Goal: Task Accomplishment & Management: Manage account settings

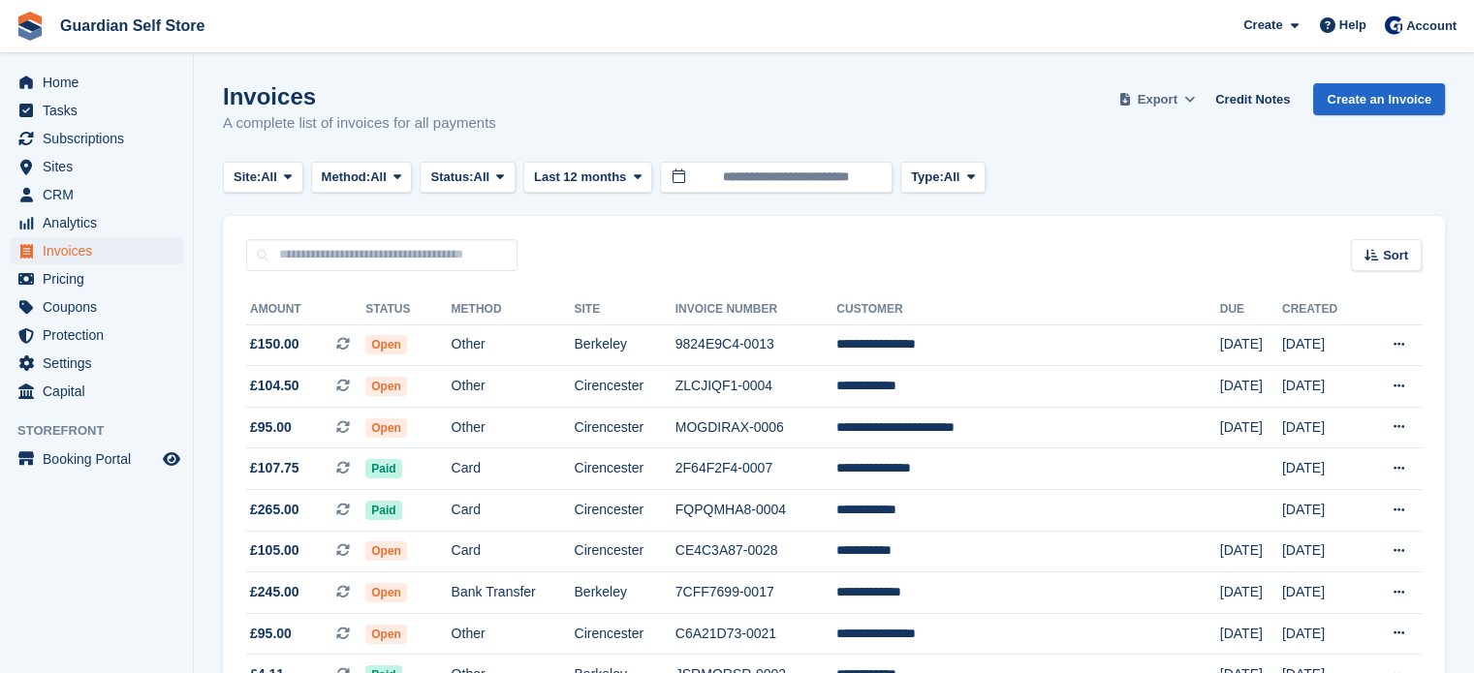
click at [1164, 93] on span "Export" at bounding box center [1157, 99] width 40 height 19
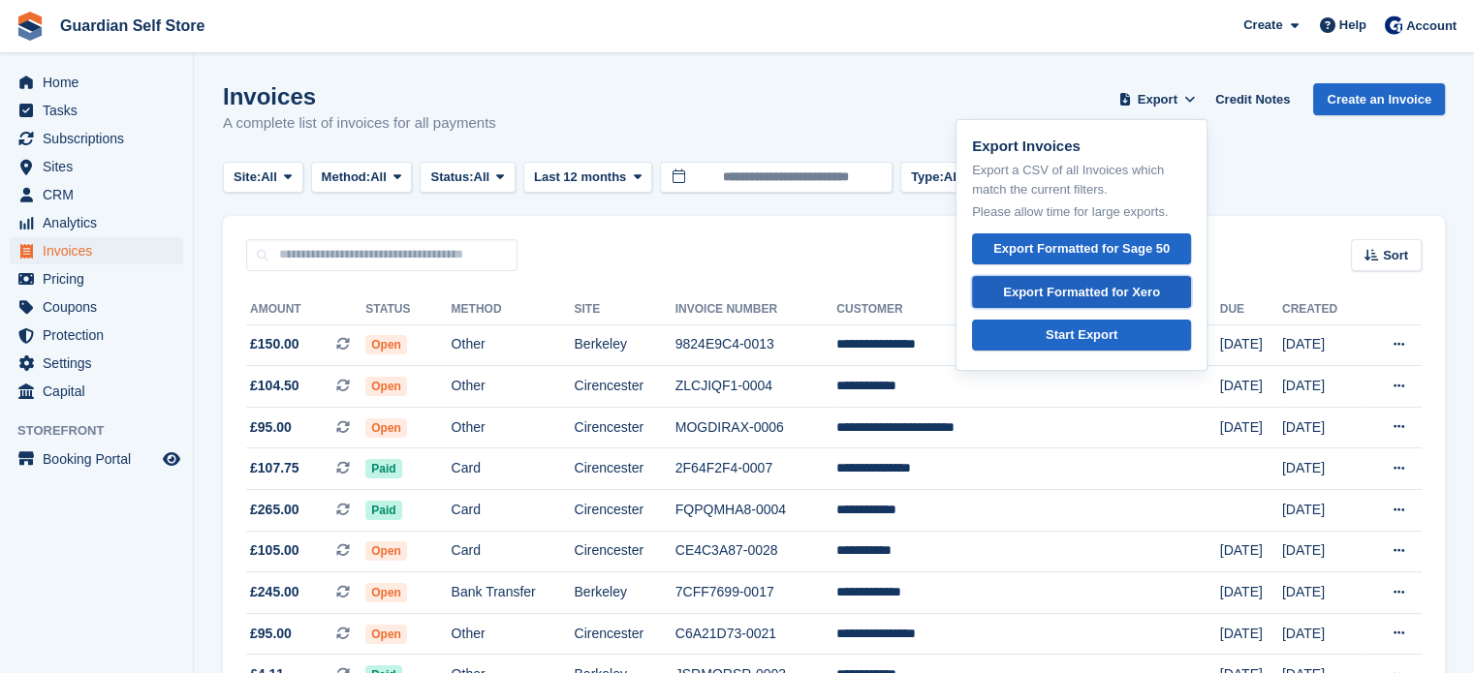
click at [1123, 279] on link "Export Formatted for Xero" at bounding box center [1081, 292] width 219 height 32
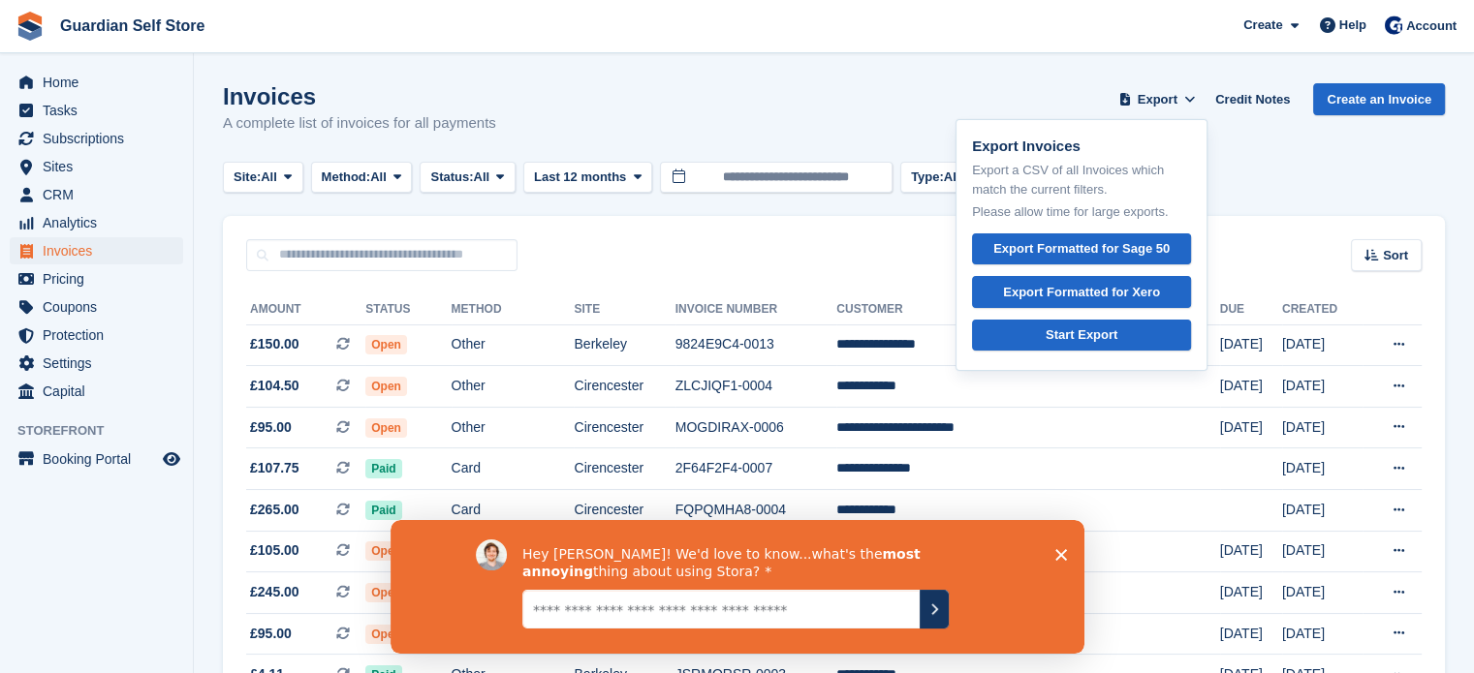
click at [765, 607] on textarea "Give it to us straight... we can take it" at bounding box center [719, 608] width 397 height 39
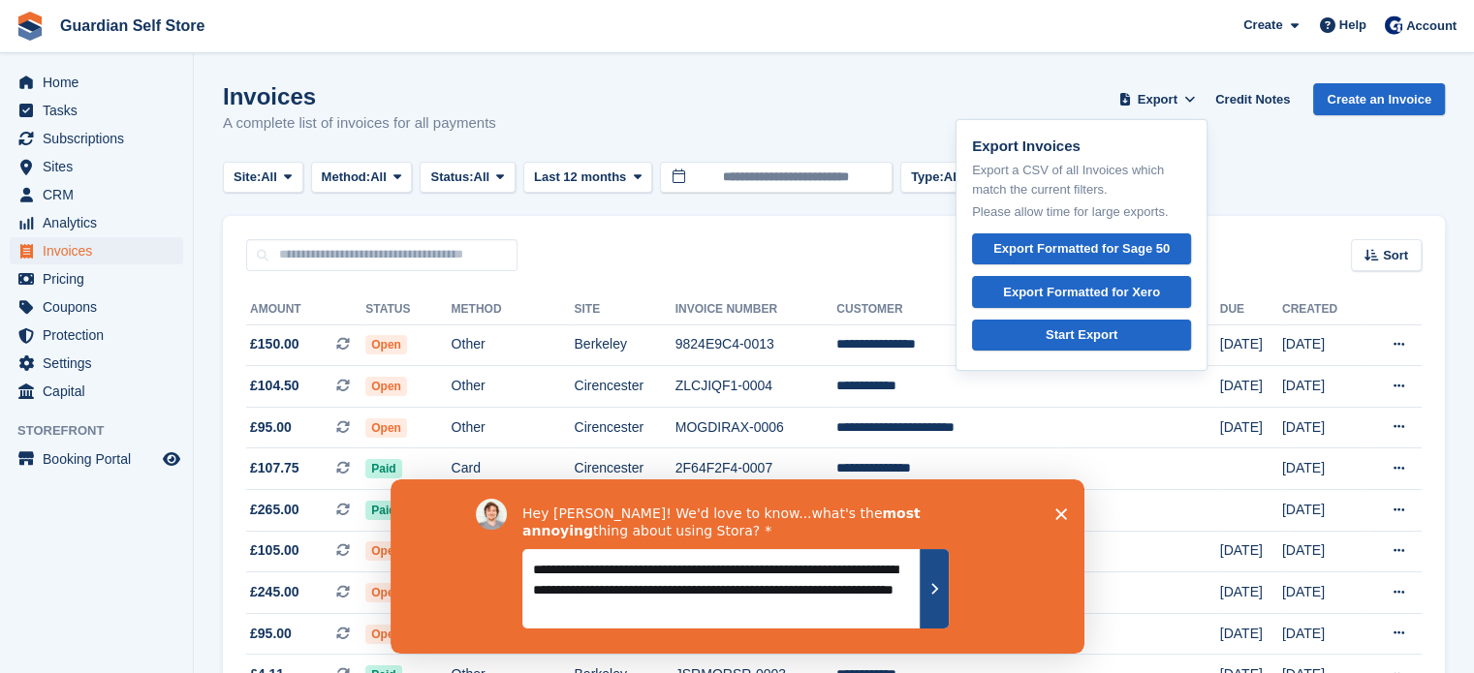
type textarea "**********"
click at [940, 588] on icon "Submit your response" at bounding box center [933, 588] width 16 height 16
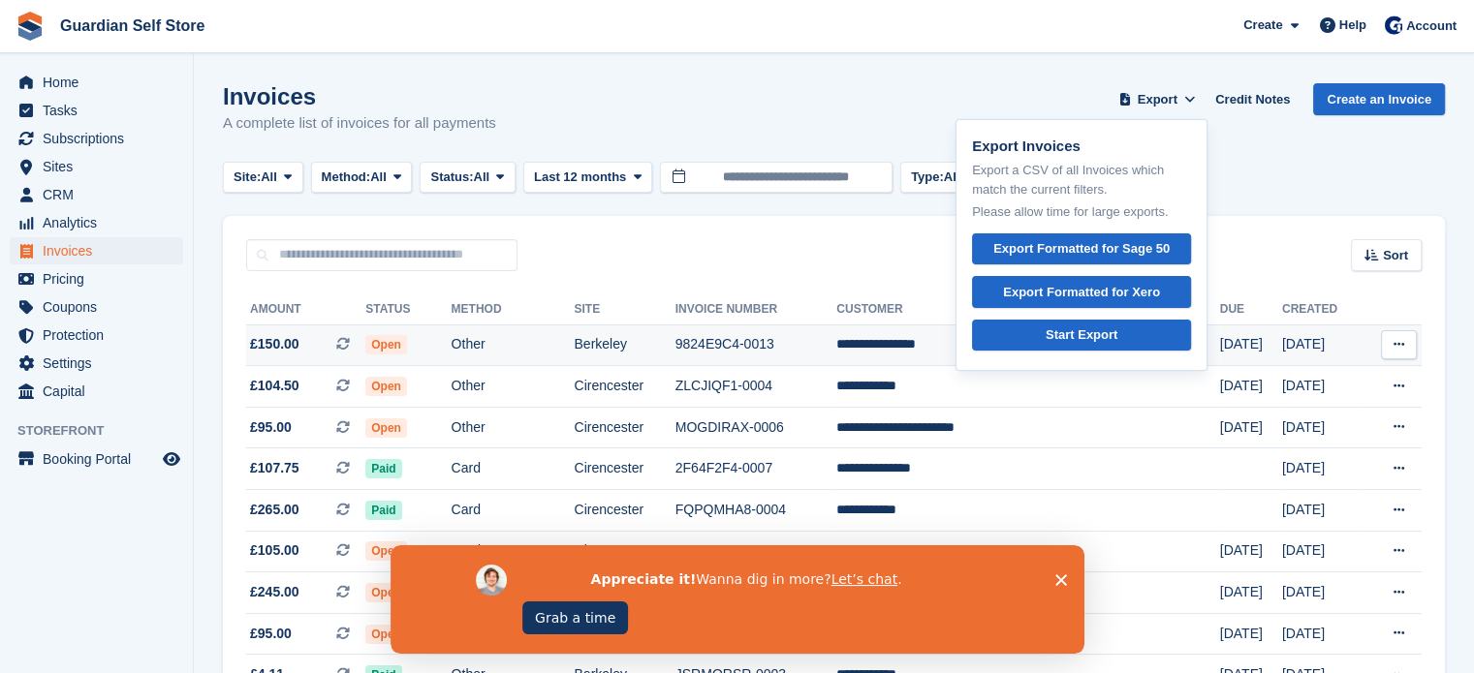
click at [574, 353] on td "Other" at bounding box center [512, 346] width 123 height 42
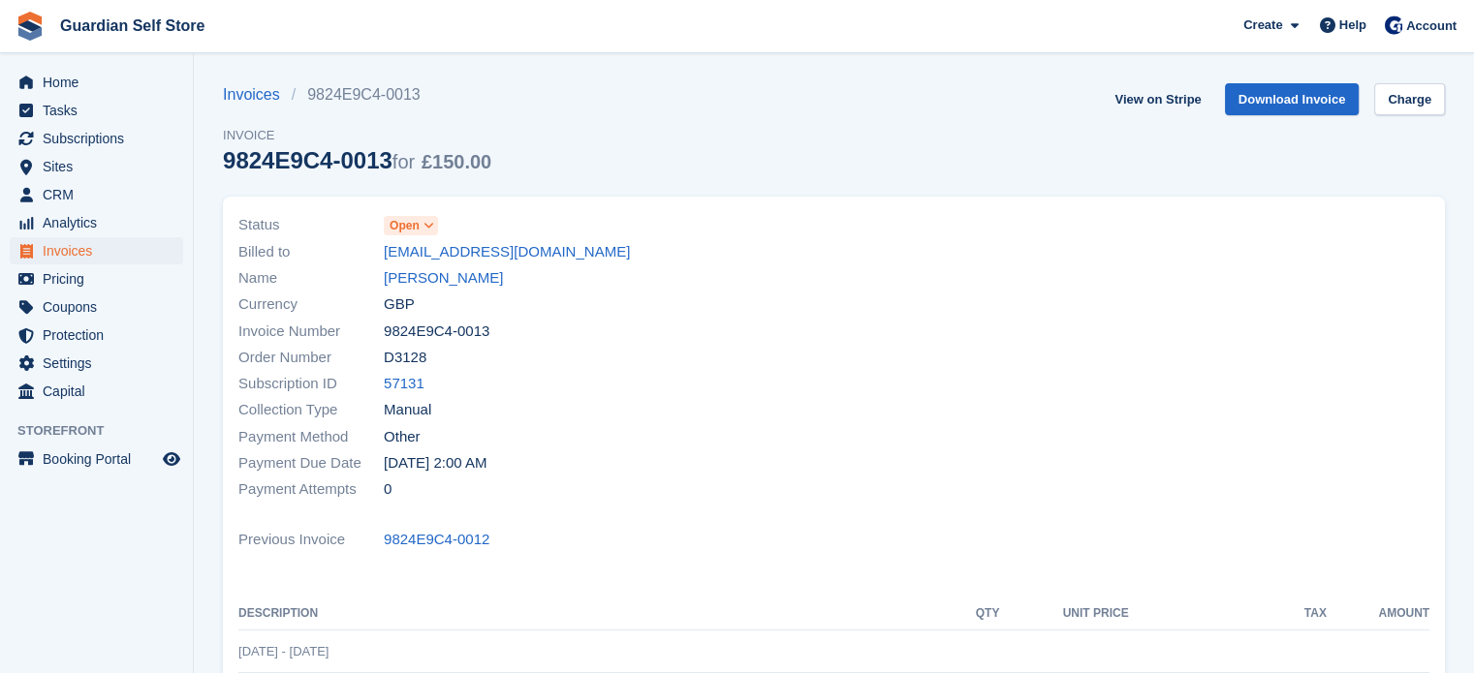
drag, startPoint x: 446, startPoint y: 283, endPoint x: 508, endPoint y: 304, distance: 65.6
click at [446, 283] on link "Caroline Foxwell" at bounding box center [443, 278] width 119 height 22
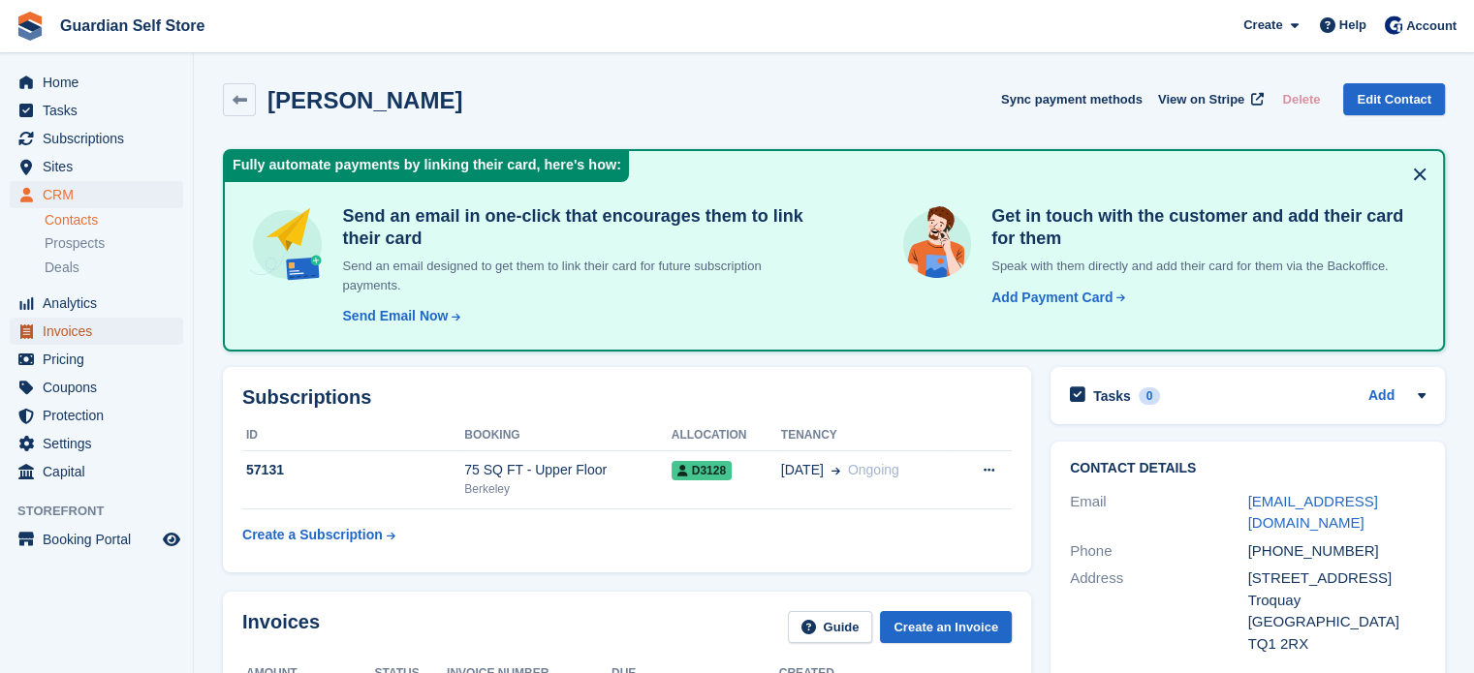
click at [68, 326] on span "Invoices" at bounding box center [101, 331] width 116 height 27
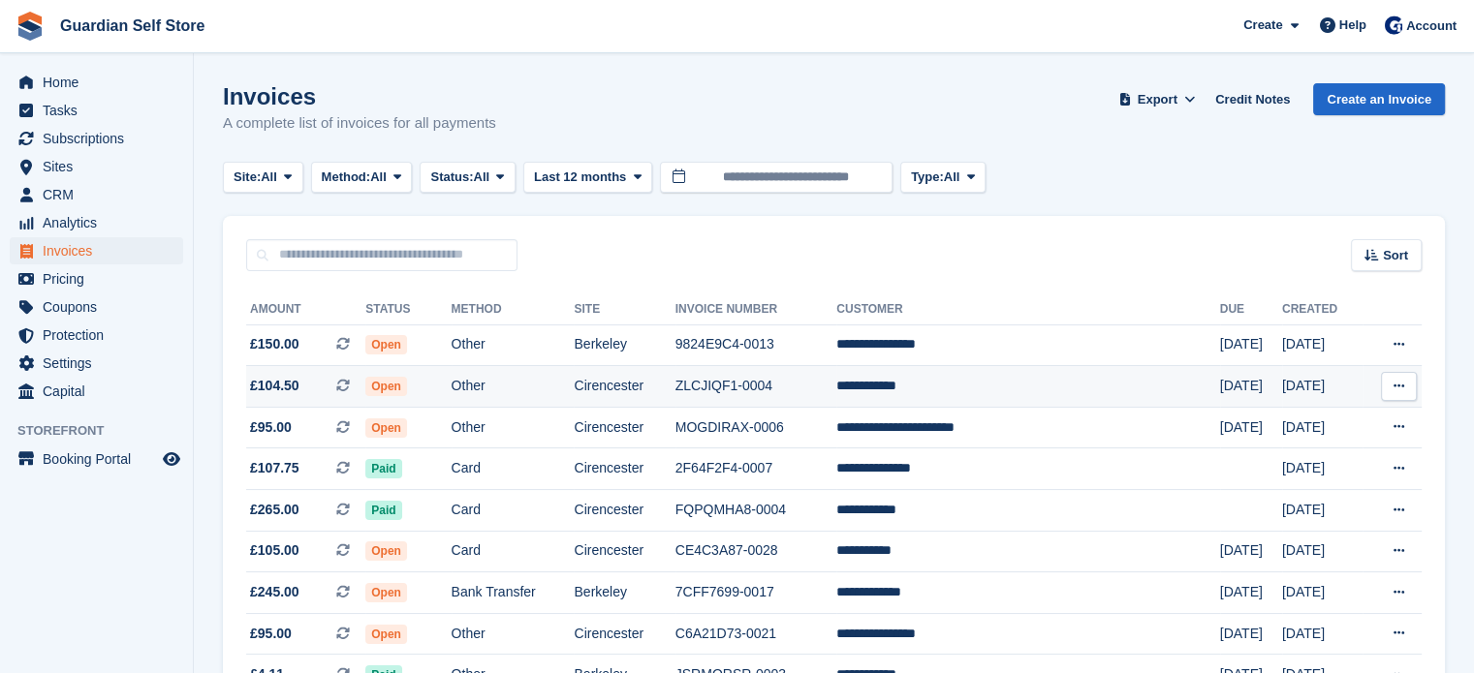
click at [365, 383] on span at bounding box center [350, 386] width 29 height 16
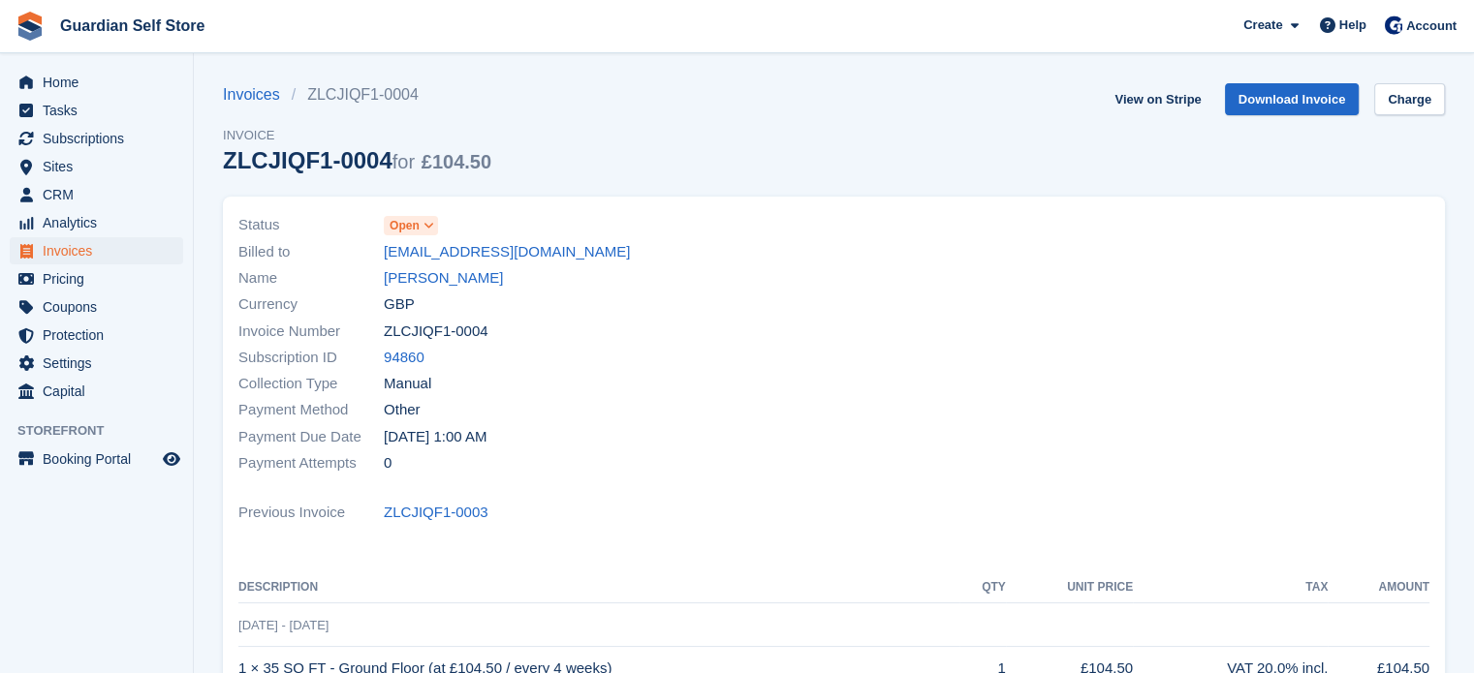
click at [425, 228] on icon at bounding box center [428, 226] width 11 height 12
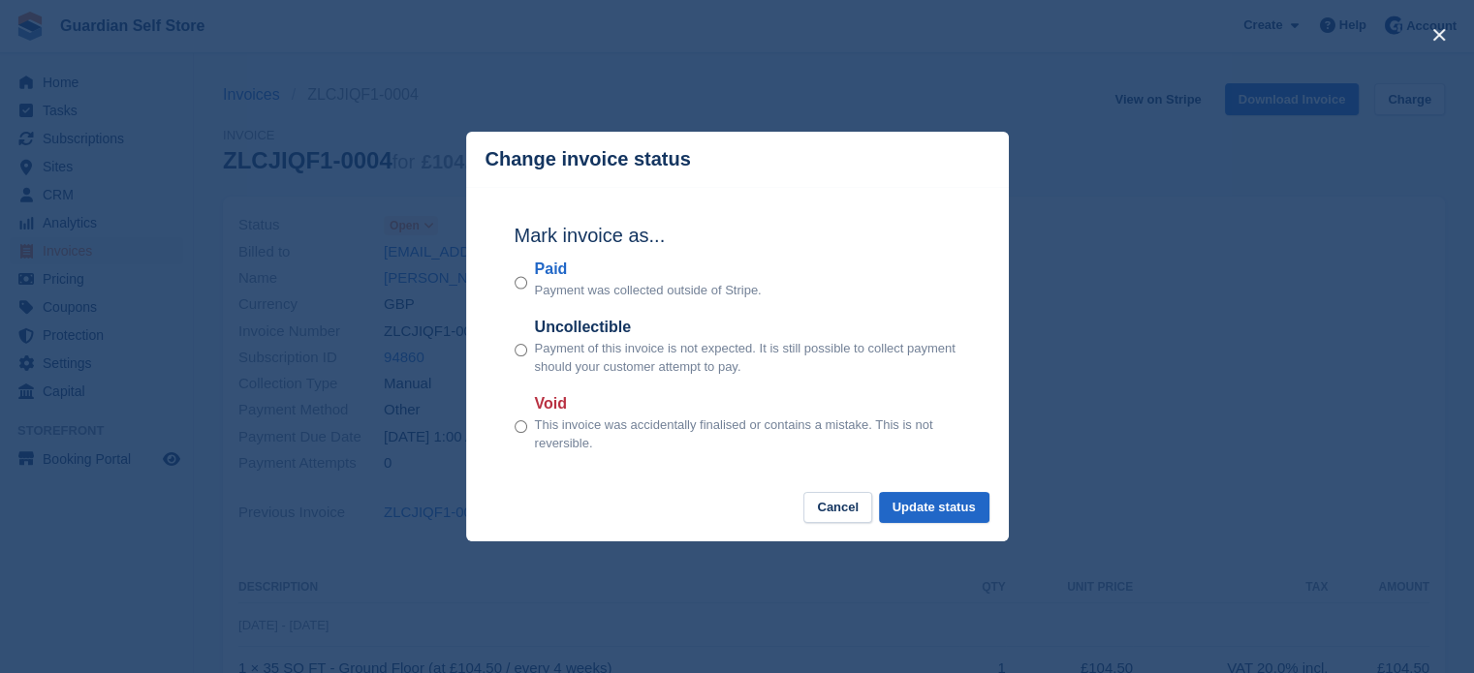
click at [547, 269] on label "Paid" at bounding box center [648, 269] width 227 height 23
click at [952, 509] on button "Update status" at bounding box center [934, 508] width 110 height 32
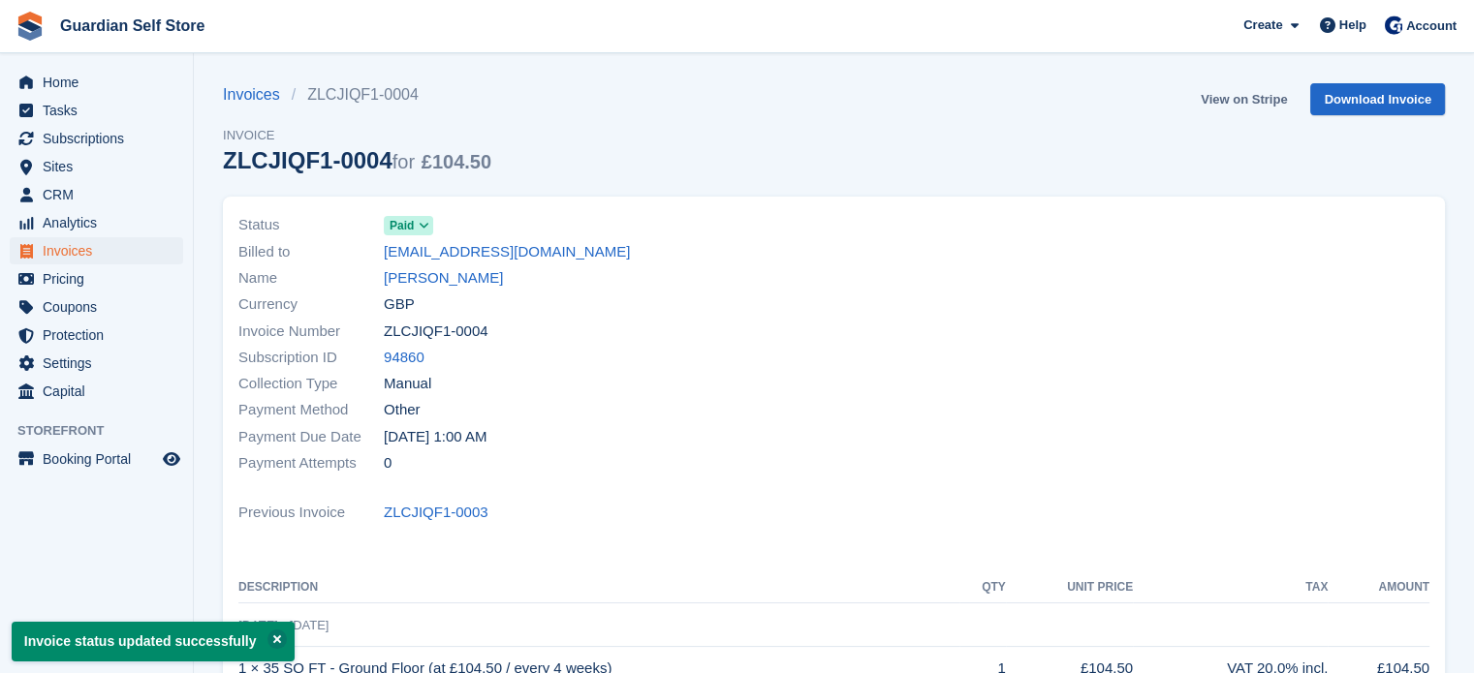
click at [1229, 103] on link "View on Stripe" at bounding box center [1244, 99] width 102 height 32
click at [413, 272] on link "Emily Gailey" at bounding box center [443, 278] width 119 height 22
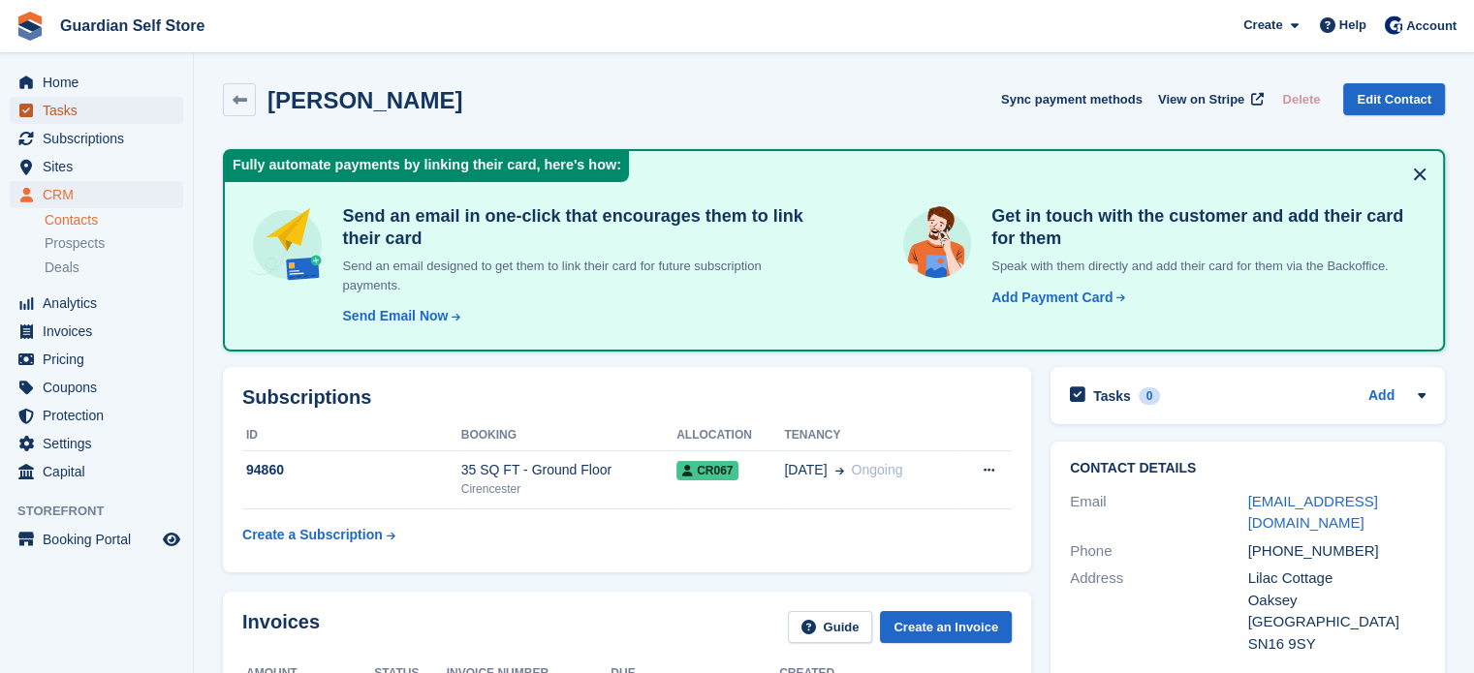
click at [91, 108] on span "Tasks" at bounding box center [101, 110] width 116 height 27
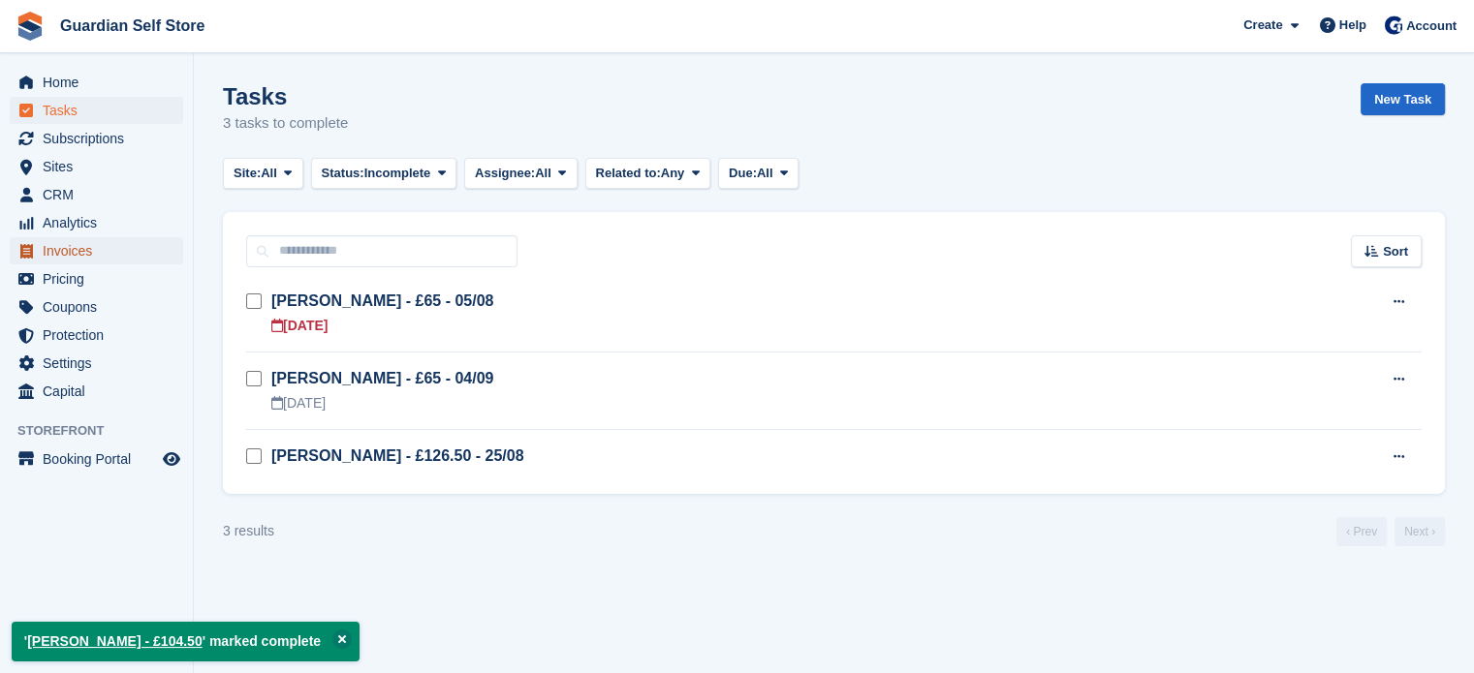
click at [98, 261] on span "Invoices" at bounding box center [101, 250] width 116 height 27
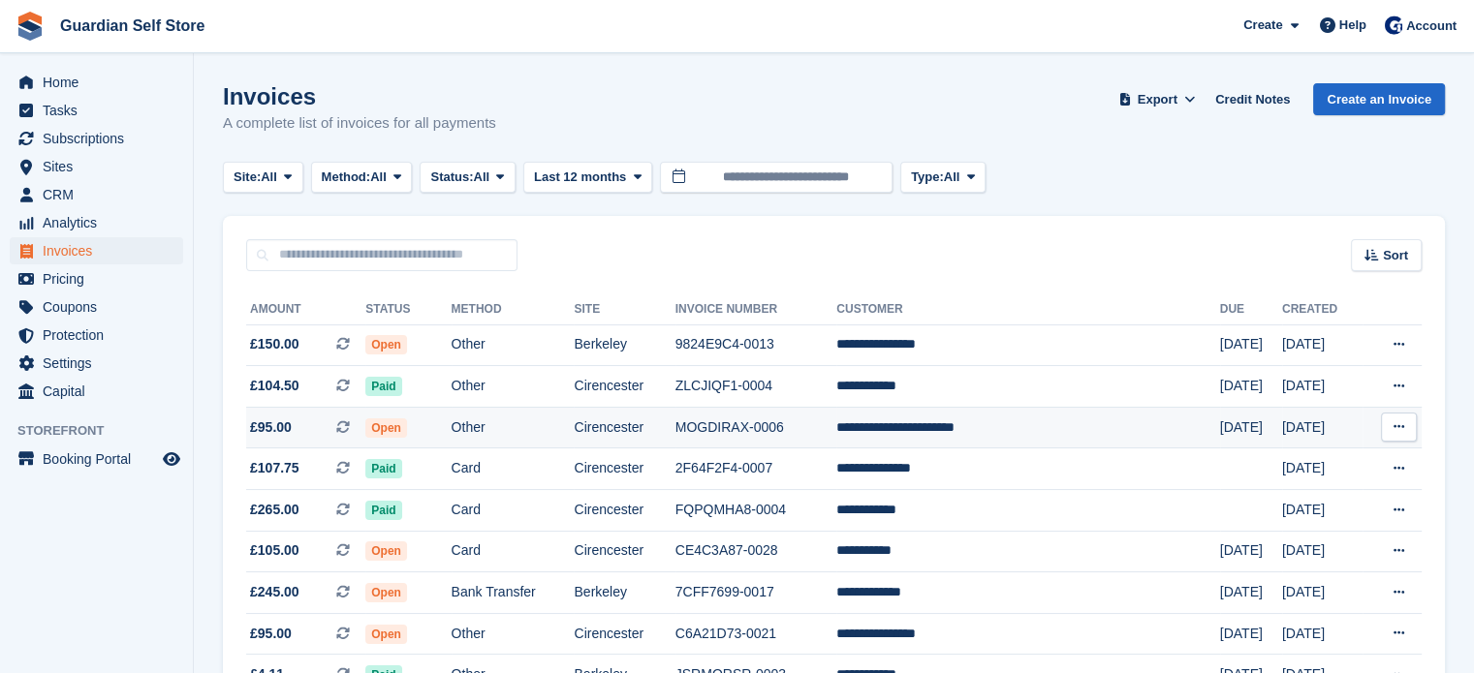
click at [365, 414] on td "£95.00 This is a recurring subscription invoice." at bounding box center [305, 428] width 119 height 42
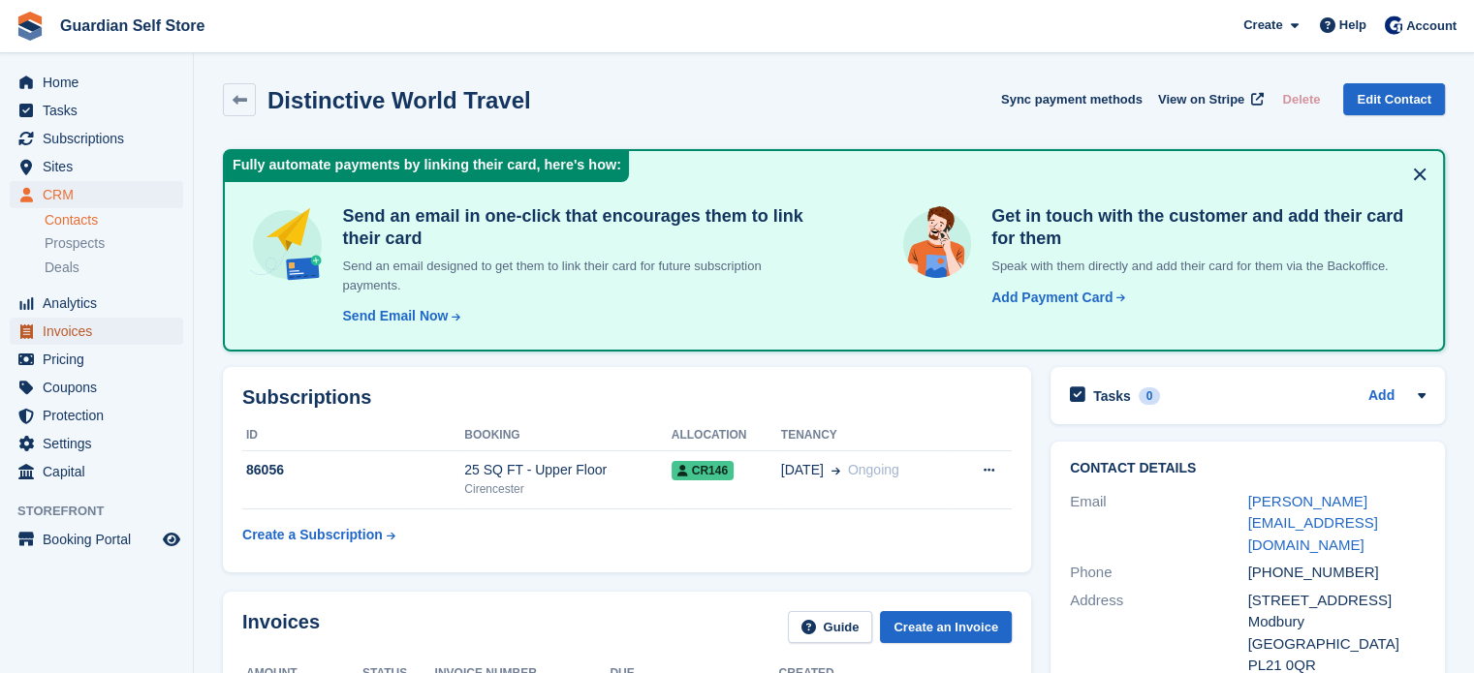
click at [75, 328] on span "Invoices" at bounding box center [101, 331] width 116 height 27
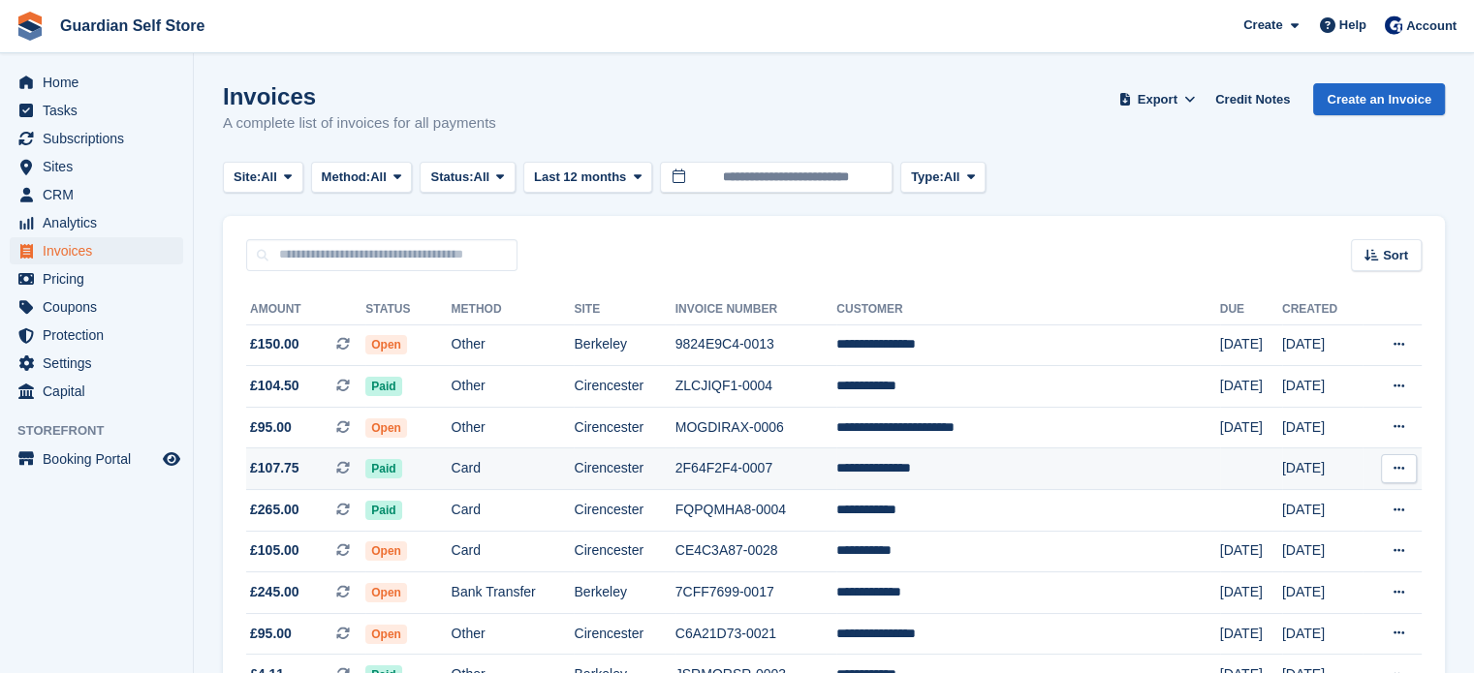
click at [574, 461] on td "Card" at bounding box center [512, 470] width 123 height 42
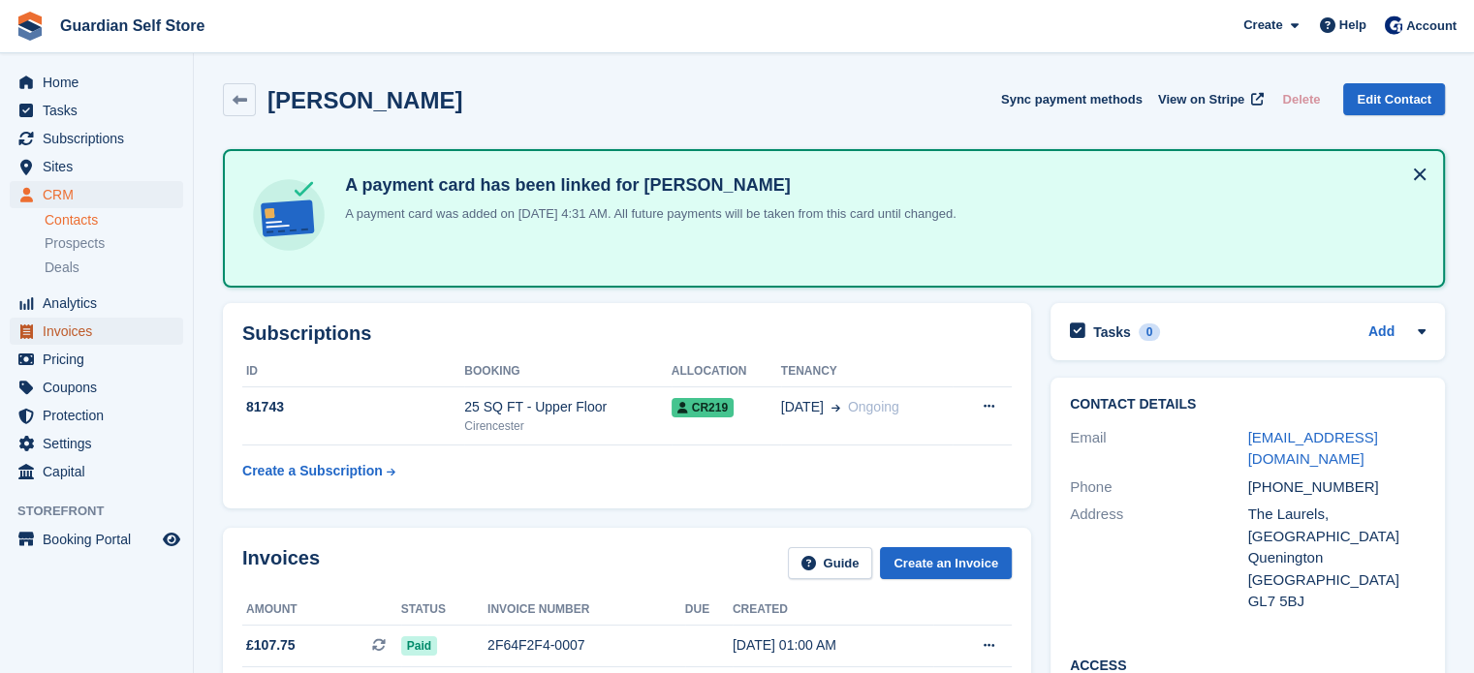
click at [105, 335] on span "Invoices" at bounding box center [101, 331] width 116 height 27
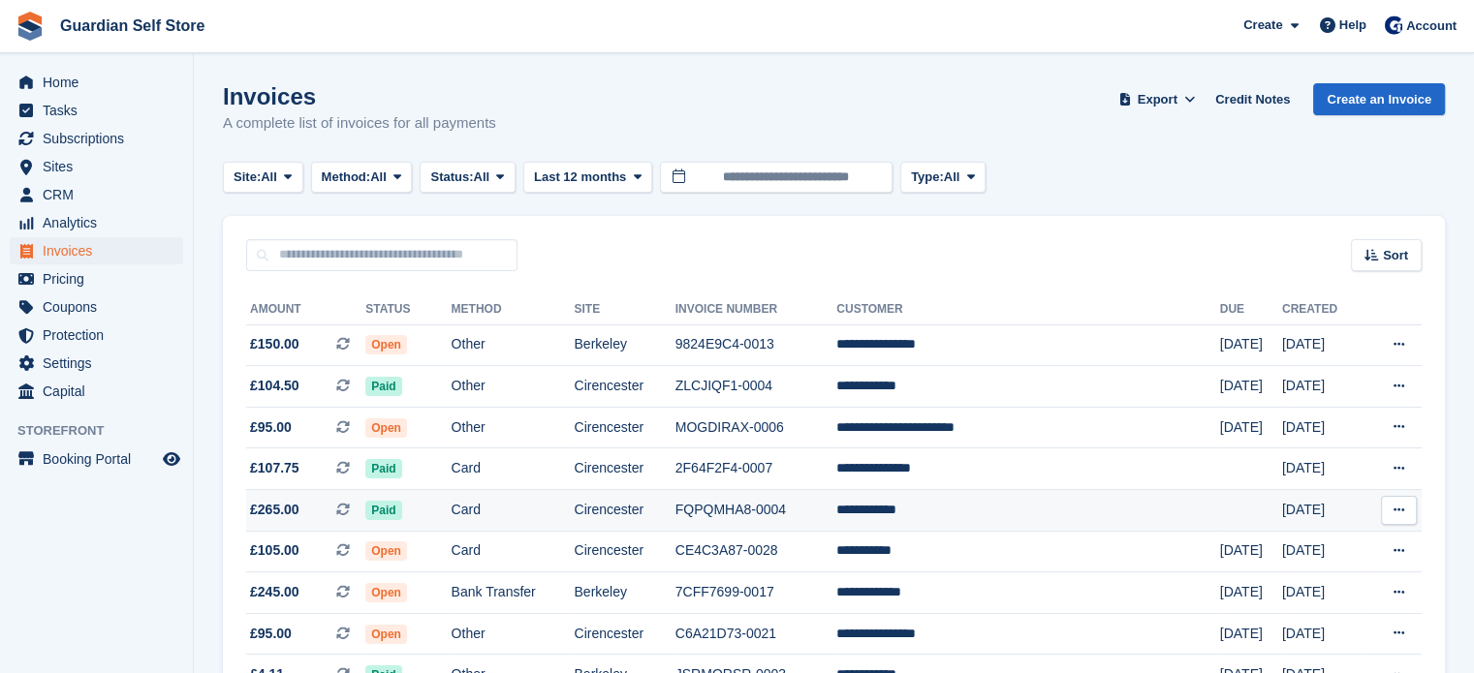
click at [674, 505] on td "Cirencester" at bounding box center [624, 511] width 101 height 42
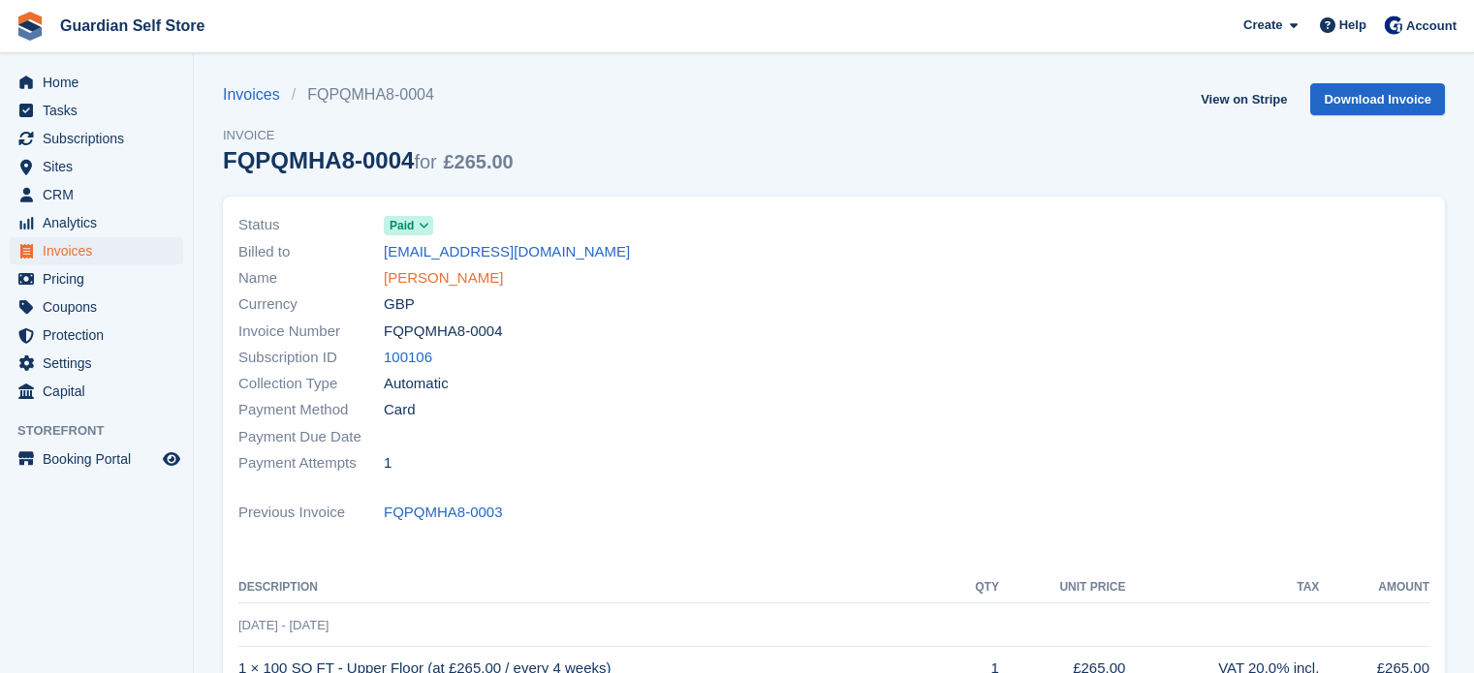
click at [403, 271] on link "[PERSON_NAME]" at bounding box center [443, 278] width 119 height 22
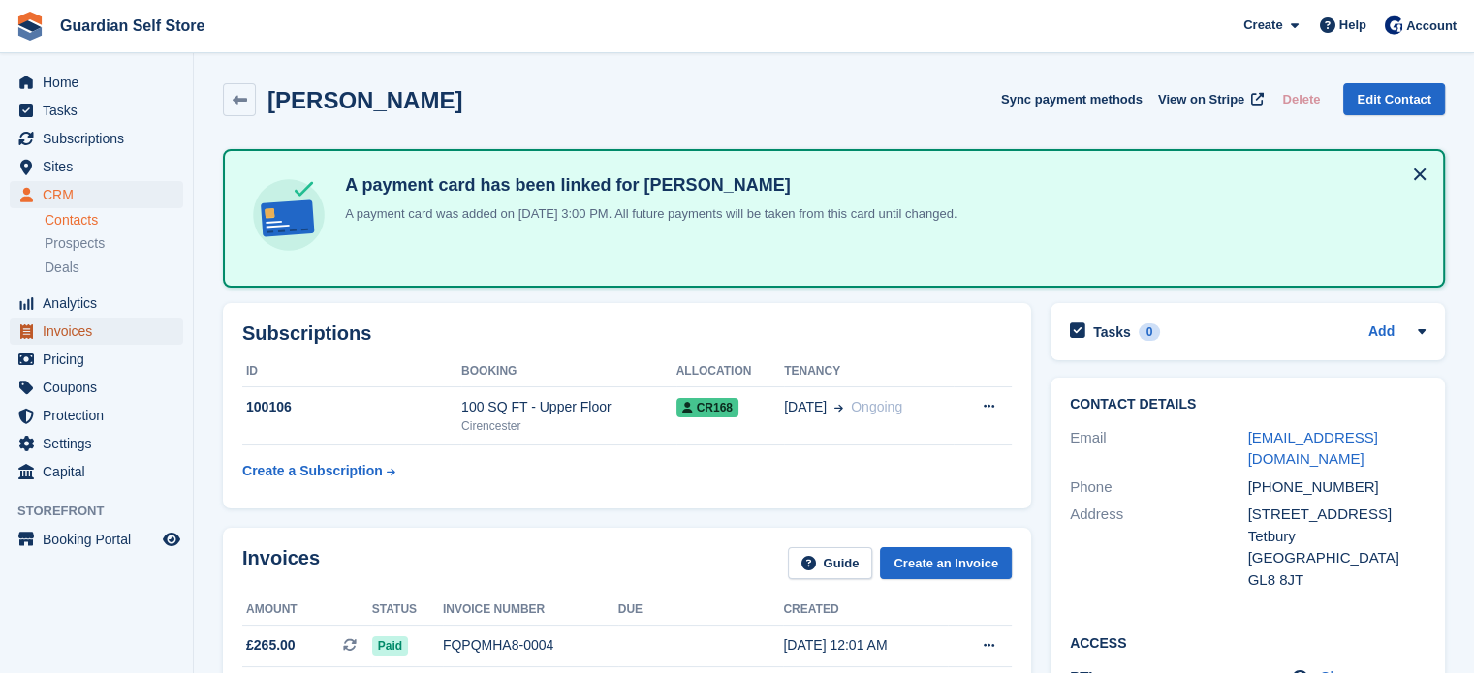
click at [65, 325] on span "Invoices" at bounding box center [101, 331] width 116 height 27
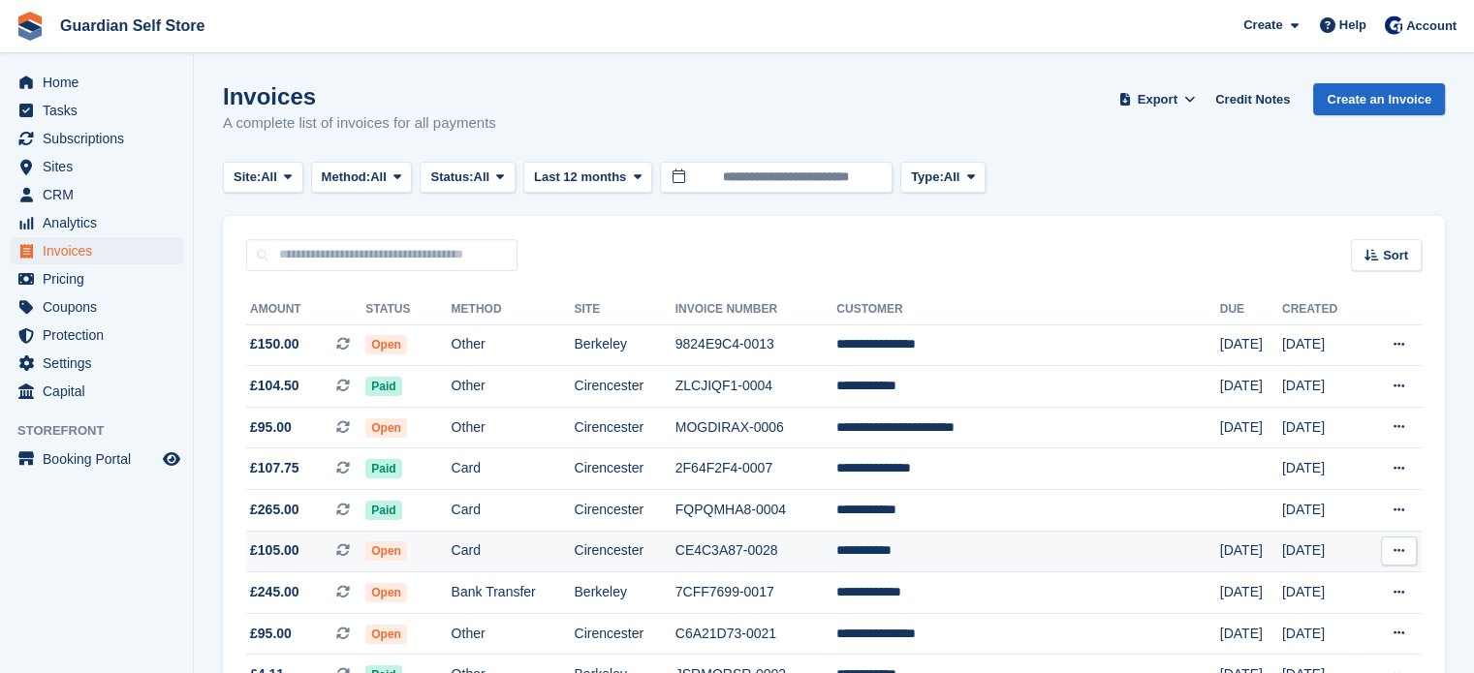
click at [558, 542] on td "Card" at bounding box center [512, 552] width 123 height 42
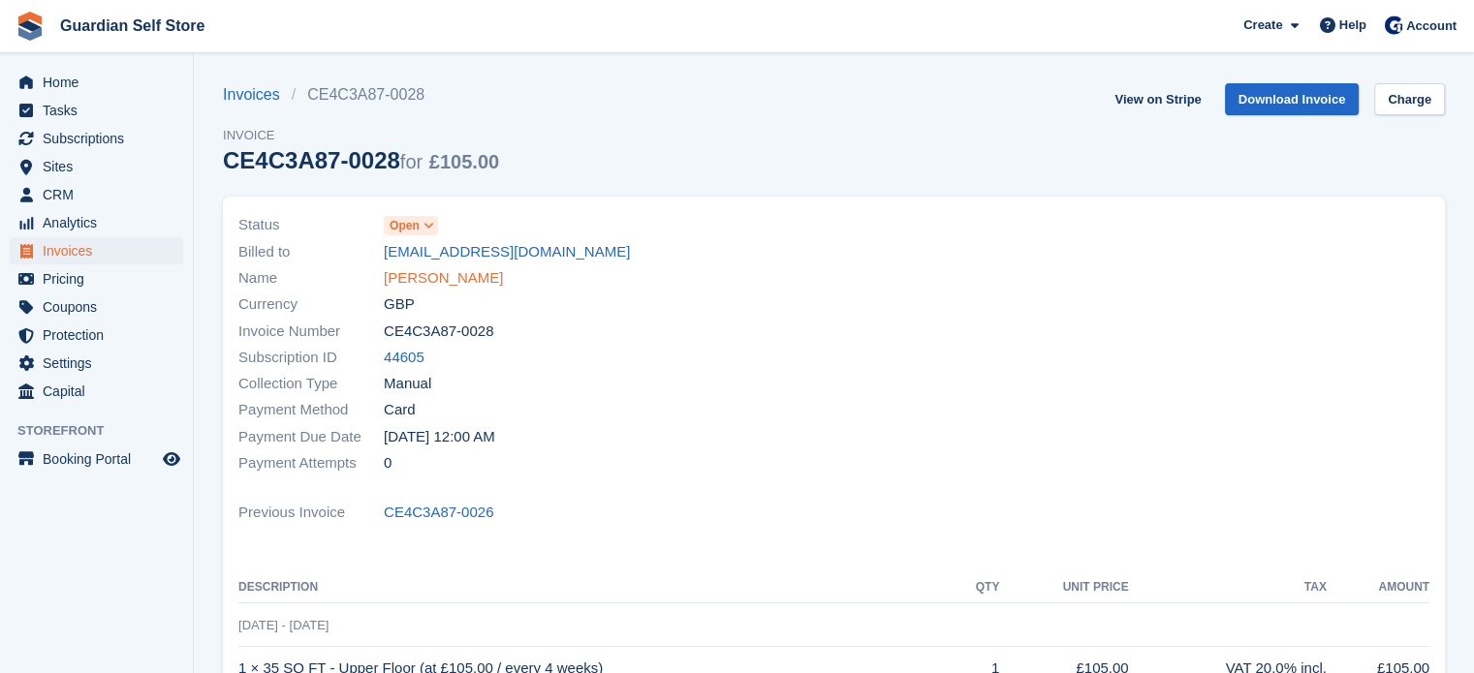
click at [419, 280] on link "[PERSON_NAME]" at bounding box center [443, 278] width 119 height 22
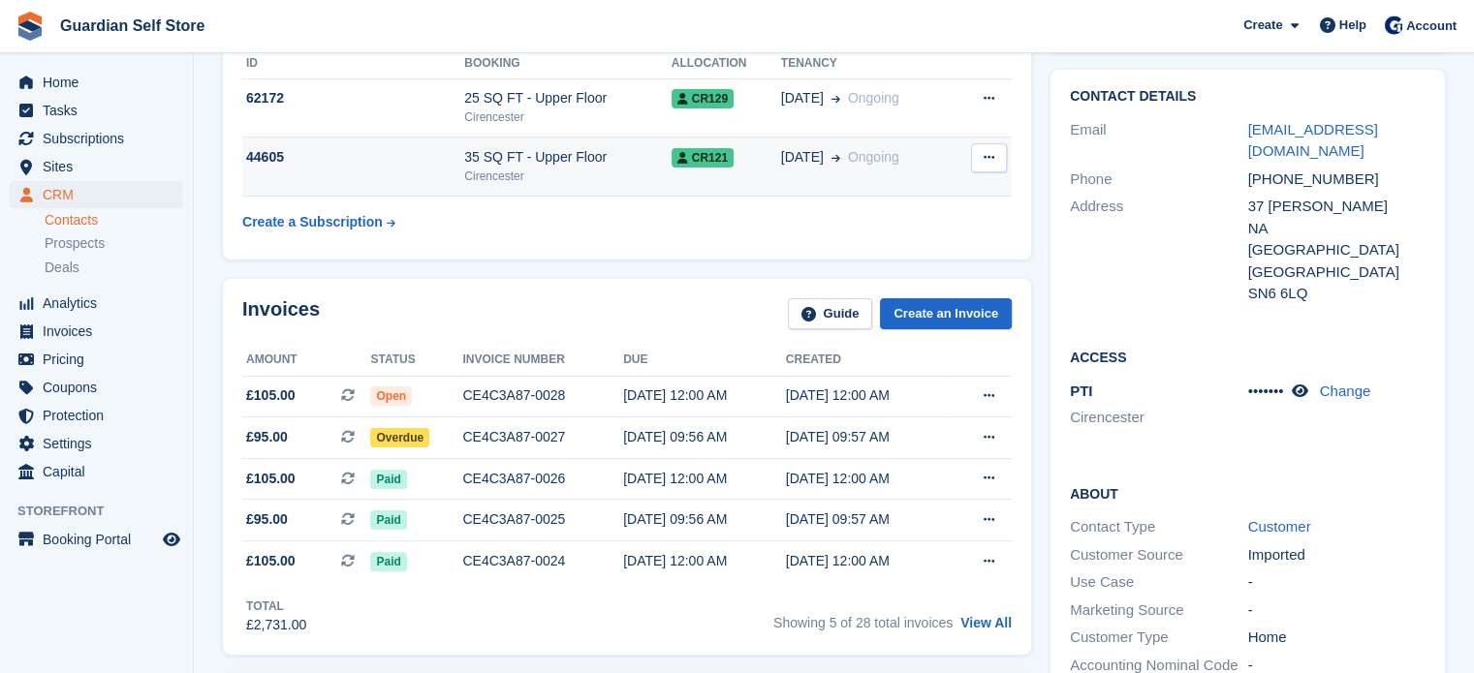
scroll to position [323, 0]
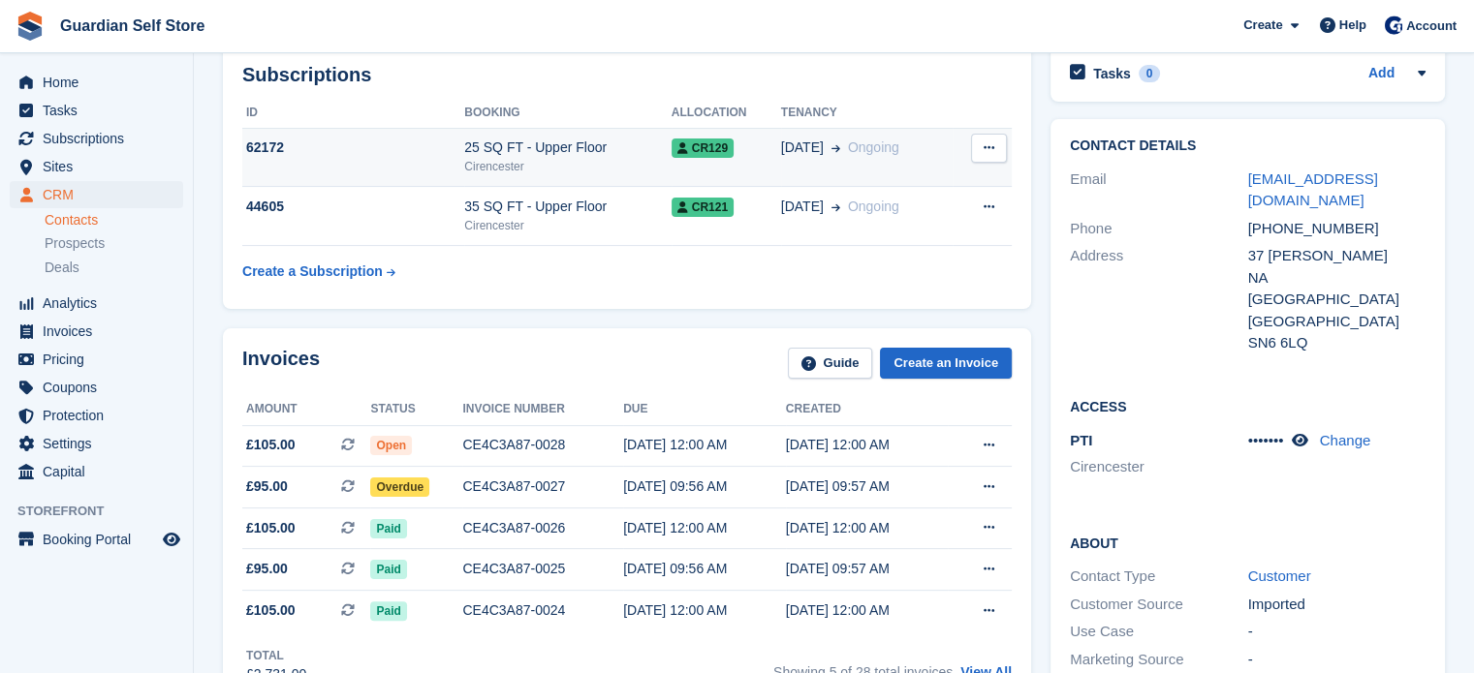
click at [515, 149] on div "25 SQ FT - Upper Floor" at bounding box center [567, 148] width 206 height 20
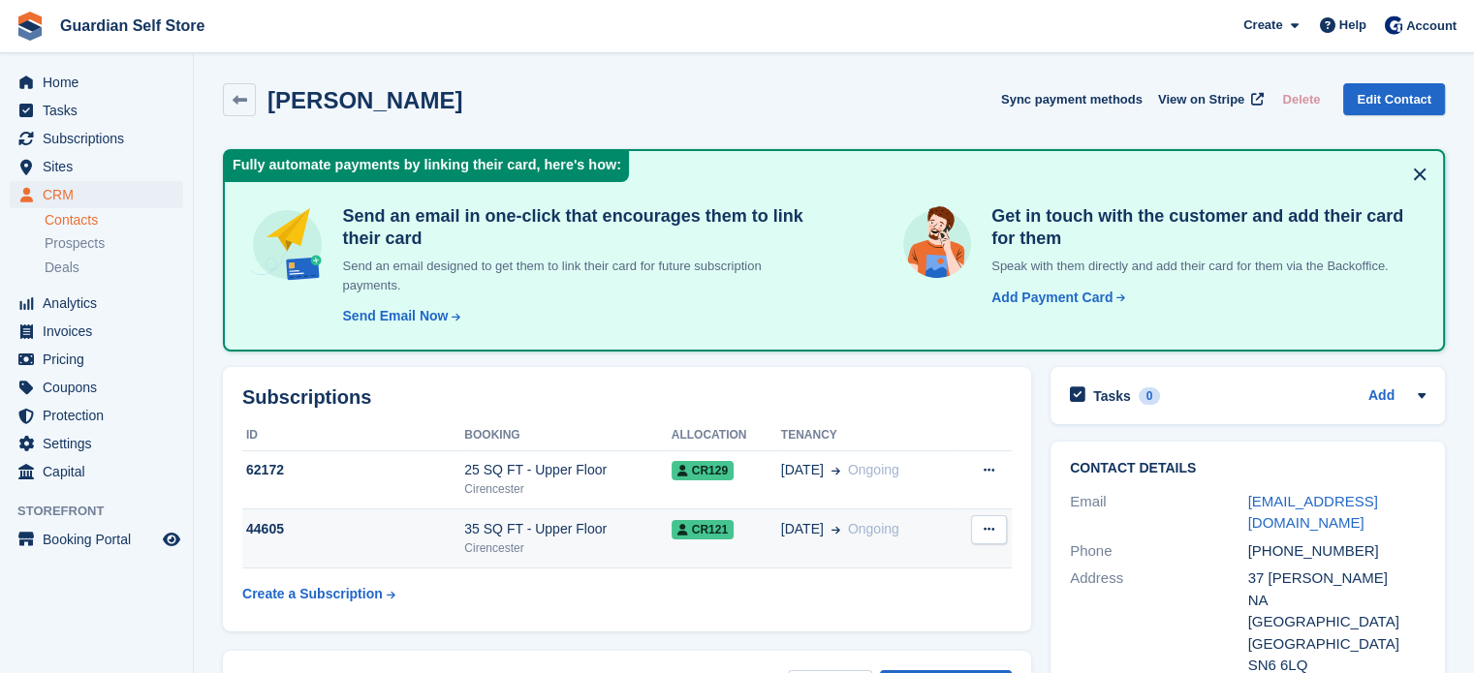
click at [497, 535] on div "35 SQ FT - Upper Floor" at bounding box center [567, 529] width 206 height 20
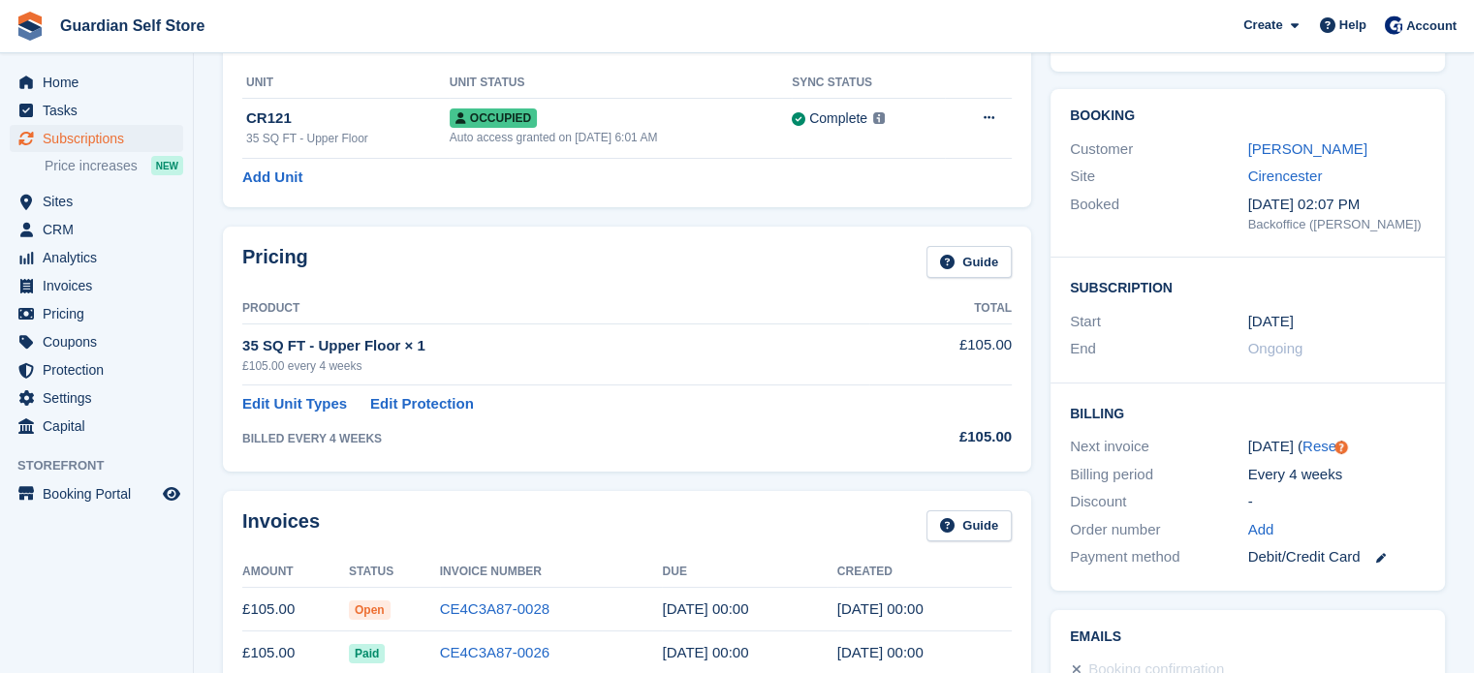
scroll to position [161, 0]
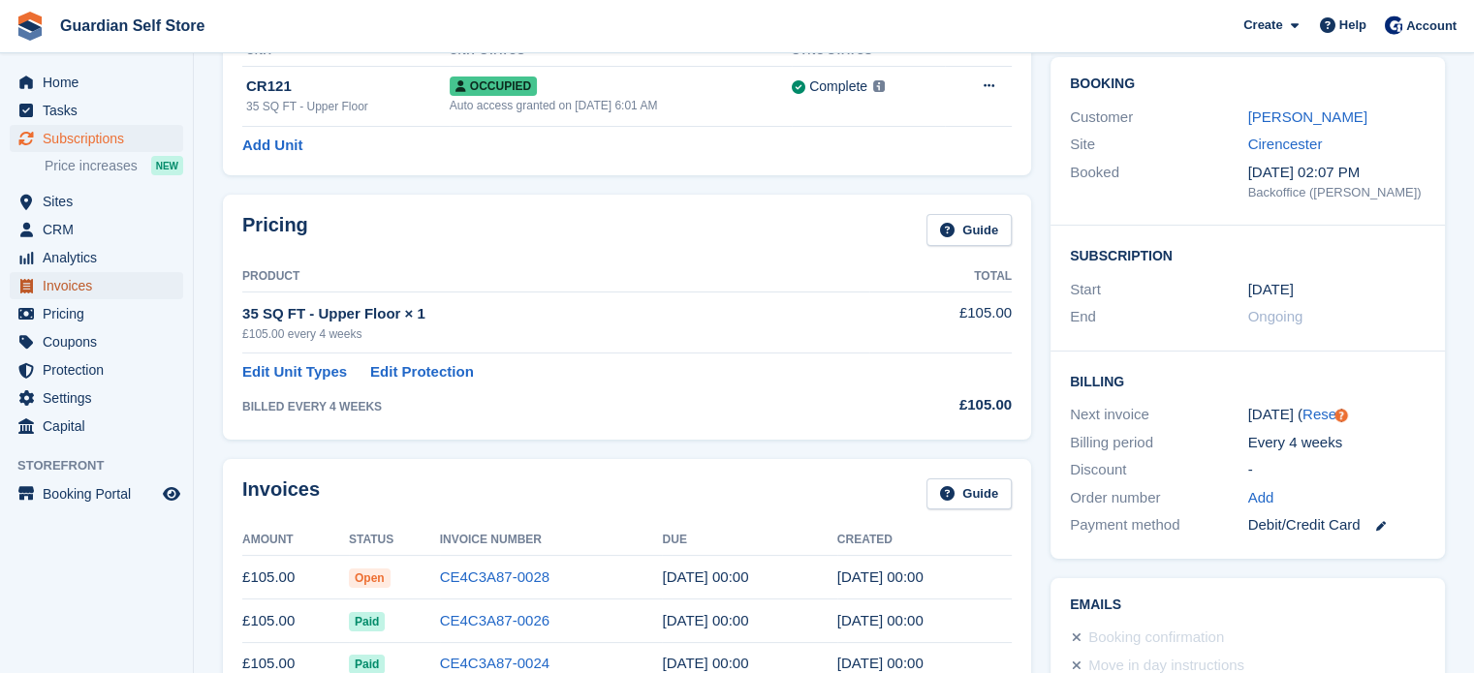
click at [98, 286] on span "Invoices" at bounding box center [101, 285] width 116 height 27
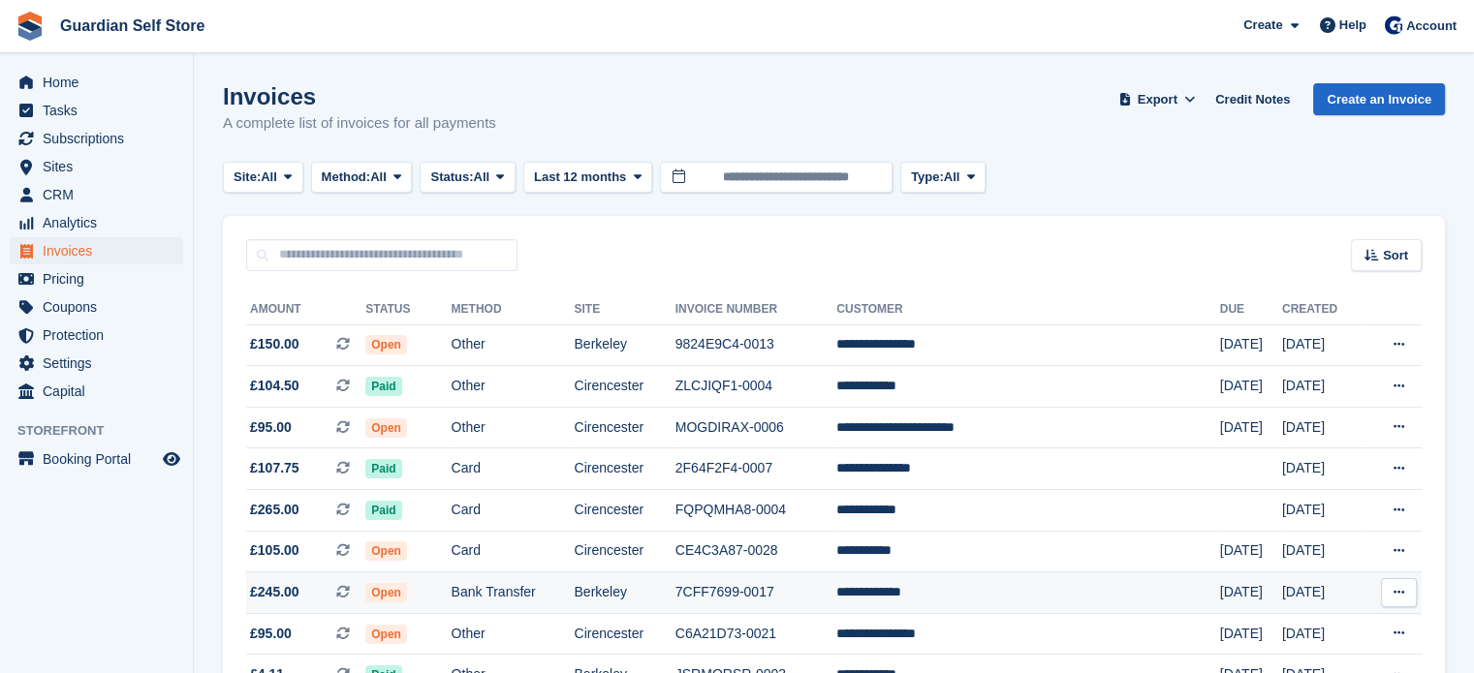
click at [674, 588] on td "Berkeley" at bounding box center [624, 594] width 101 height 42
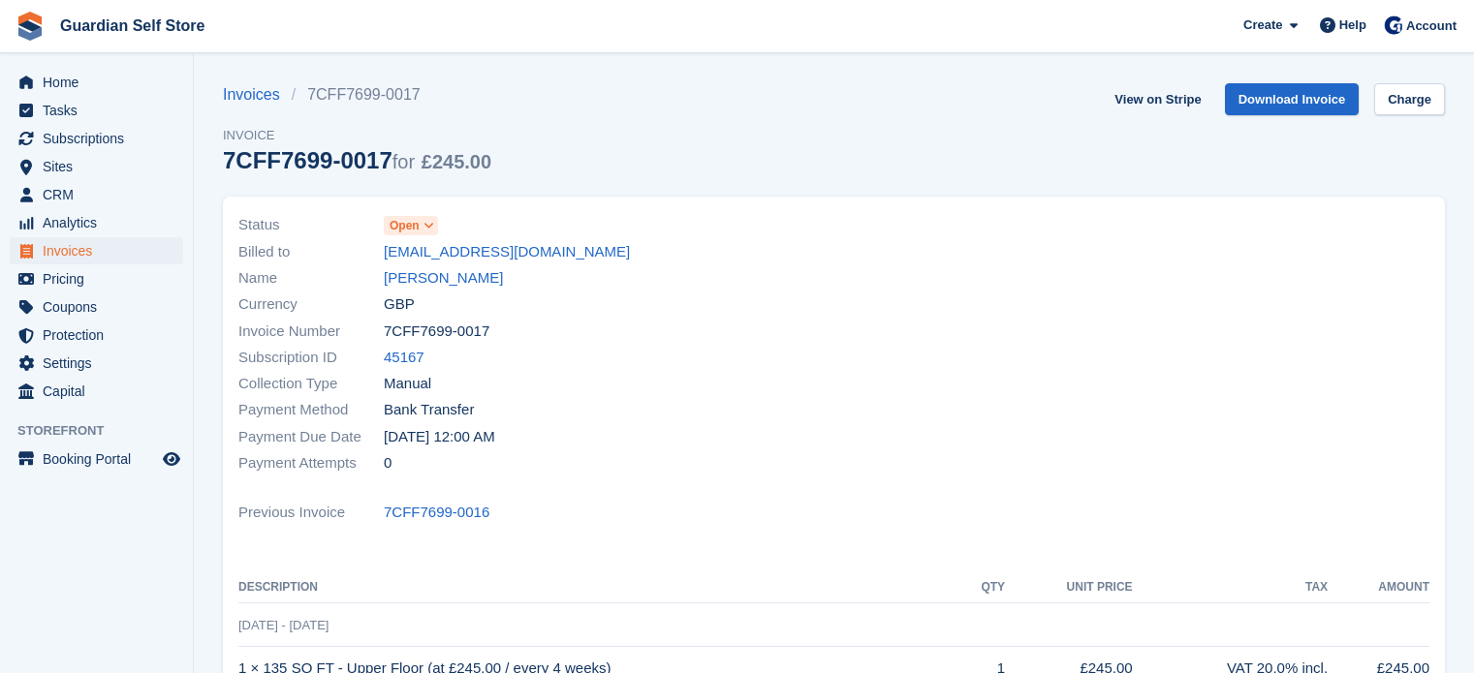
click at [452, 287] on link "[PERSON_NAME]" at bounding box center [443, 278] width 119 height 22
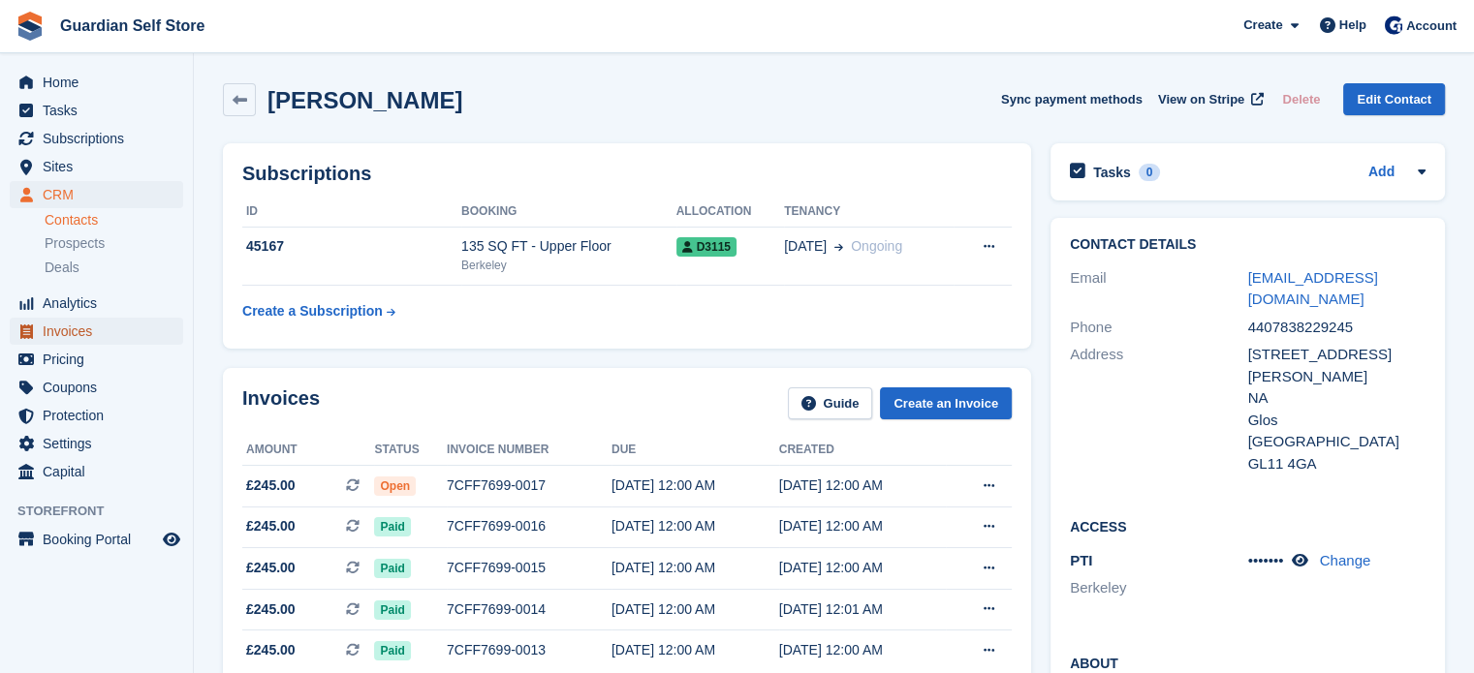
click at [113, 334] on span "Invoices" at bounding box center [101, 331] width 116 height 27
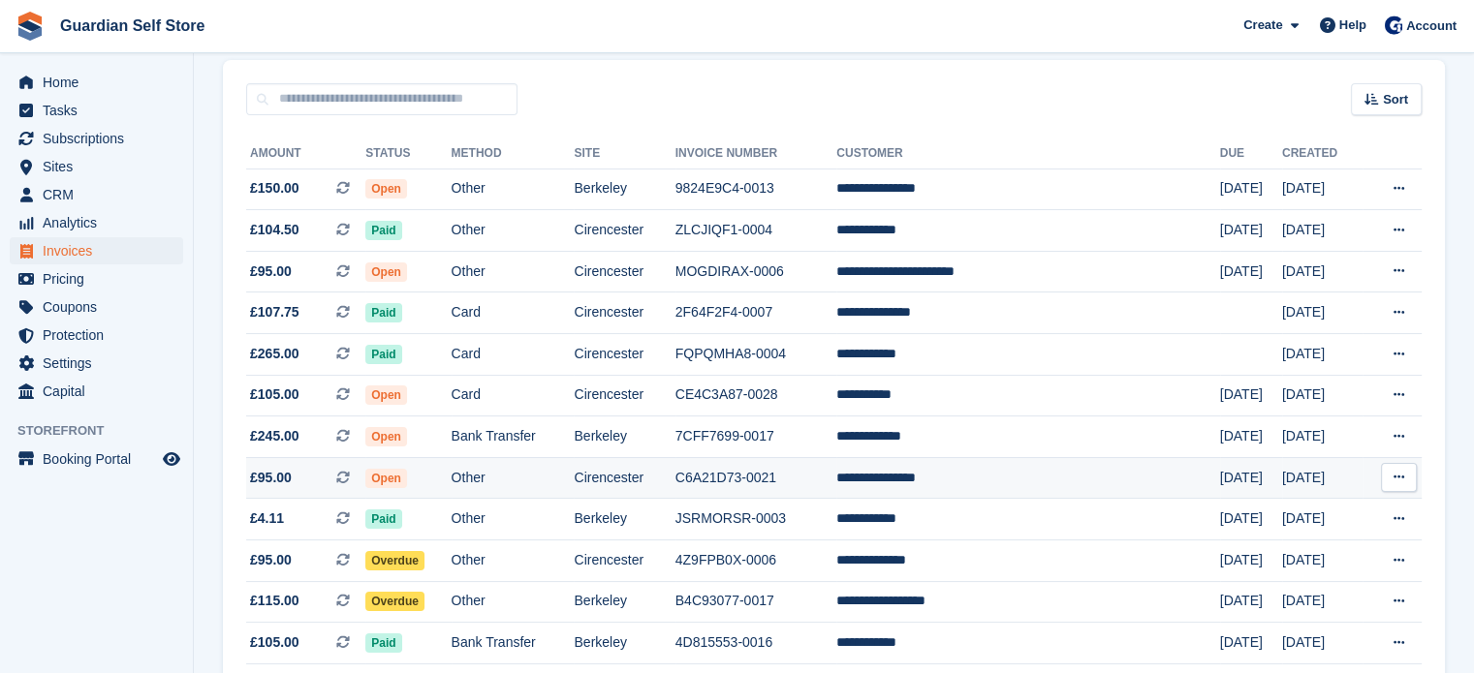
scroll to position [161, 0]
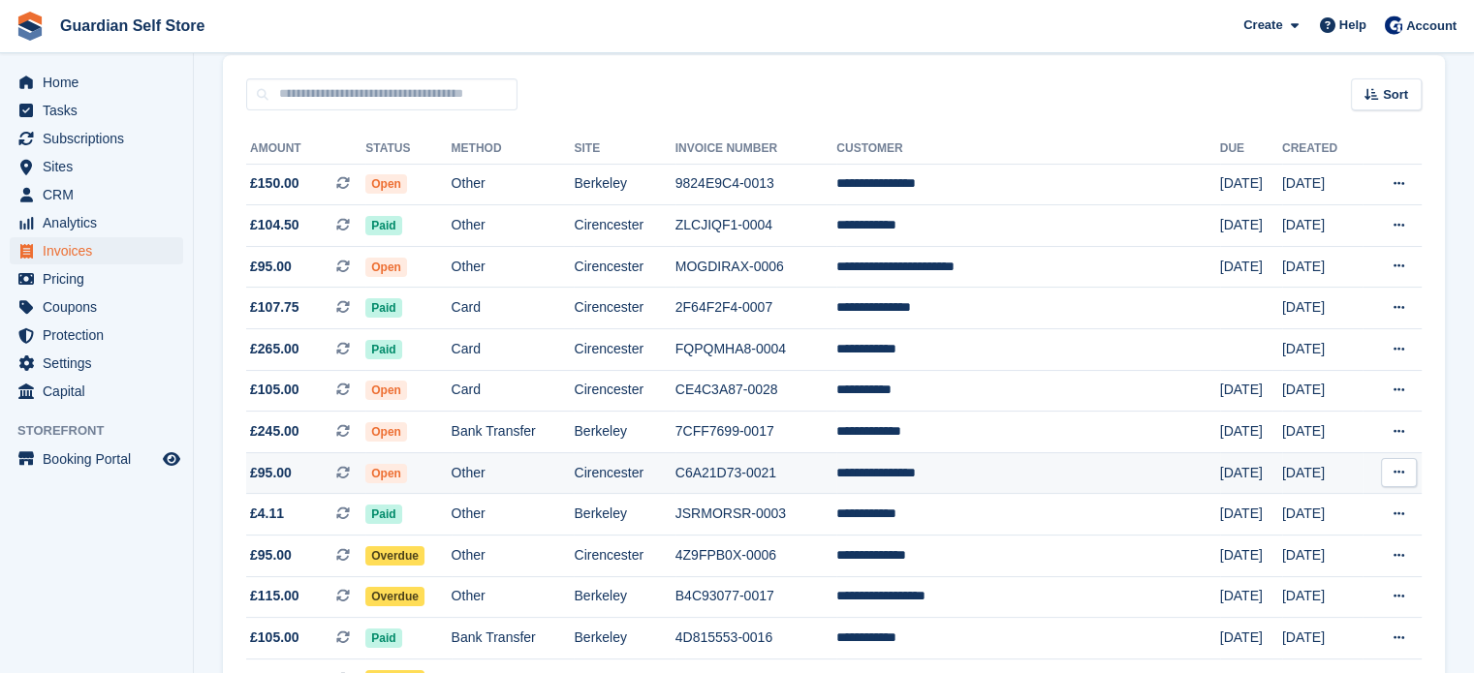
click at [674, 480] on td "Cirencester" at bounding box center [624, 473] width 101 height 42
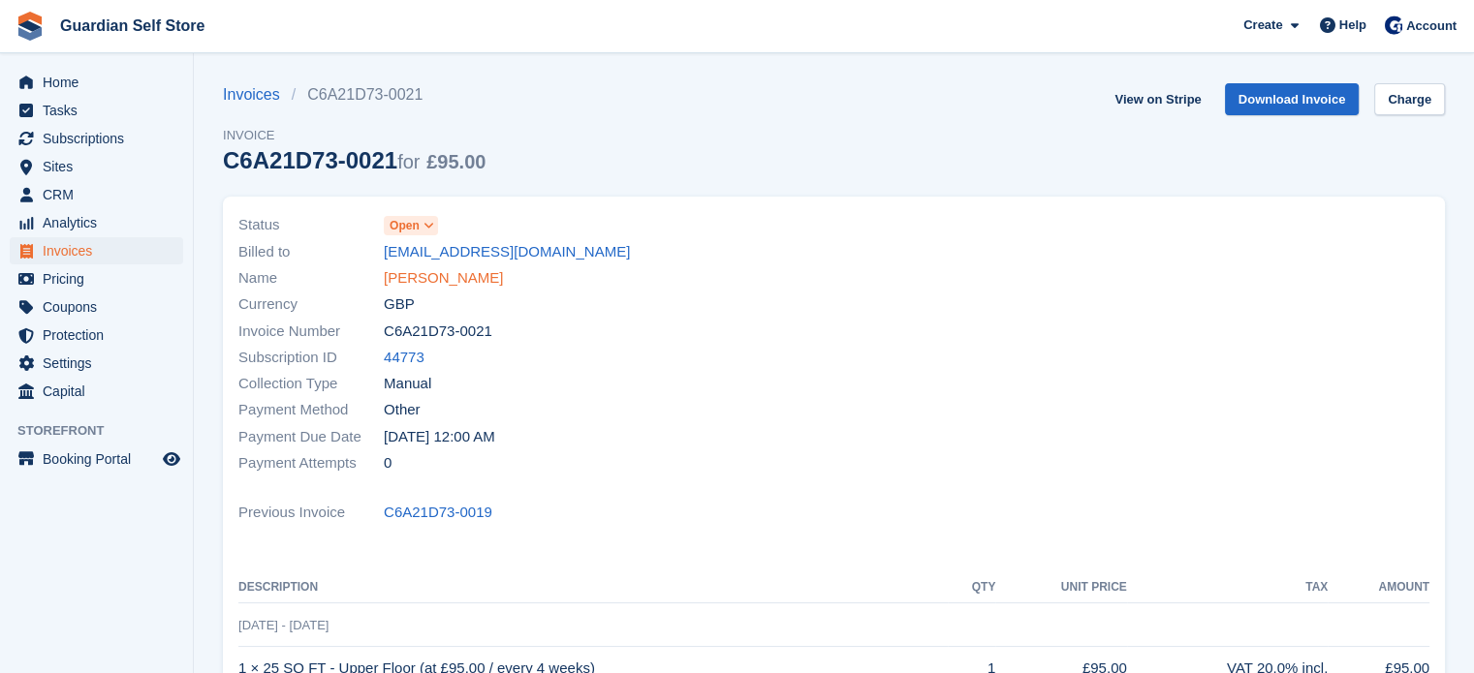
click at [458, 284] on link "Timothy Pattison" at bounding box center [443, 278] width 119 height 22
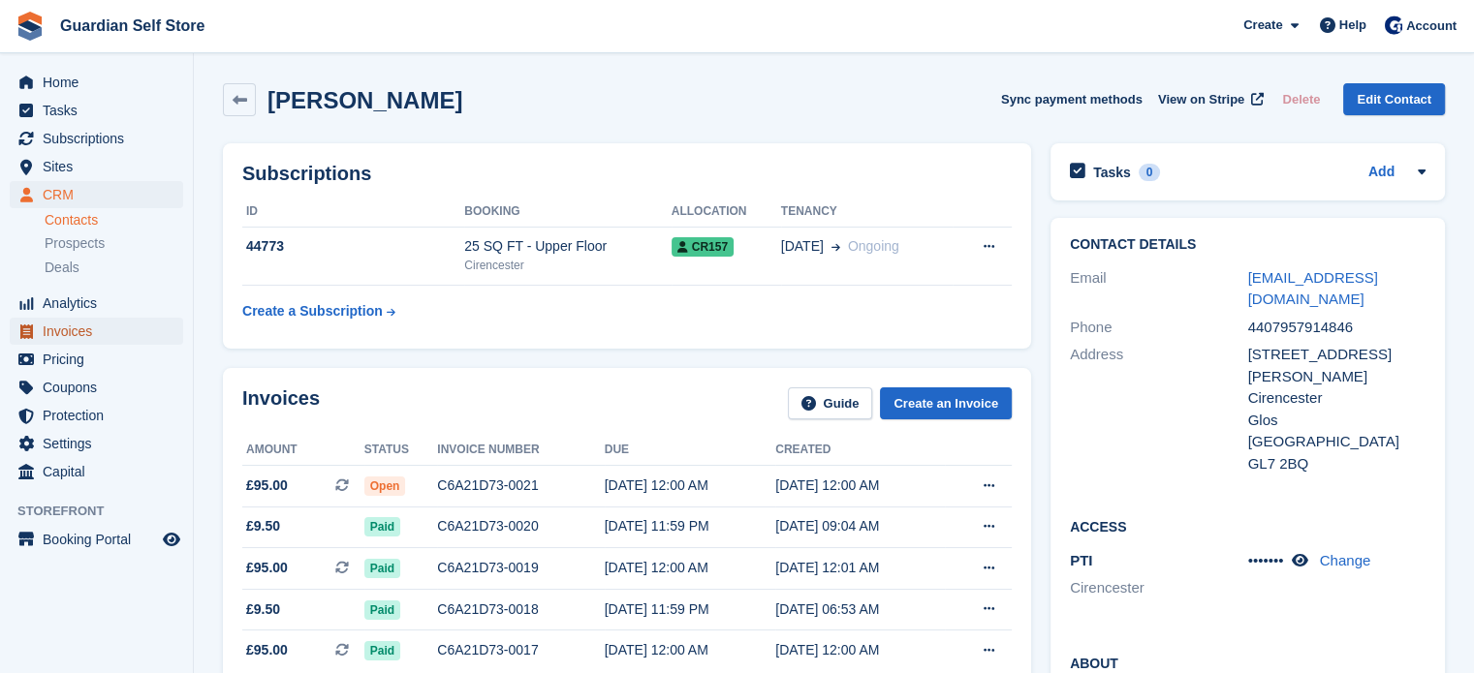
click at [99, 338] on span "Invoices" at bounding box center [101, 331] width 116 height 27
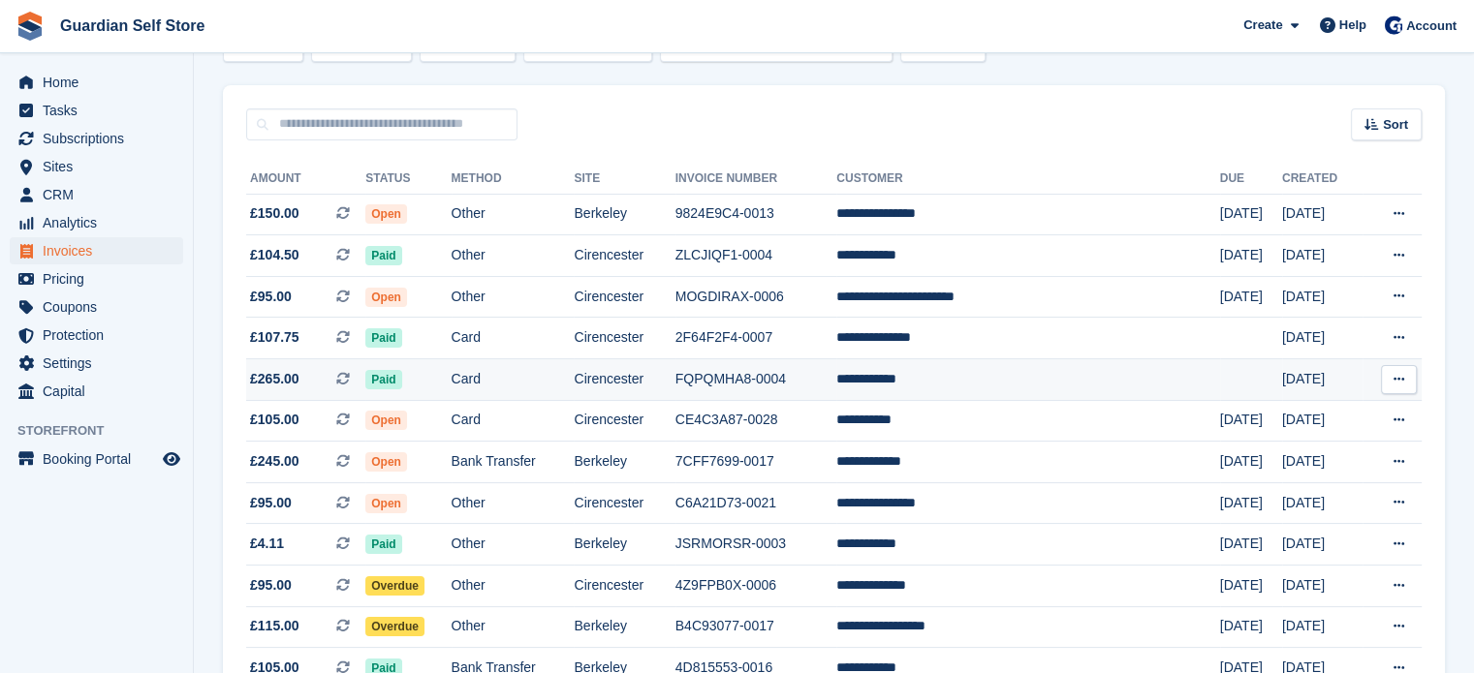
scroll to position [161, 0]
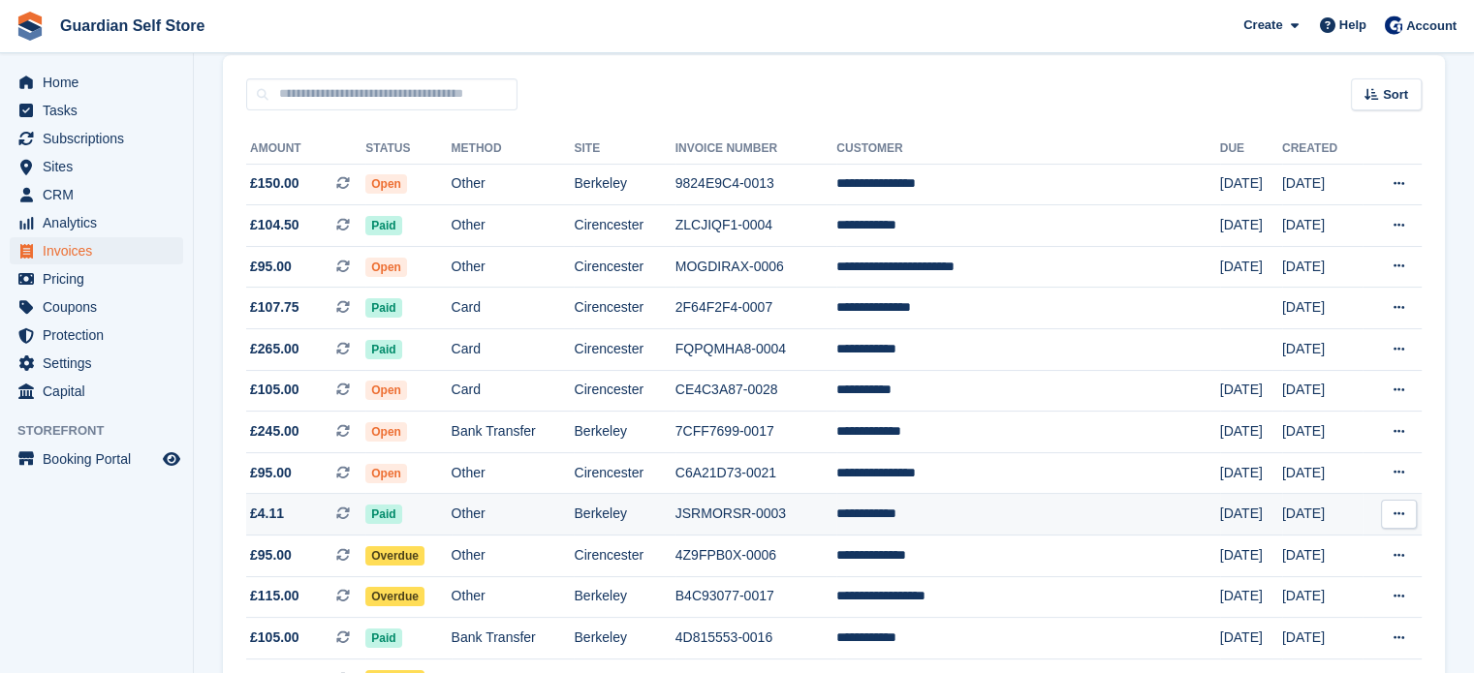
click at [647, 514] on td "Berkeley" at bounding box center [624, 515] width 101 height 42
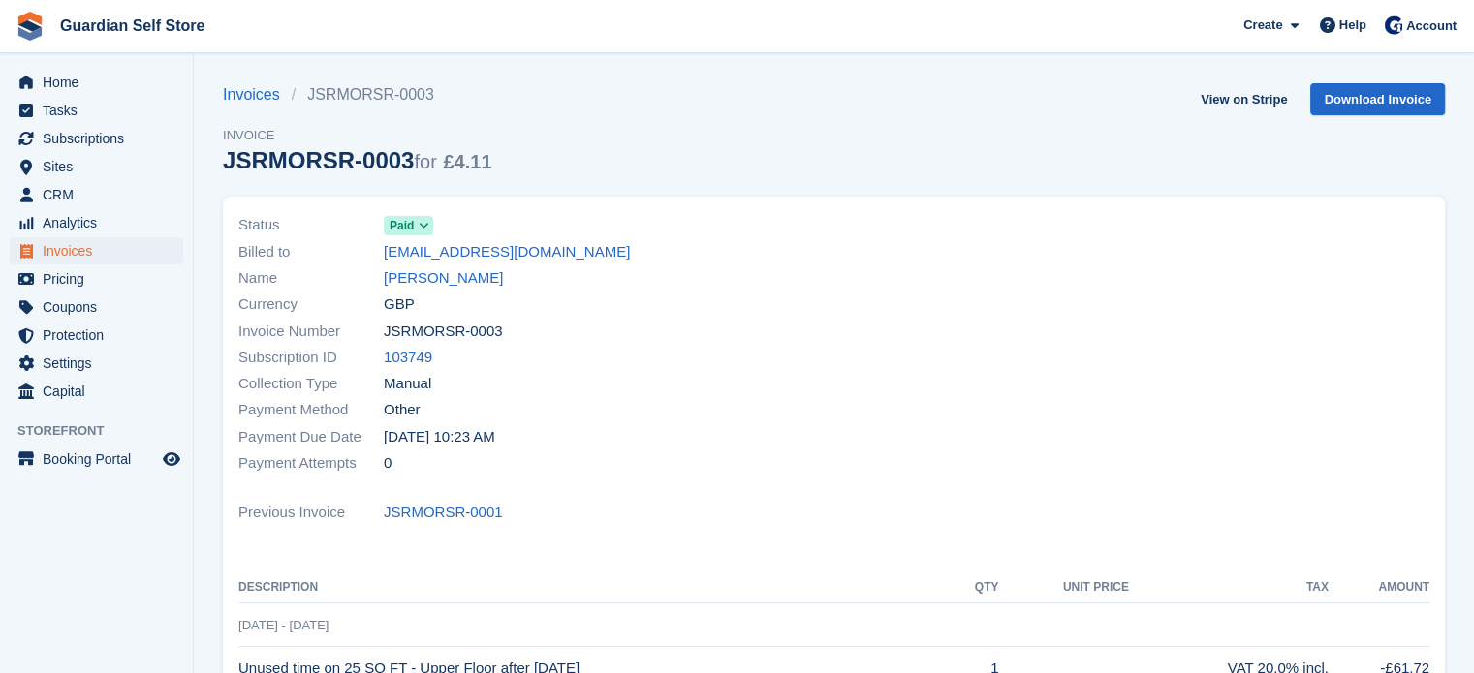
click at [453, 278] on link "[PERSON_NAME]" at bounding box center [443, 278] width 119 height 22
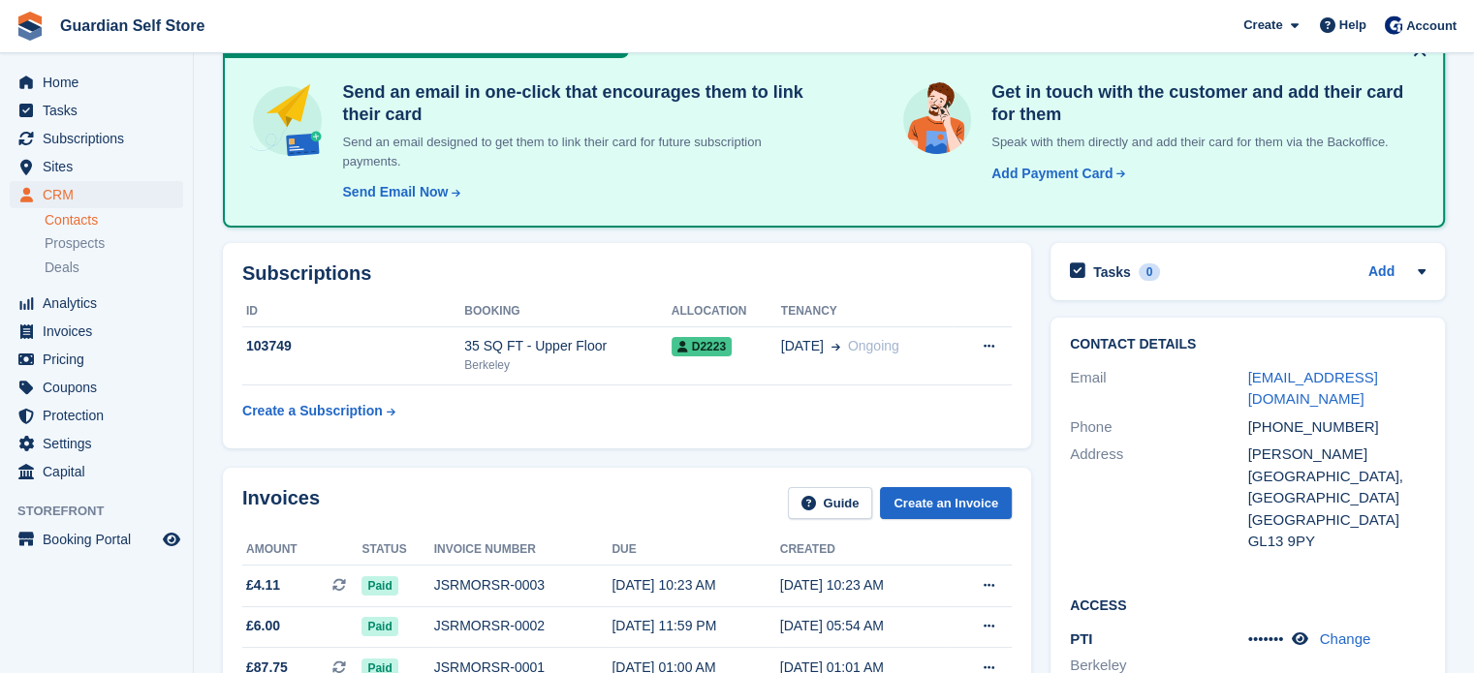
scroll to position [161, 0]
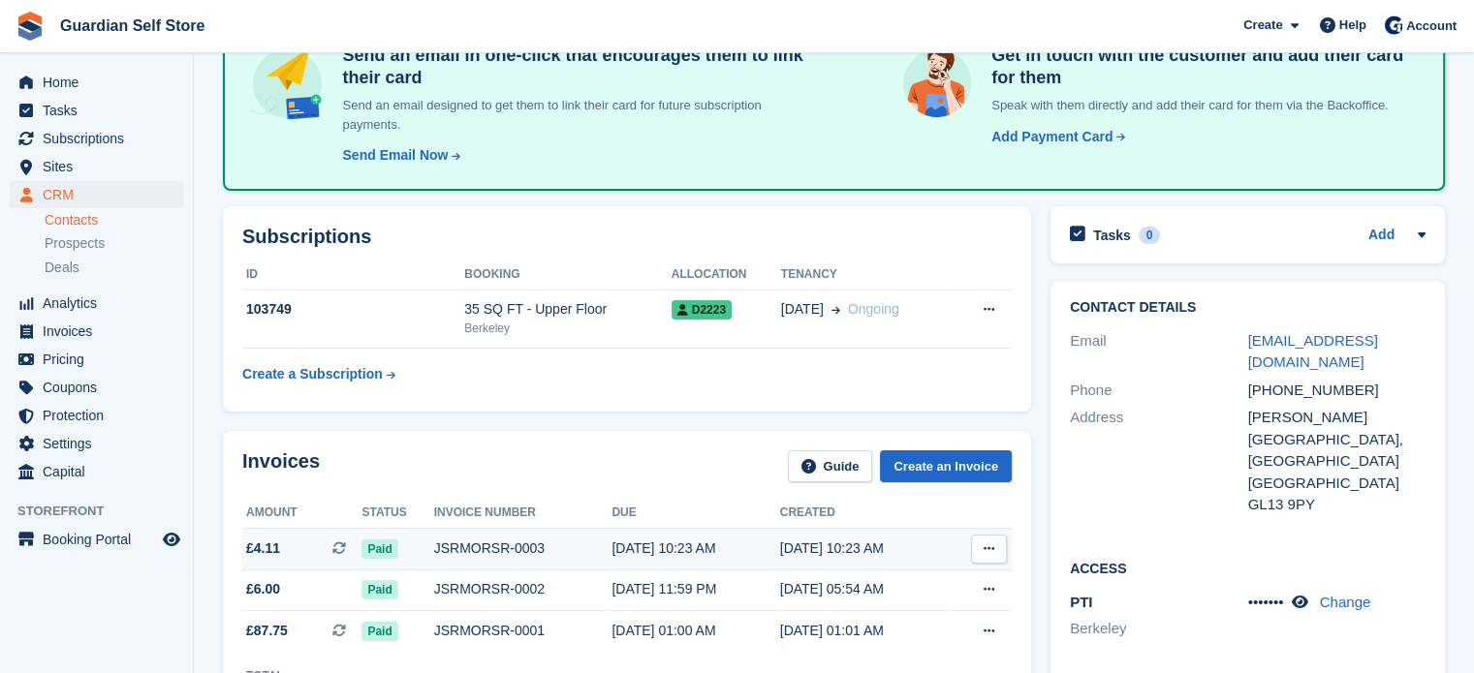
click at [497, 549] on div "JSRMORSR-0003" at bounding box center [523, 549] width 178 height 20
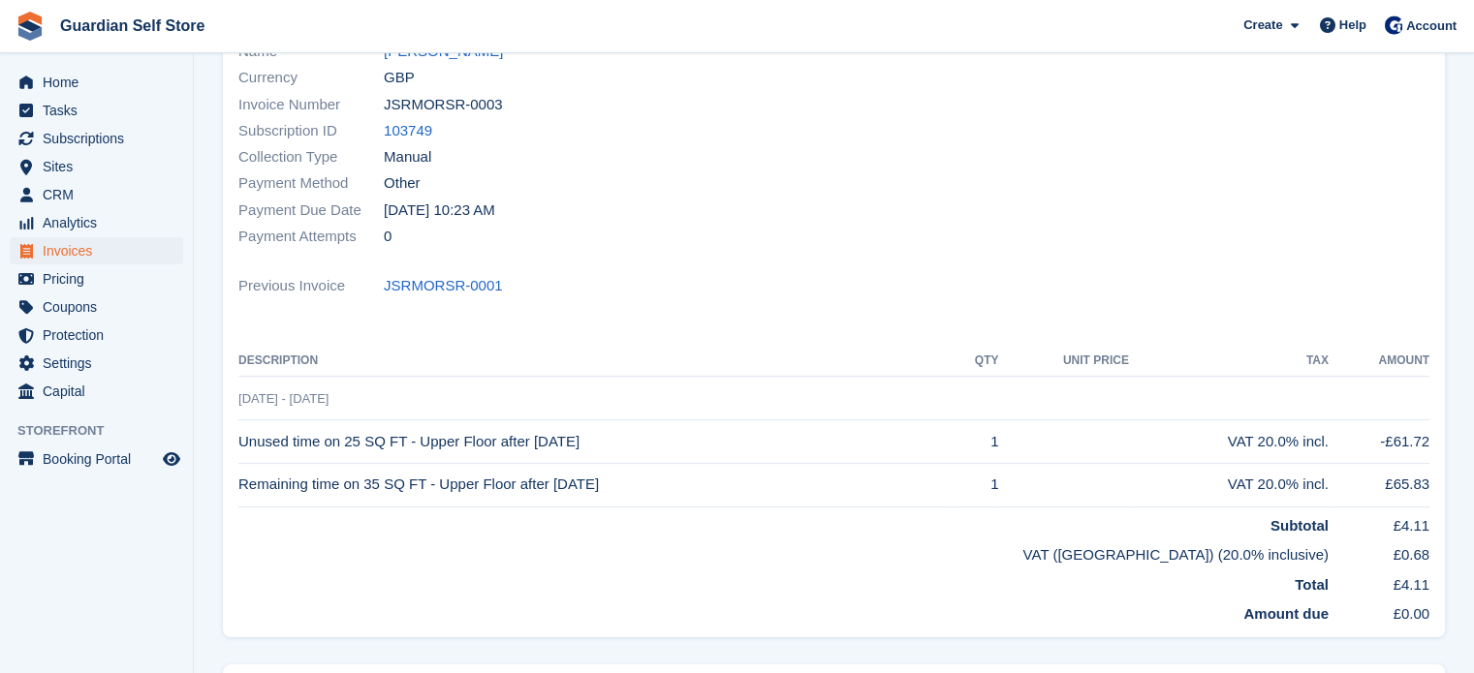
scroll to position [323, 0]
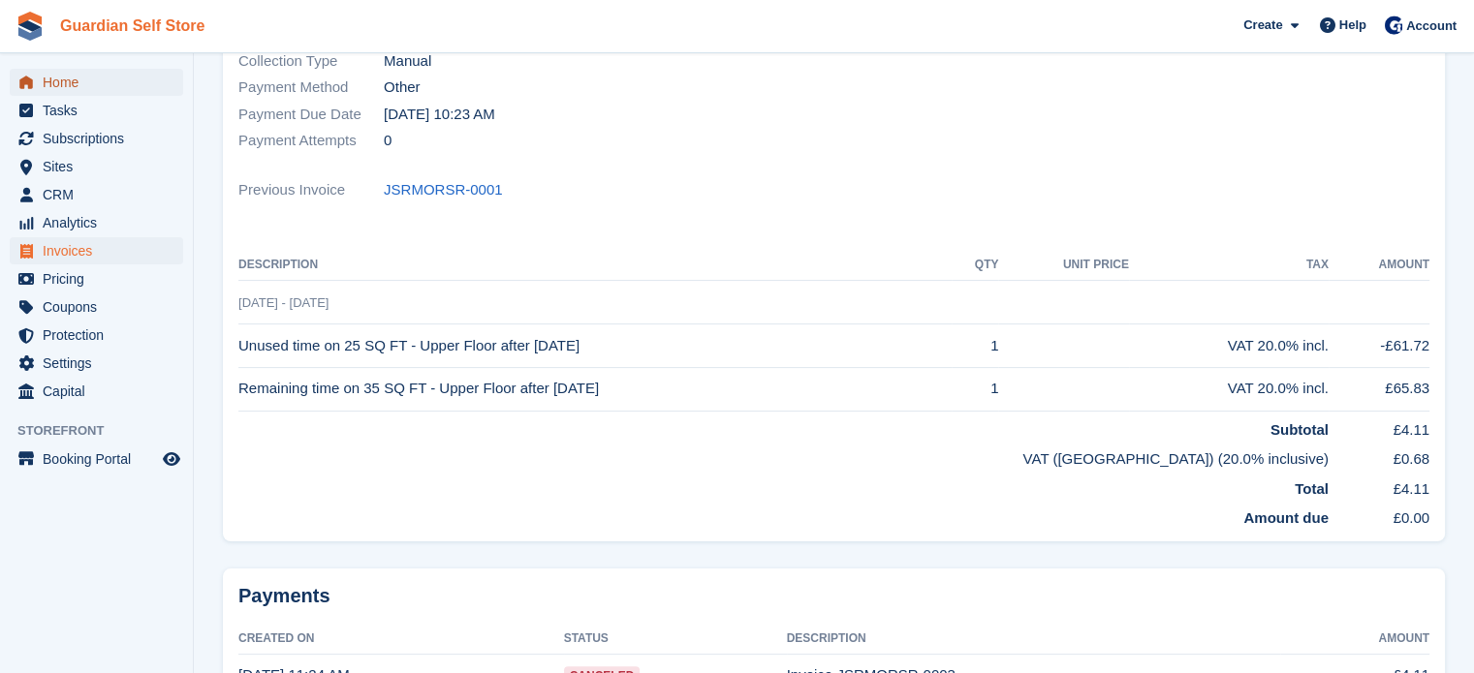
drag, startPoint x: 93, startPoint y: 86, endPoint x: 93, endPoint y: 34, distance: 52.3
click at [93, 86] on span "Home" at bounding box center [101, 82] width 116 height 27
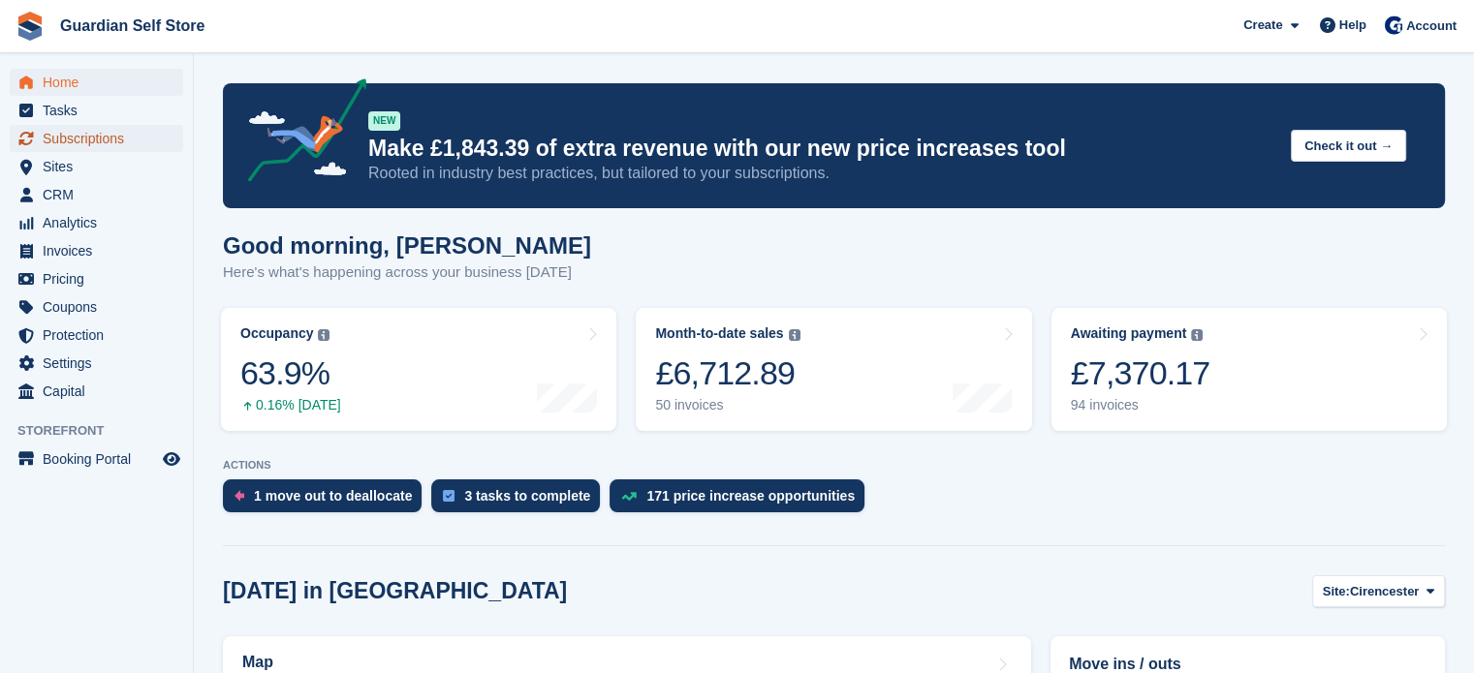
click at [124, 143] on span "Subscriptions" at bounding box center [101, 138] width 116 height 27
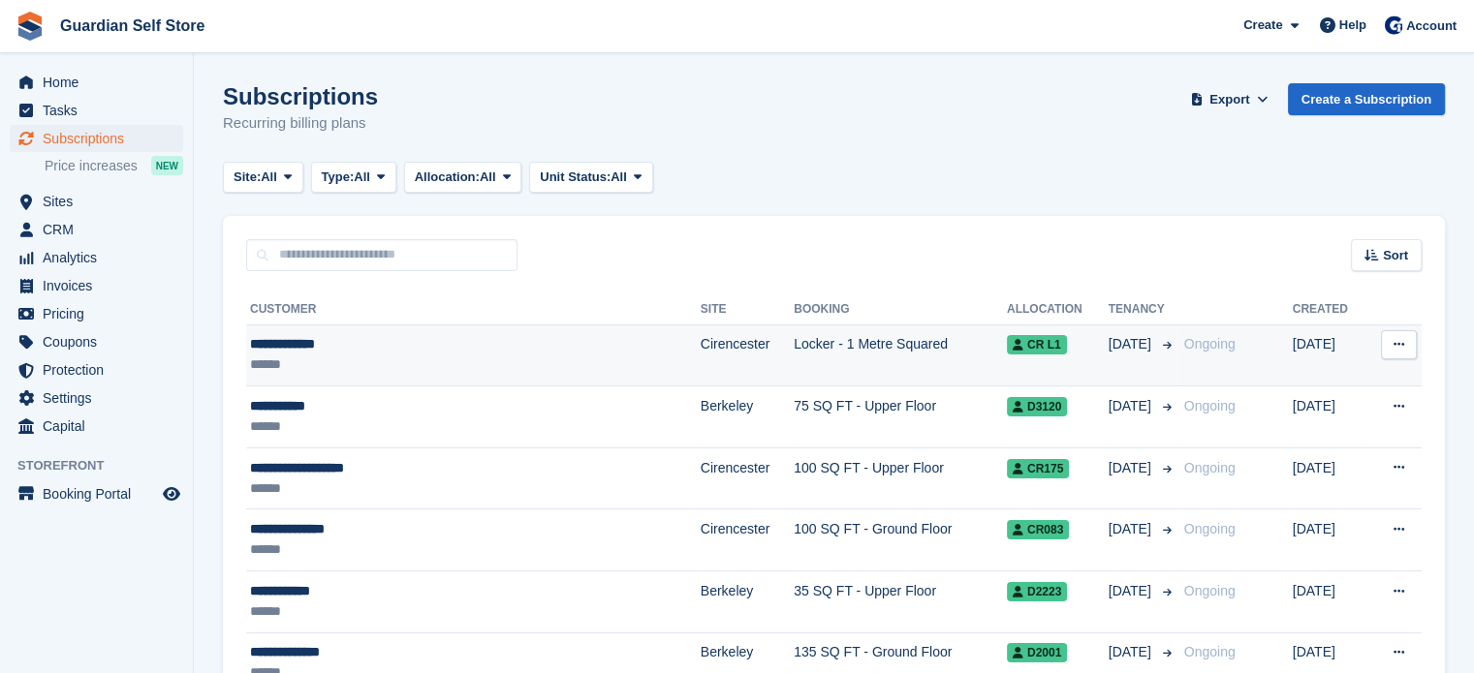
click at [446, 359] on div "******" at bounding box center [416, 365] width 333 height 20
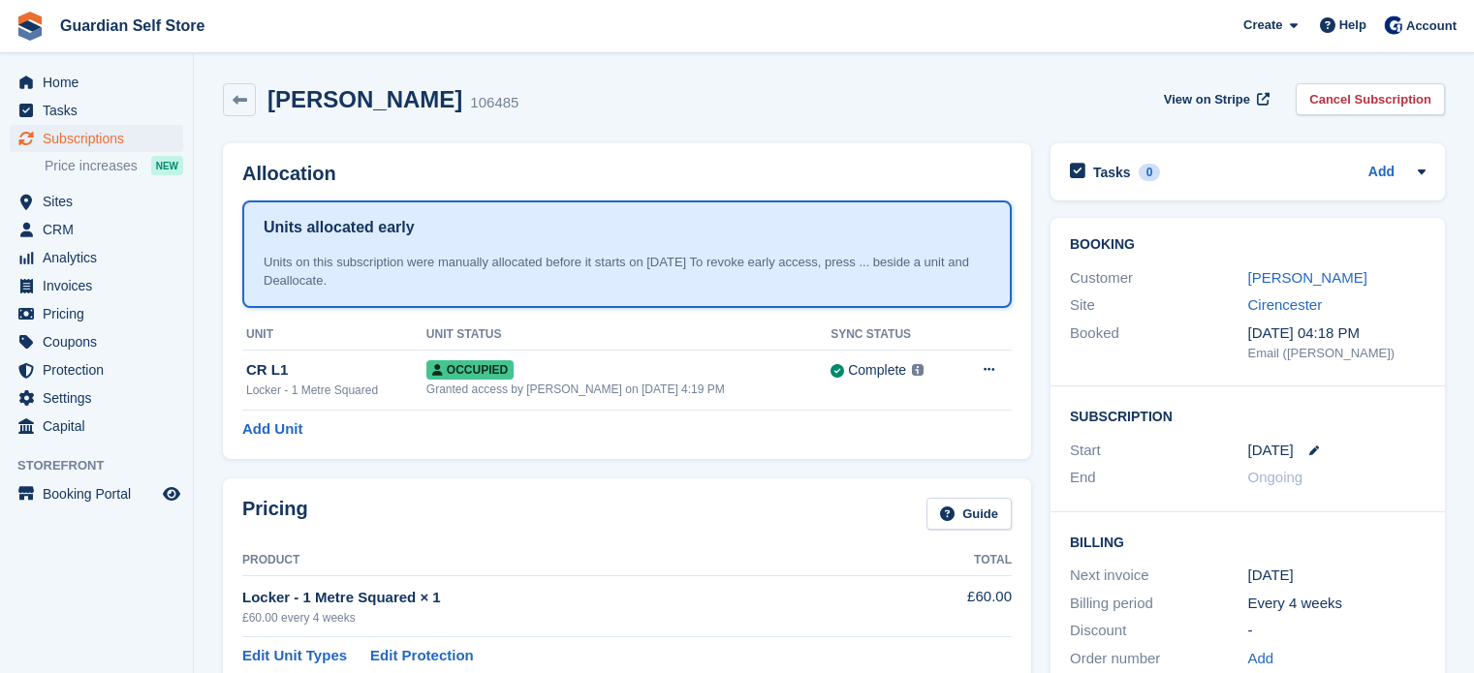
scroll to position [314, 0]
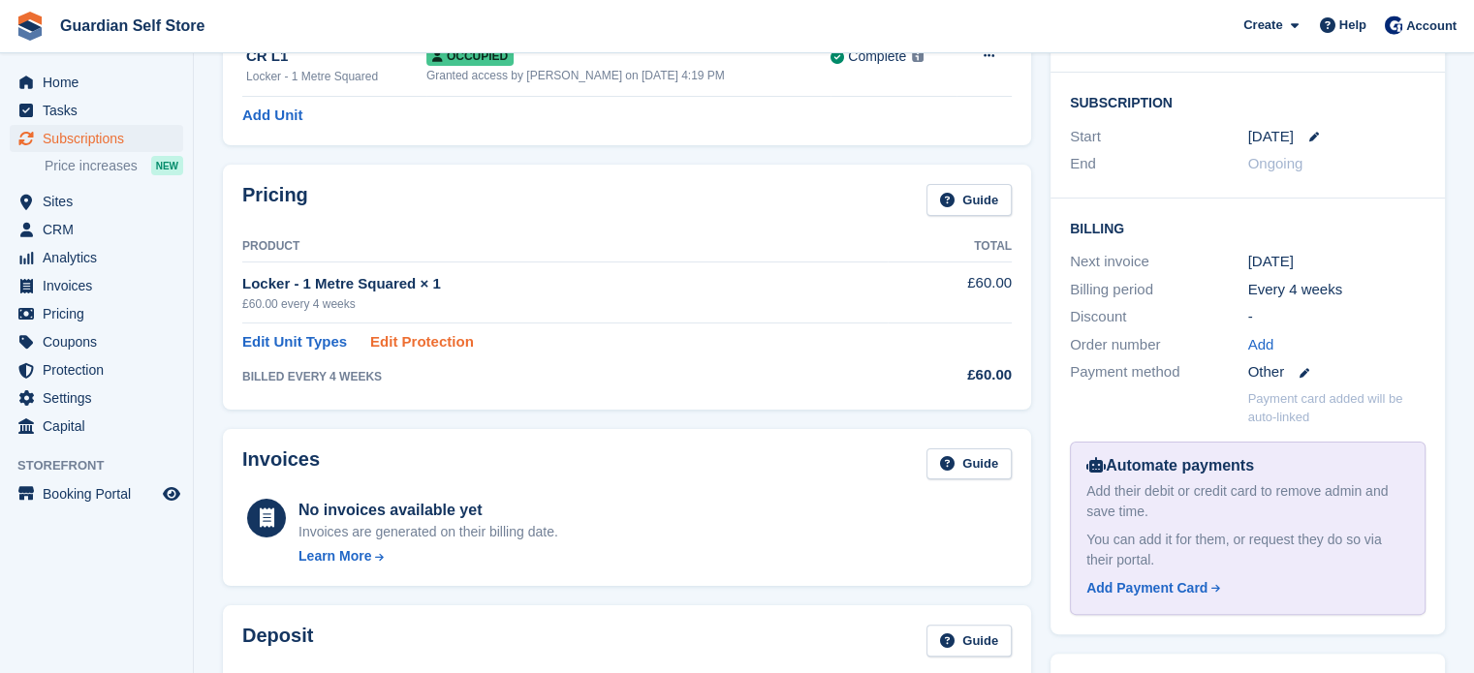
click at [399, 341] on link "Edit Protection" at bounding box center [422, 342] width 104 height 22
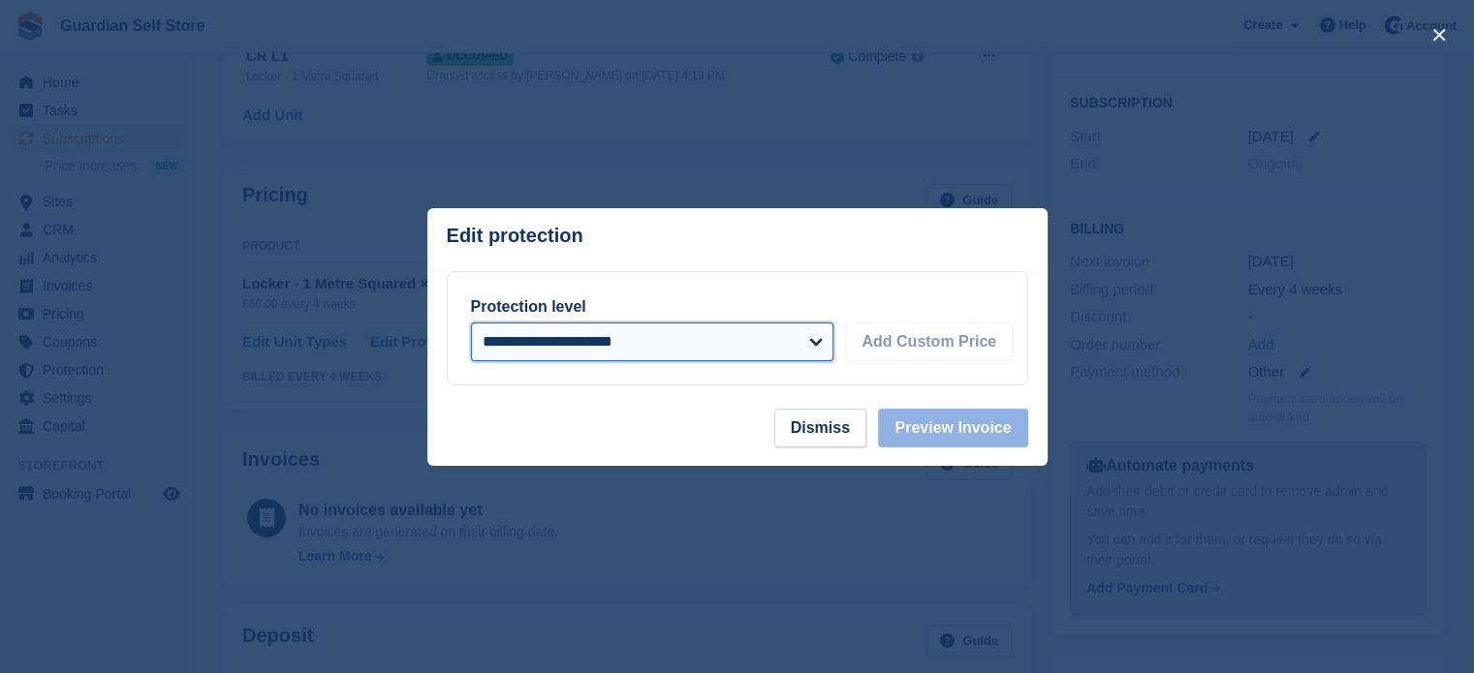
click at [581, 329] on select "**********" at bounding box center [652, 342] width 363 height 39
select select "*****"
click at [471, 324] on select "**********" at bounding box center [652, 342] width 363 height 39
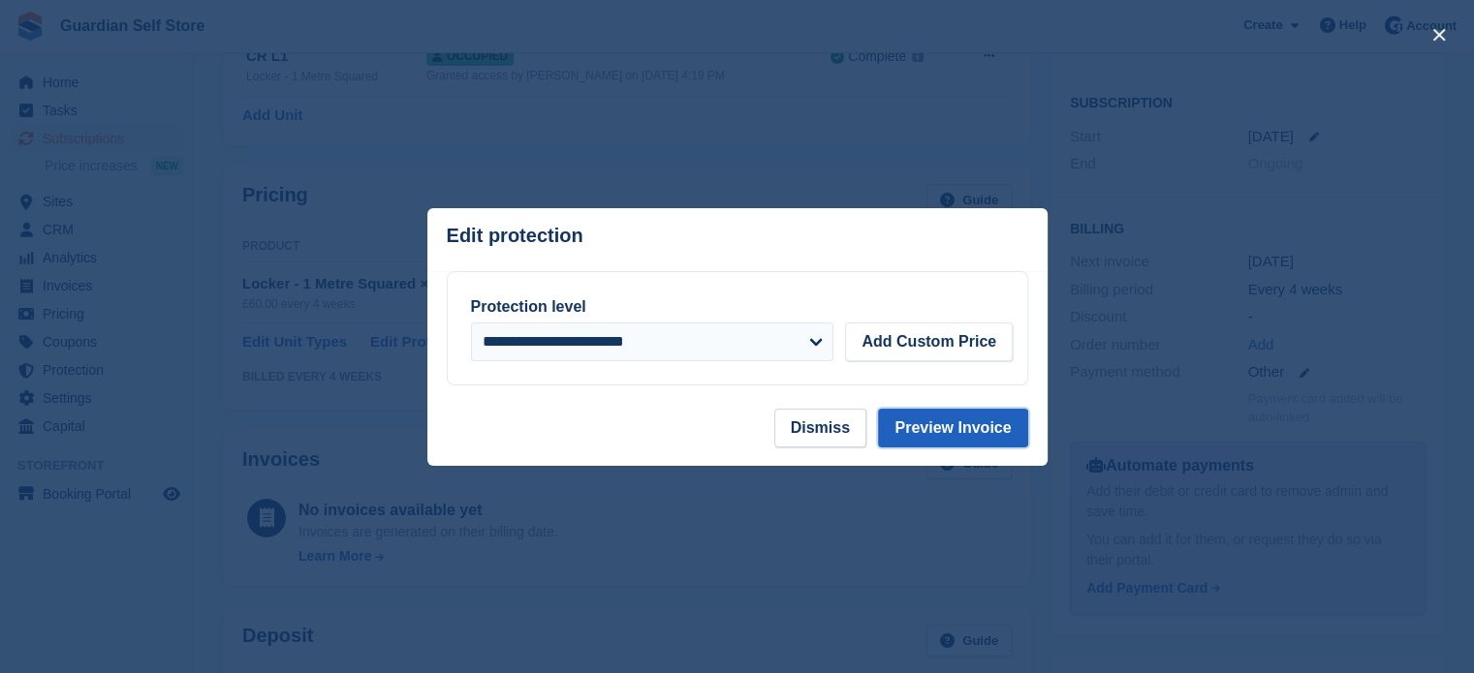
click at [916, 428] on button "Preview Invoice" at bounding box center [952, 428] width 149 height 39
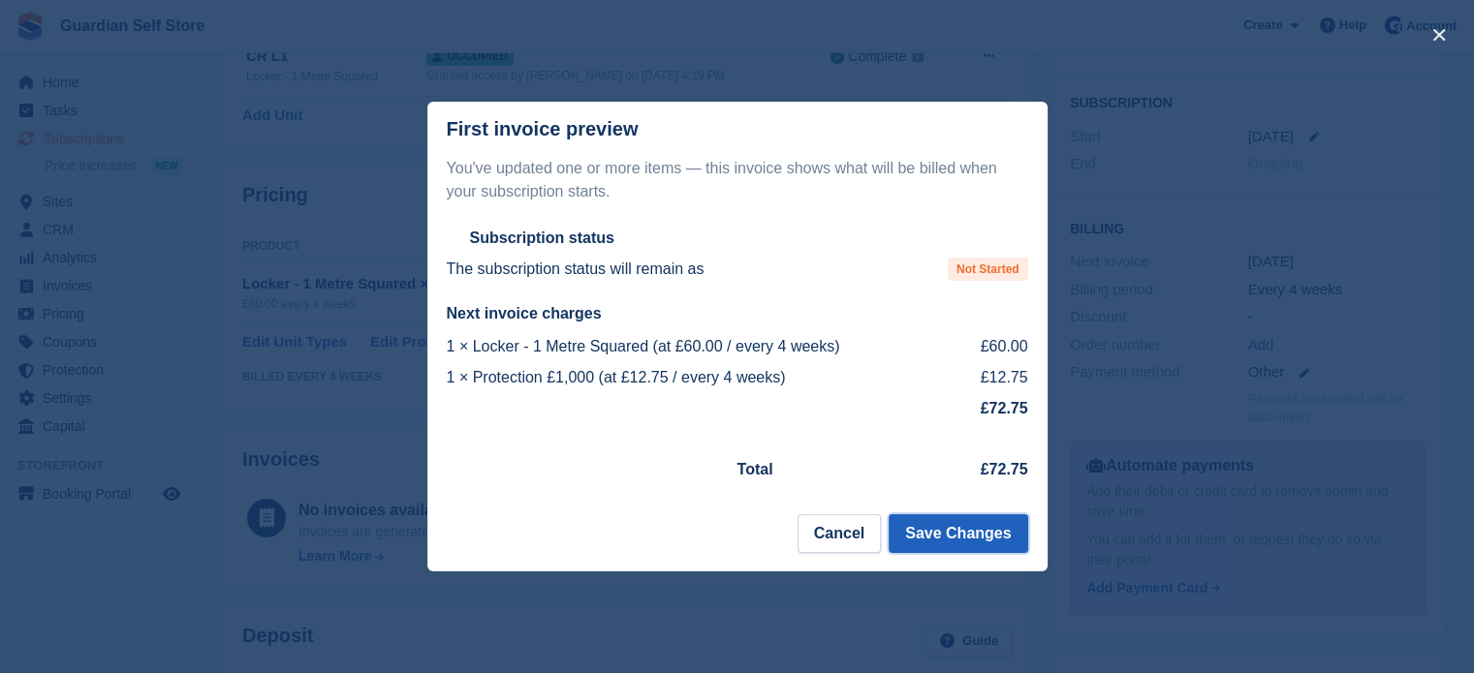
click at [938, 537] on button "Save Changes" at bounding box center [957, 533] width 139 height 39
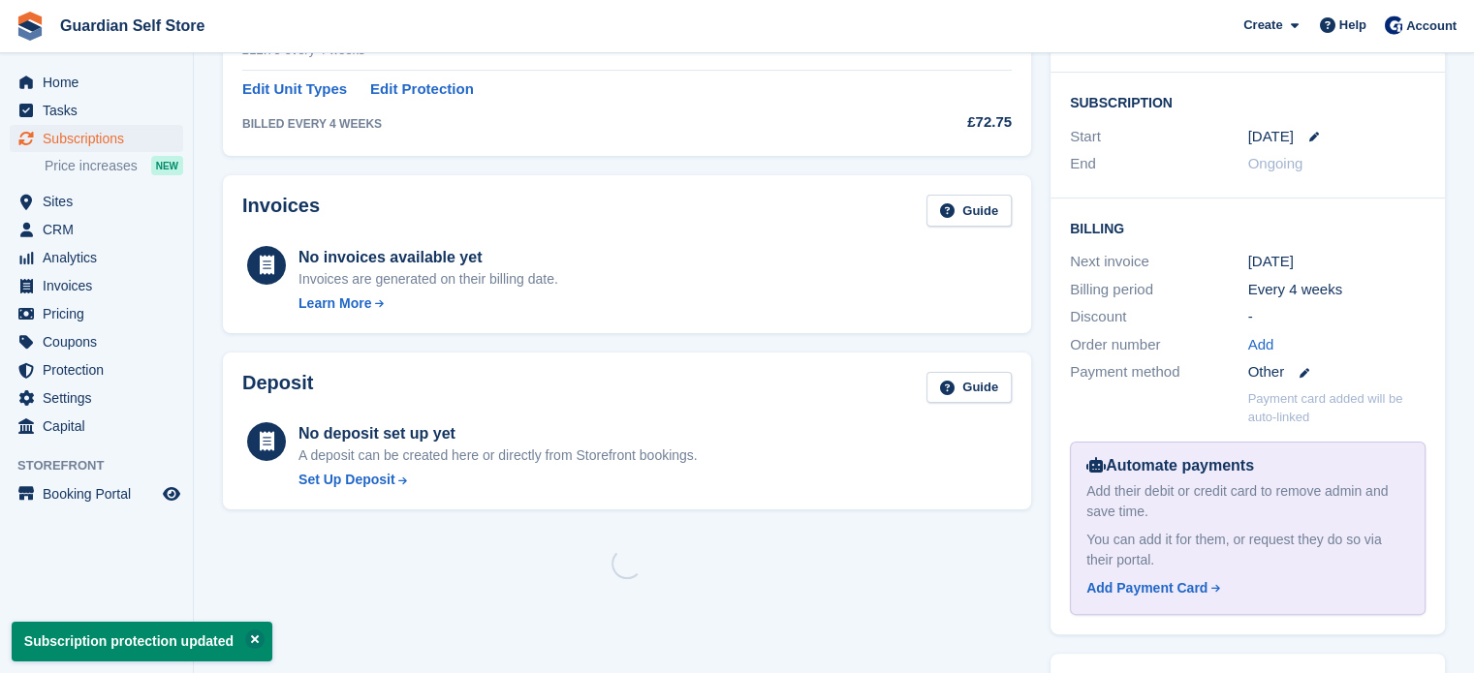
scroll to position [0, 0]
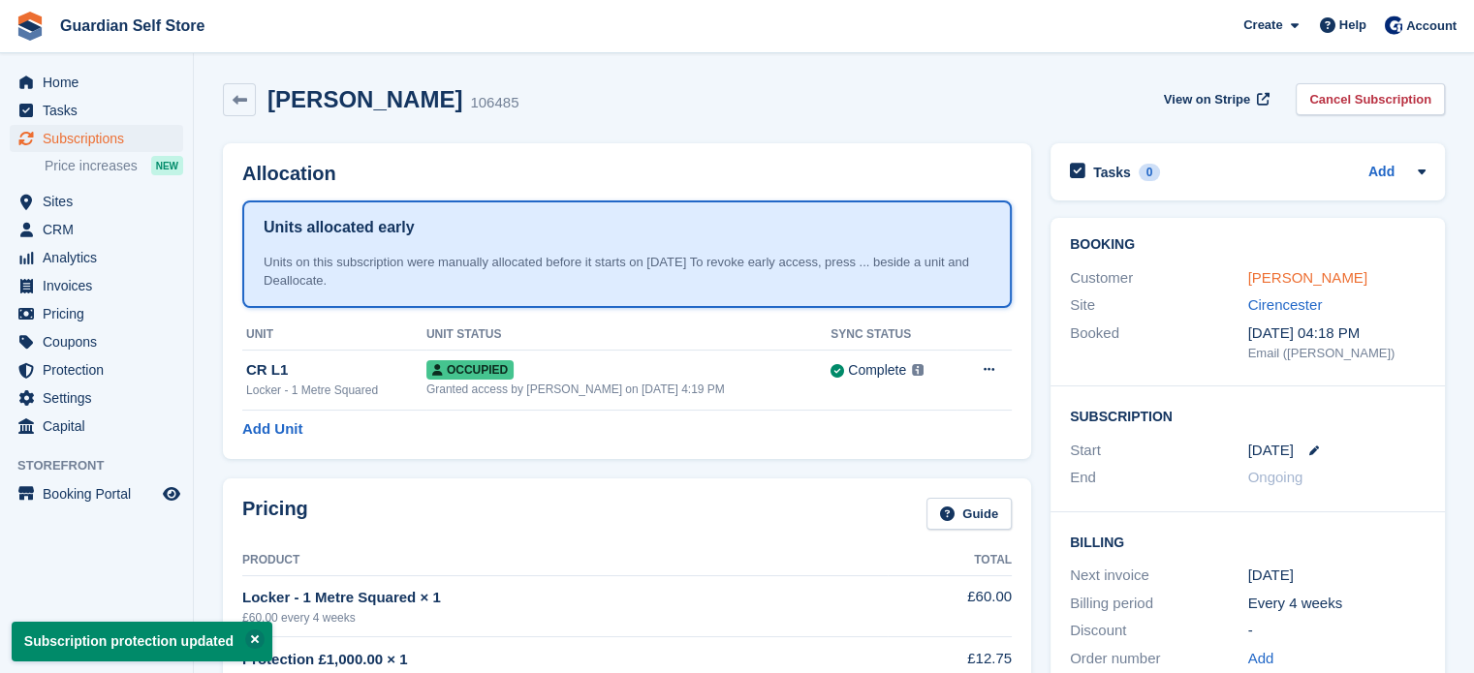
click at [1328, 282] on link "Ross Cornwell" at bounding box center [1307, 277] width 119 height 16
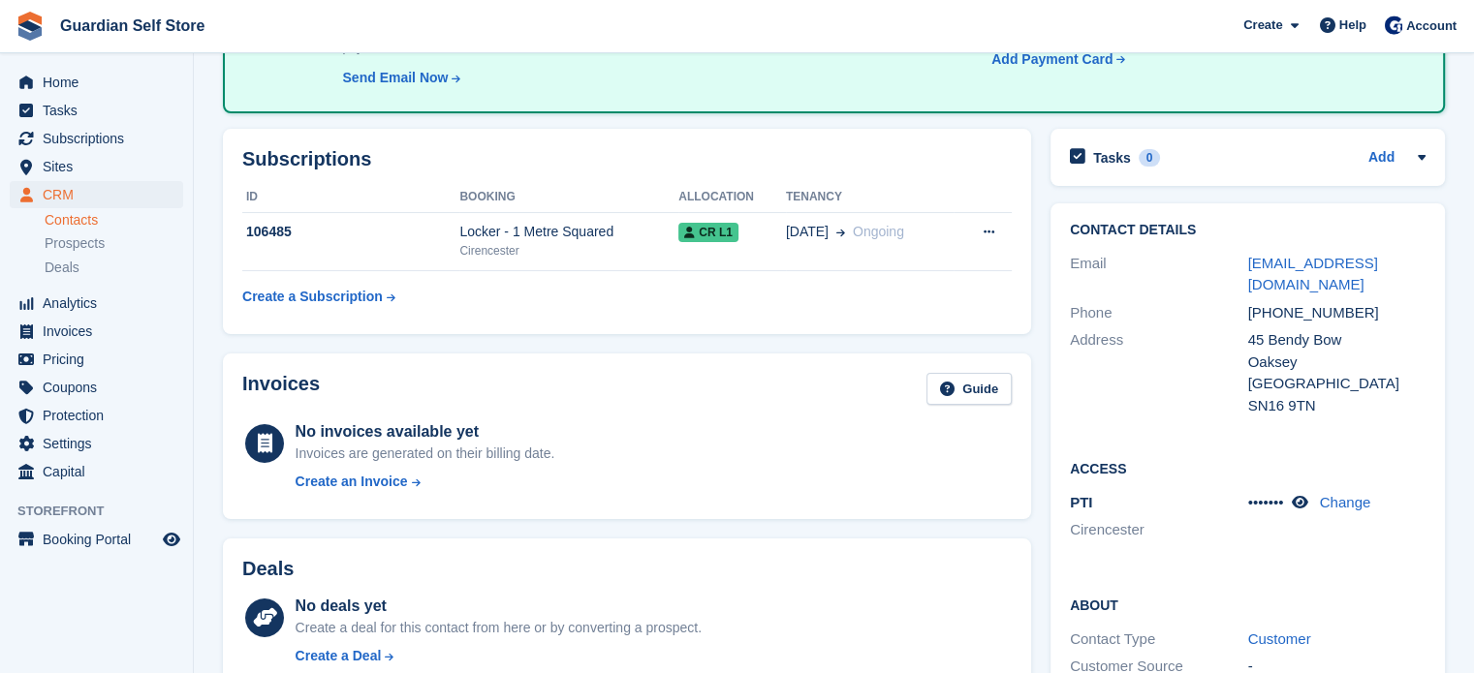
scroll to position [323, 0]
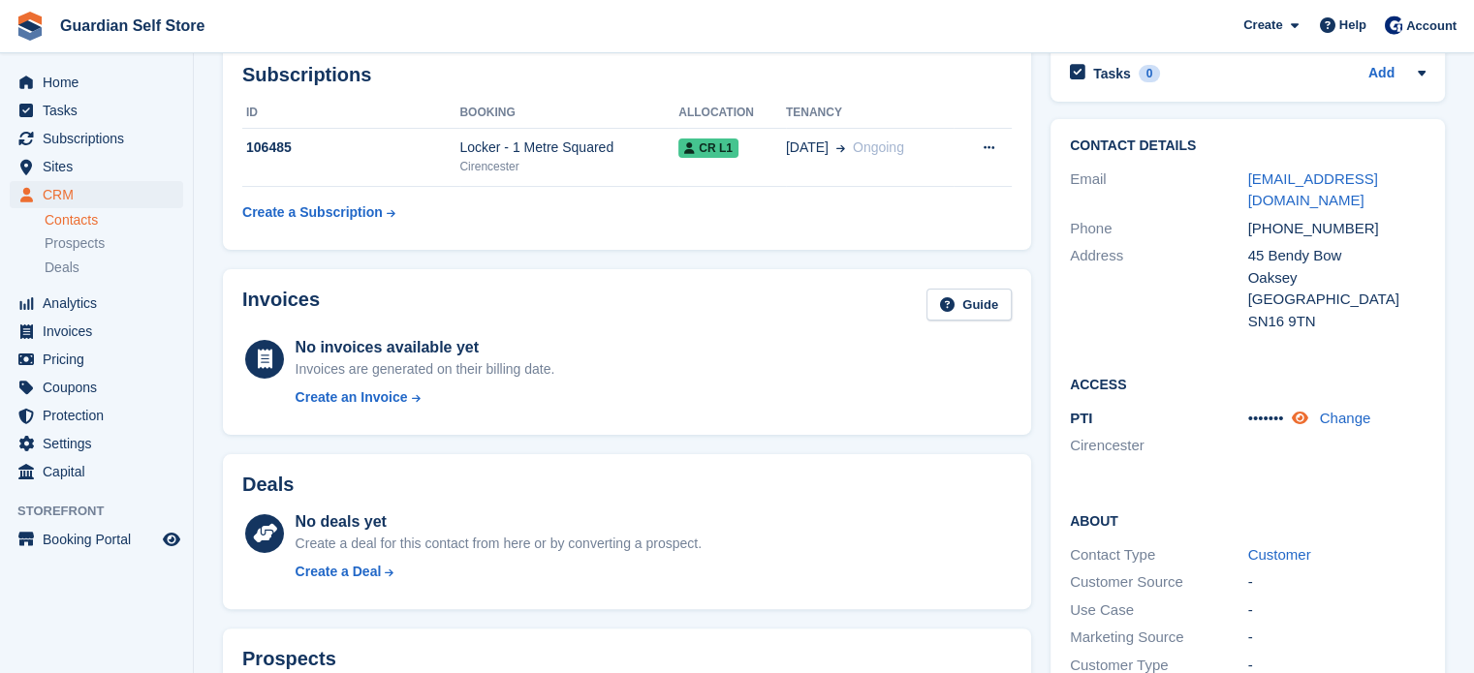
click at [1304, 420] on icon at bounding box center [1298, 418] width 16 height 15
click at [112, 83] on span "Home" at bounding box center [101, 82] width 116 height 27
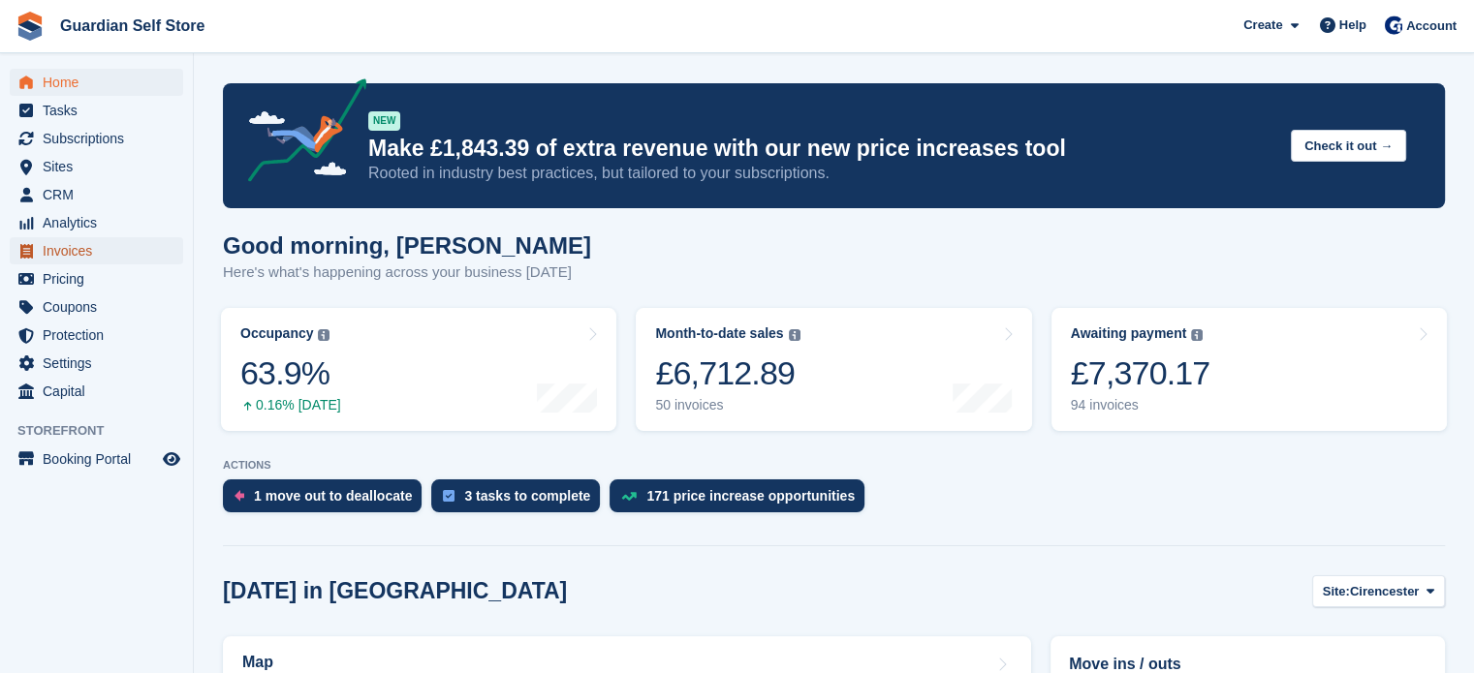
click at [71, 250] on span "Invoices" at bounding box center [101, 250] width 116 height 27
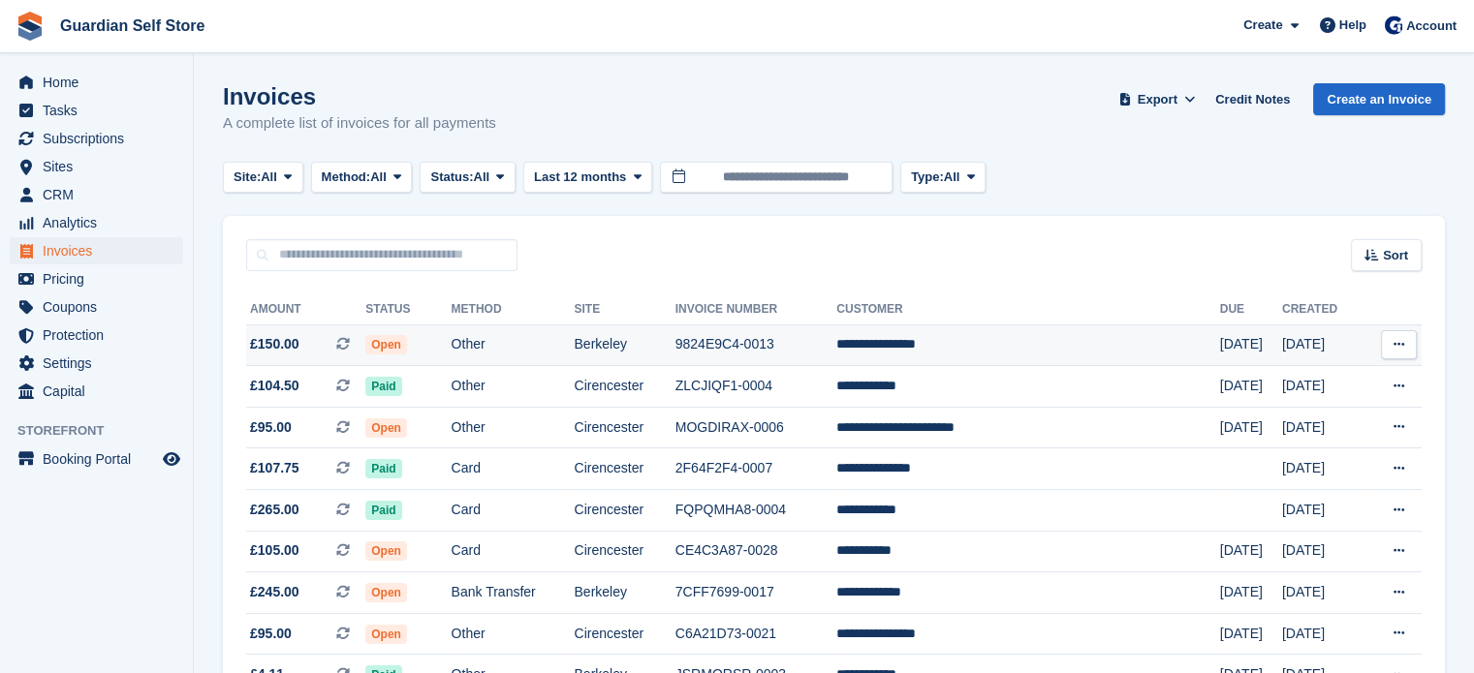
click at [450, 354] on td "Open" at bounding box center [407, 346] width 85 height 42
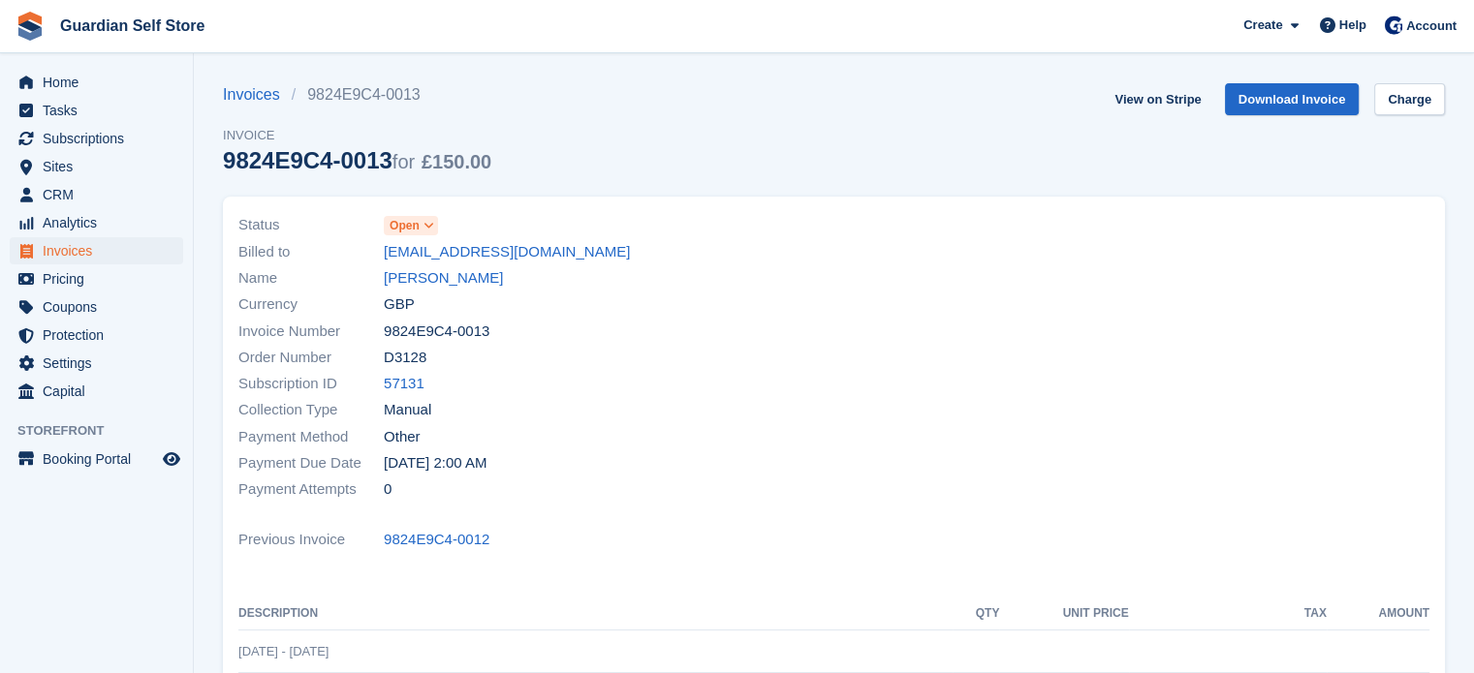
click at [411, 230] on span "Open" at bounding box center [404, 225] width 30 height 17
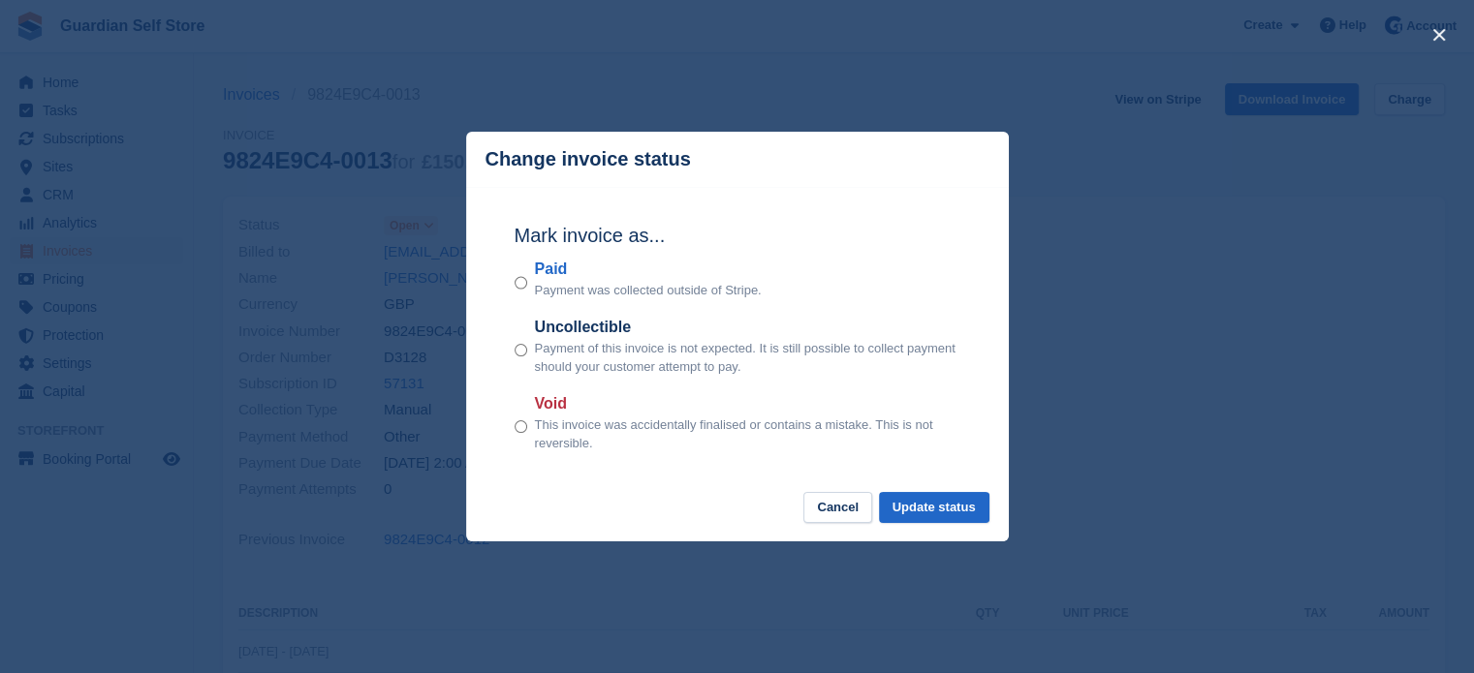
click at [540, 268] on label "Paid" at bounding box center [648, 269] width 227 height 23
click at [919, 512] on button "Update status" at bounding box center [934, 508] width 110 height 32
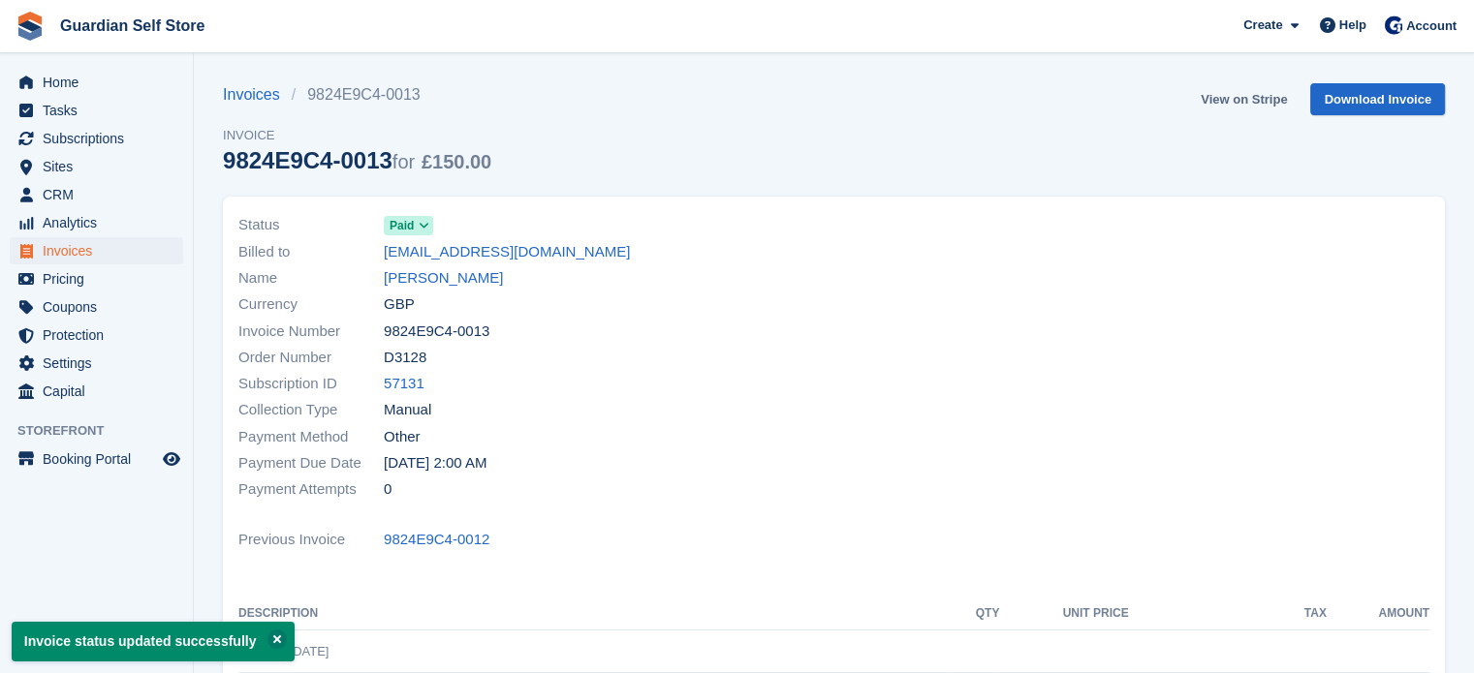
click at [1228, 100] on link "View on Stripe" at bounding box center [1244, 99] width 102 height 32
click at [128, 254] on span "Invoices" at bounding box center [101, 250] width 116 height 27
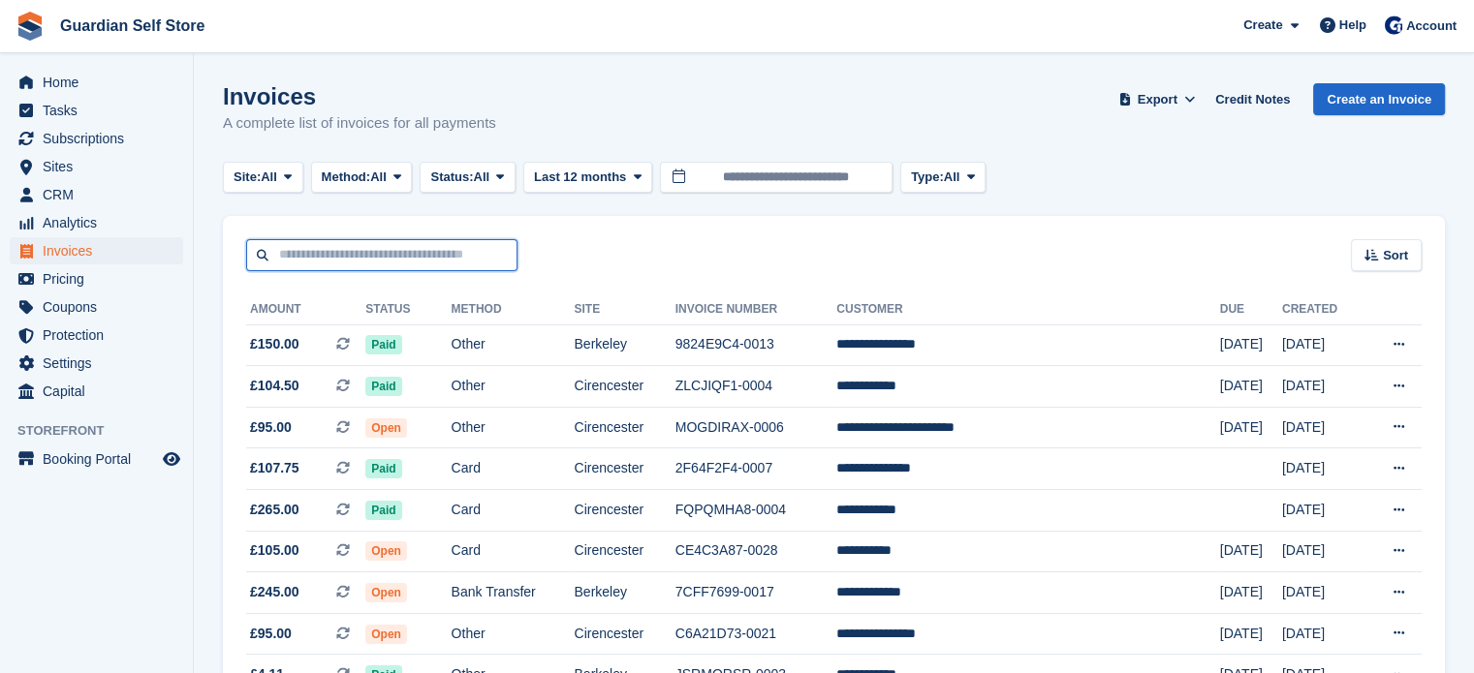
click at [329, 248] on input "text" at bounding box center [381, 255] width 271 height 32
type input "****"
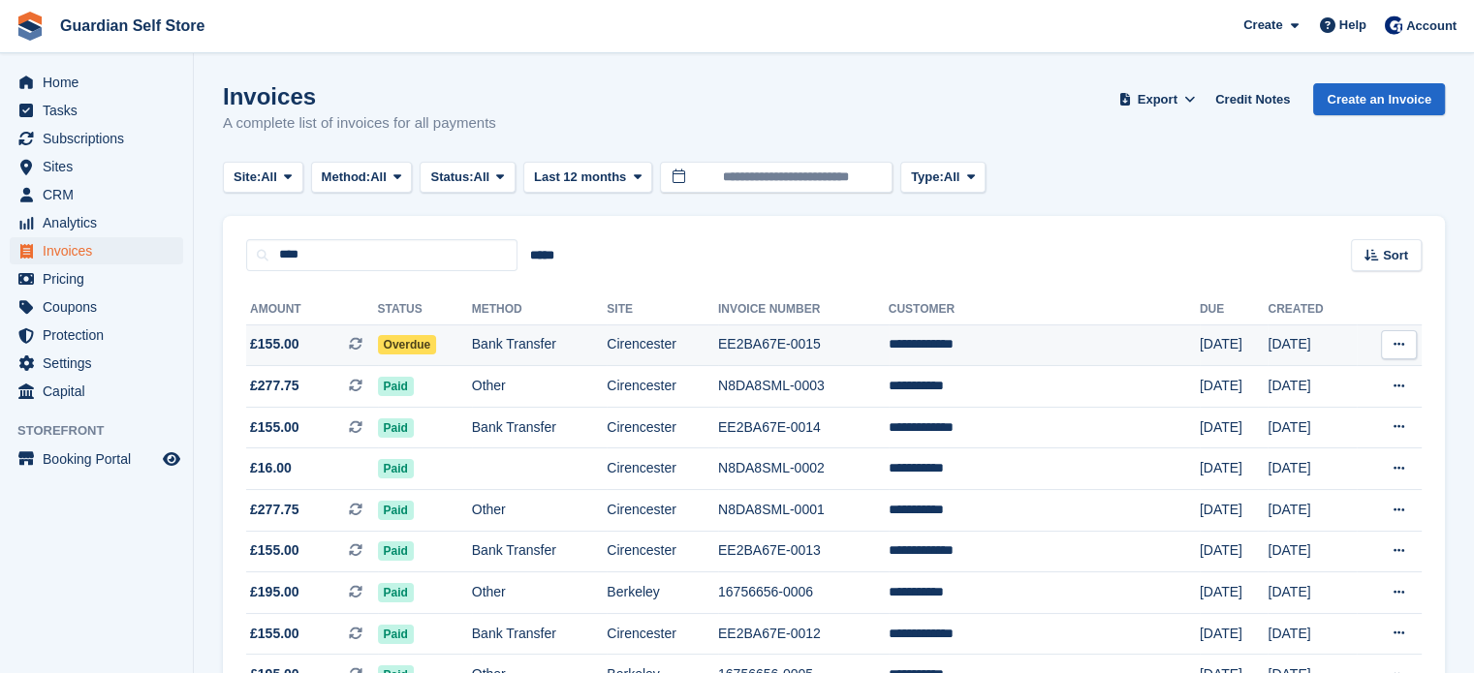
click at [502, 347] on td "Bank Transfer" at bounding box center [540, 346] width 136 height 42
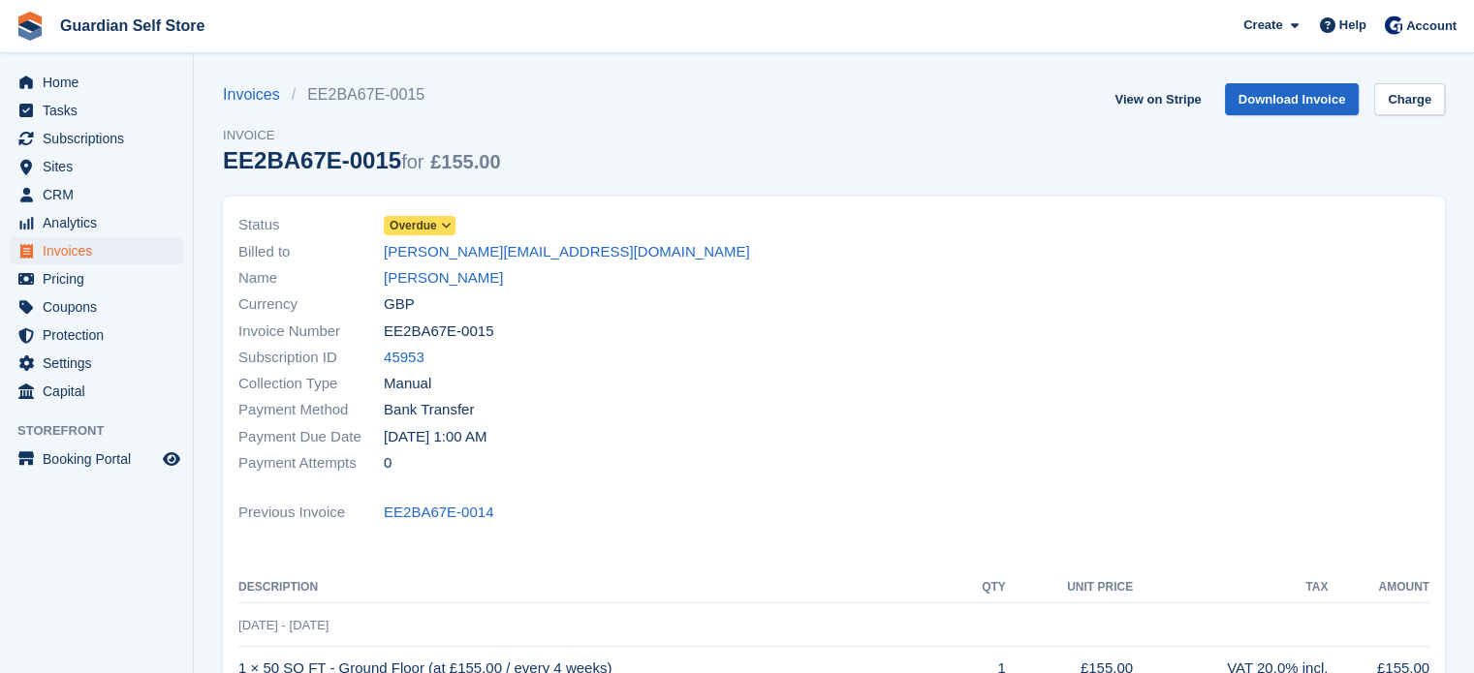
click at [430, 222] on span "Overdue" at bounding box center [412, 225] width 47 height 17
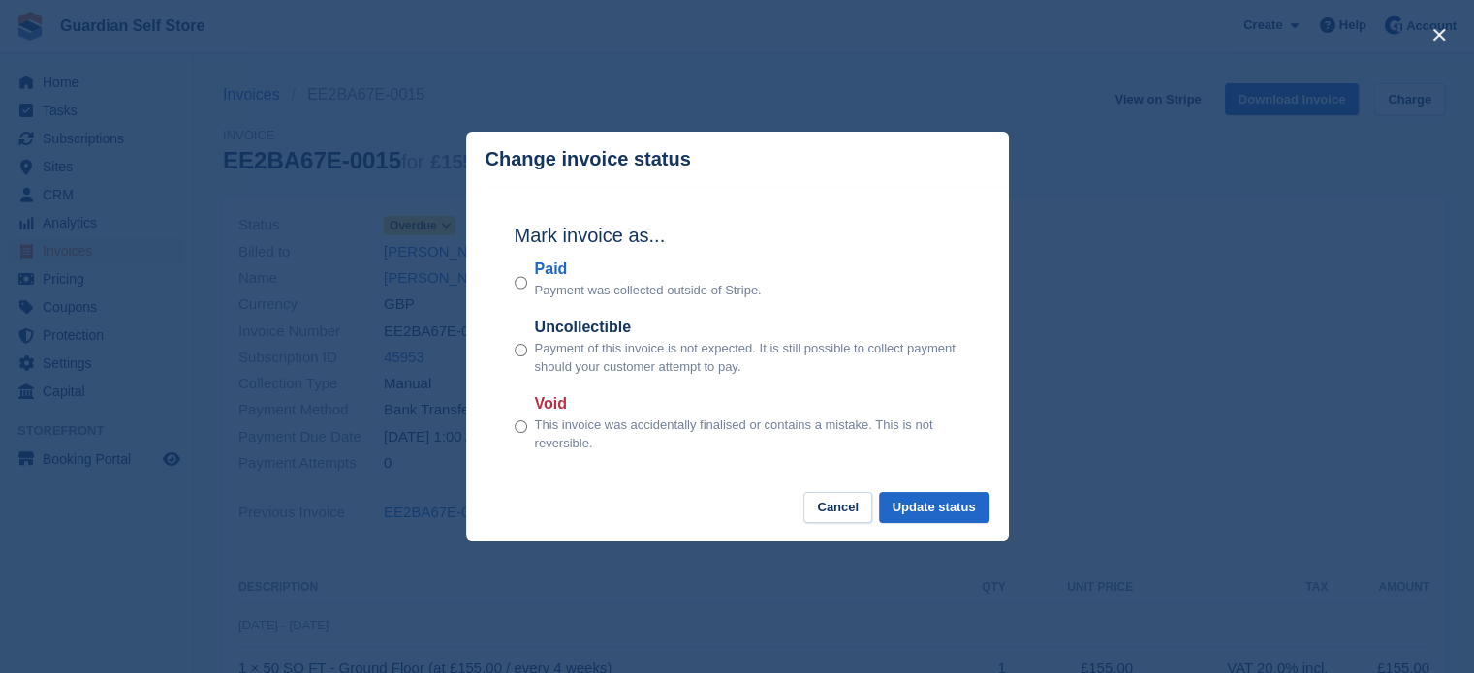
click at [543, 277] on label "Paid" at bounding box center [648, 269] width 227 height 23
click at [942, 503] on button "Update status" at bounding box center [934, 508] width 110 height 32
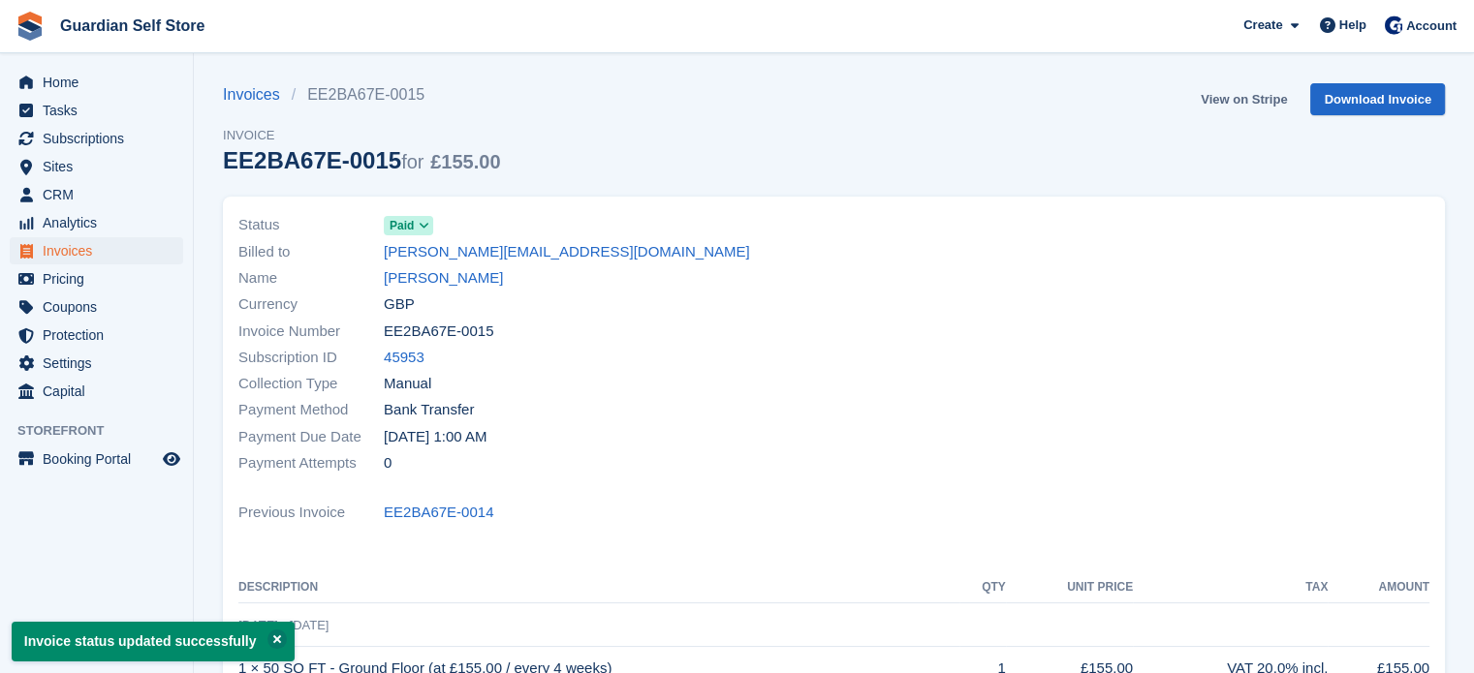
click at [1227, 98] on link "View on Stripe" at bounding box center [1244, 99] width 102 height 32
click at [77, 251] on span "Invoices" at bounding box center [101, 250] width 116 height 27
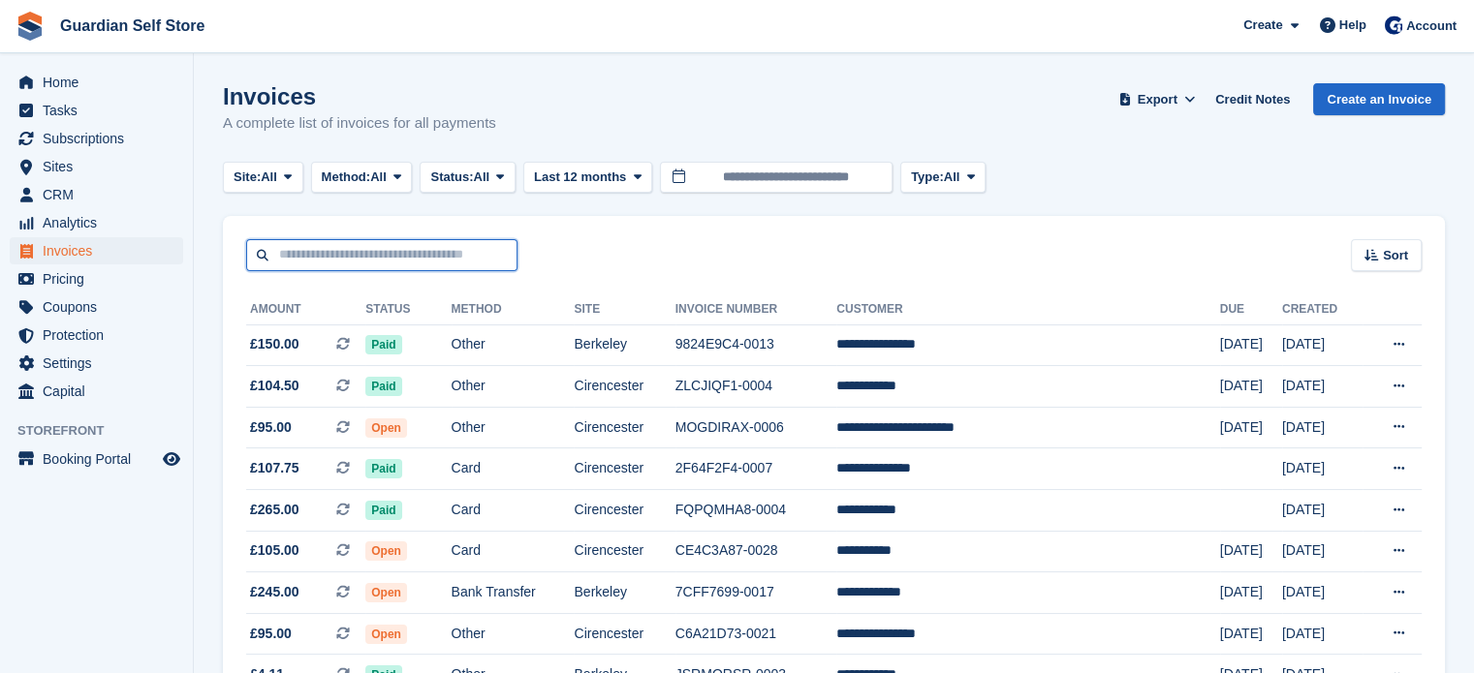
click at [475, 255] on input "text" at bounding box center [381, 255] width 271 height 32
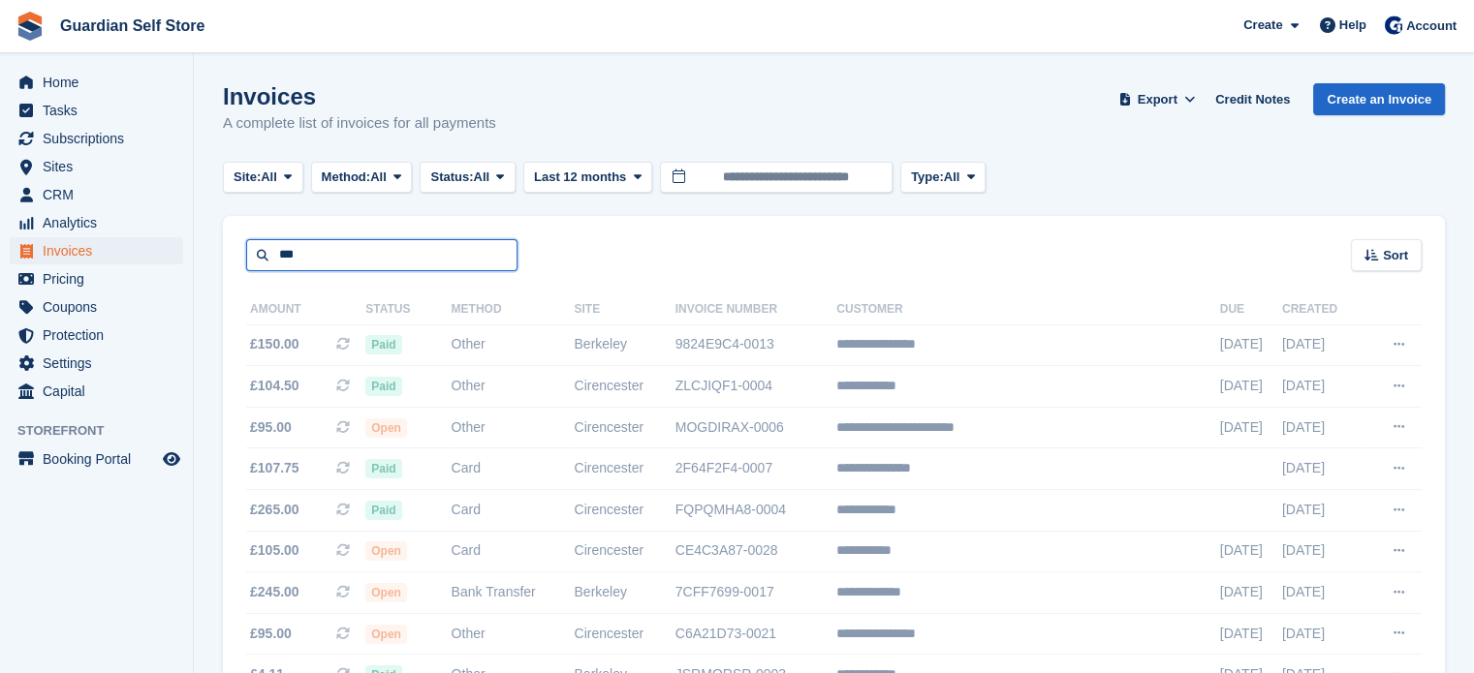
type input "*******"
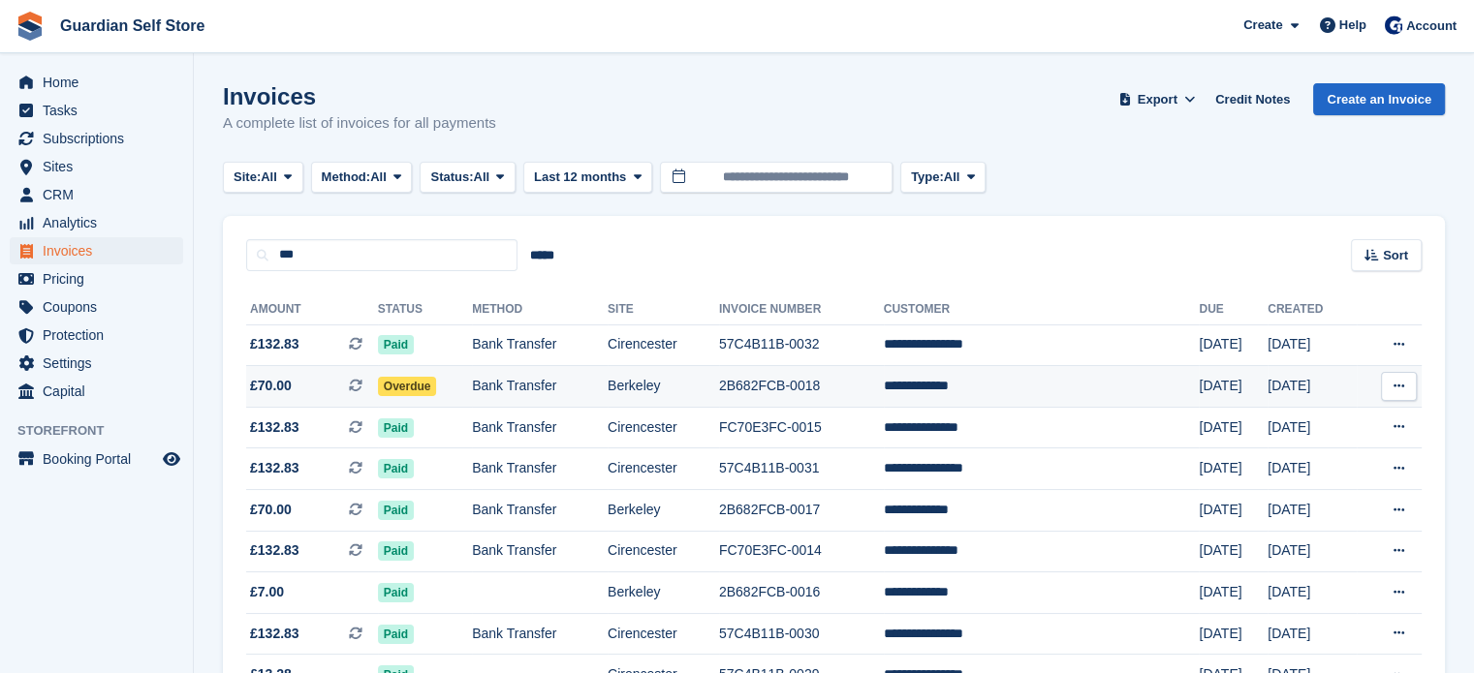
click at [400, 391] on span "Overdue" at bounding box center [407, 386] width 59 height 19
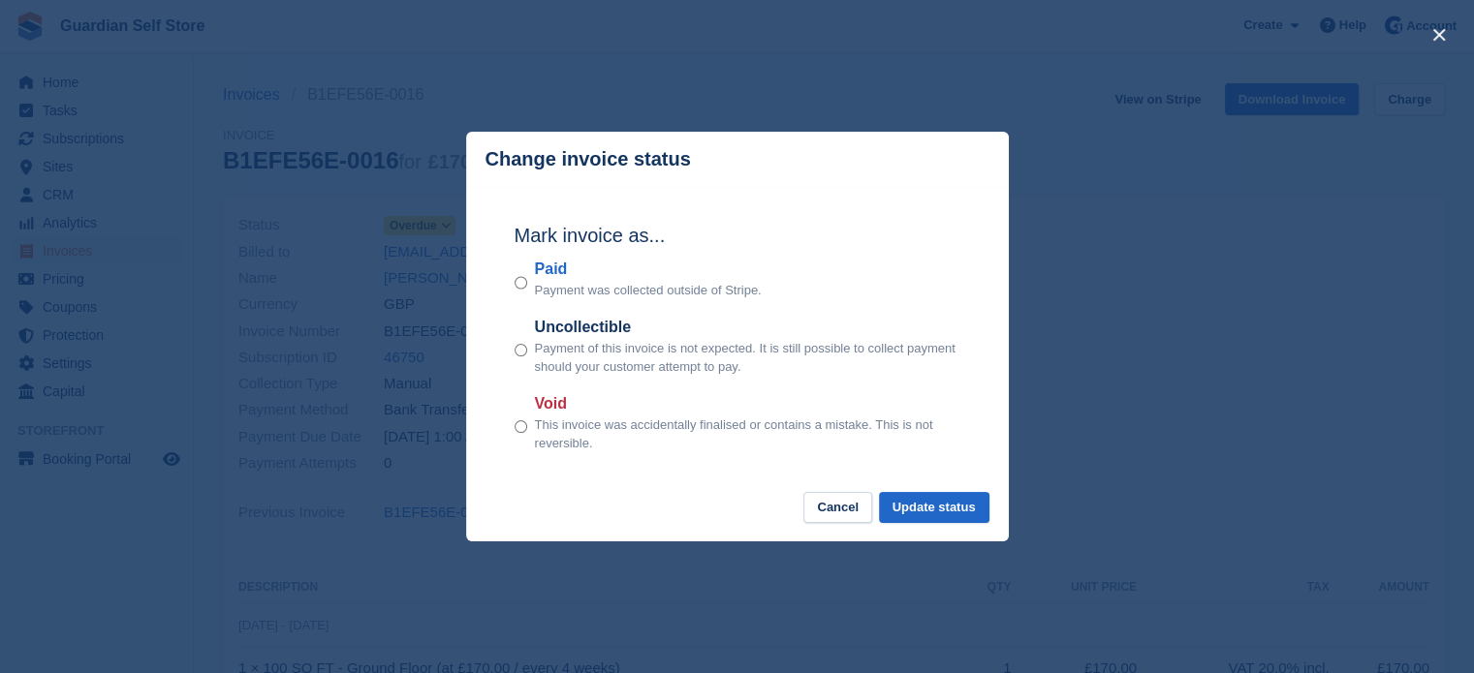
click at [546, 274] on label "Paid" at bounding box center [648, 269] width 227 height 23
click at [926, 503] on button "Update status" at bounding box center [934, 508] width 110 height 32
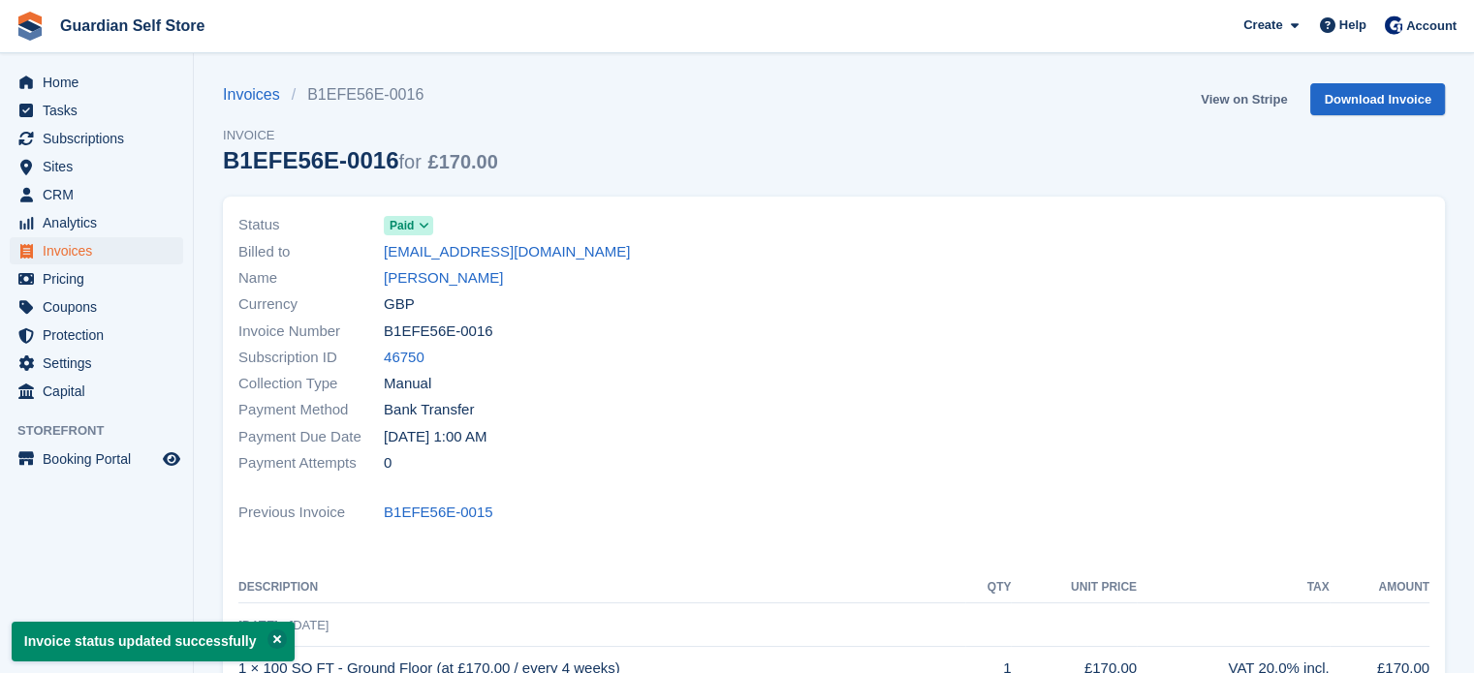
click at [1221, 99] on link "View on Stripe" at bounding box center [1244, 99] width 102 height 32
click at [142, 259] on span "Invoices" at bounding box center [101, 250] width 116 height 27
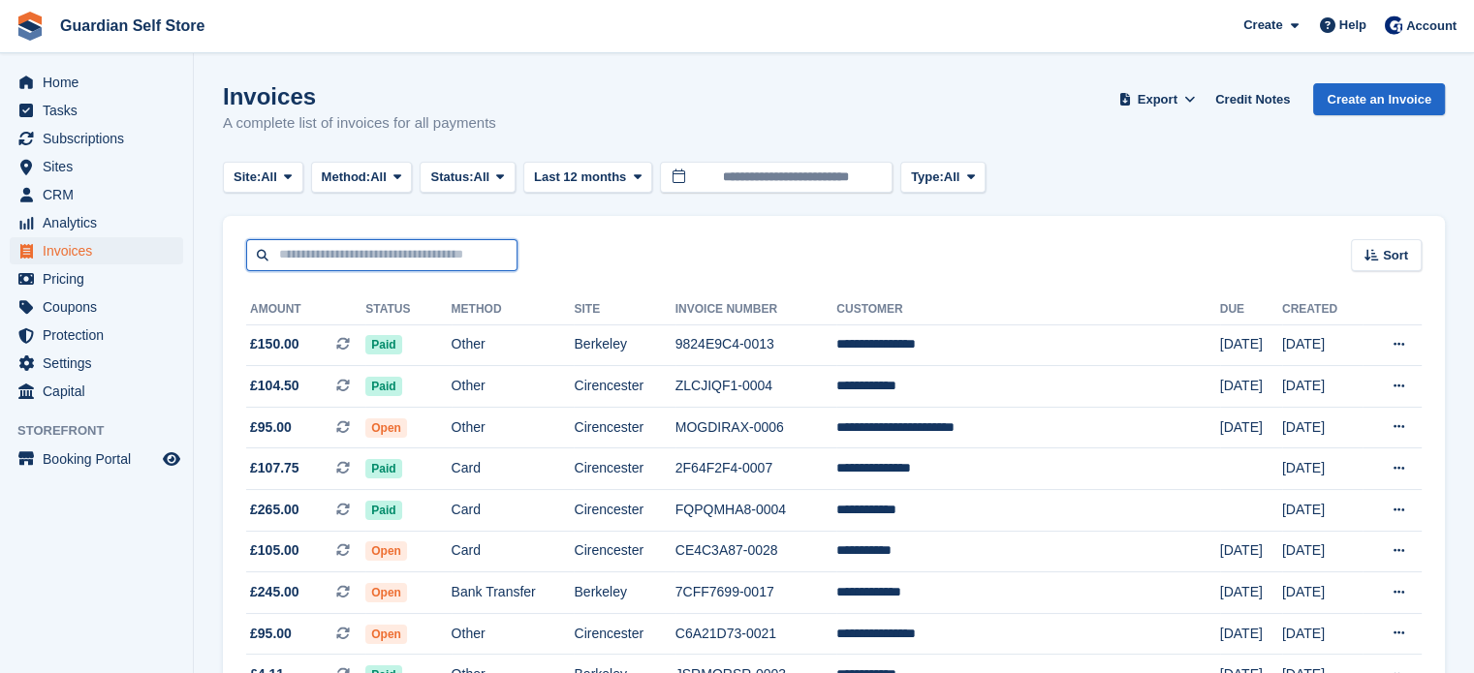
click at [388, 251] on input "text" at bounding box center [381, 255] width 271 height 32
type input "*******"
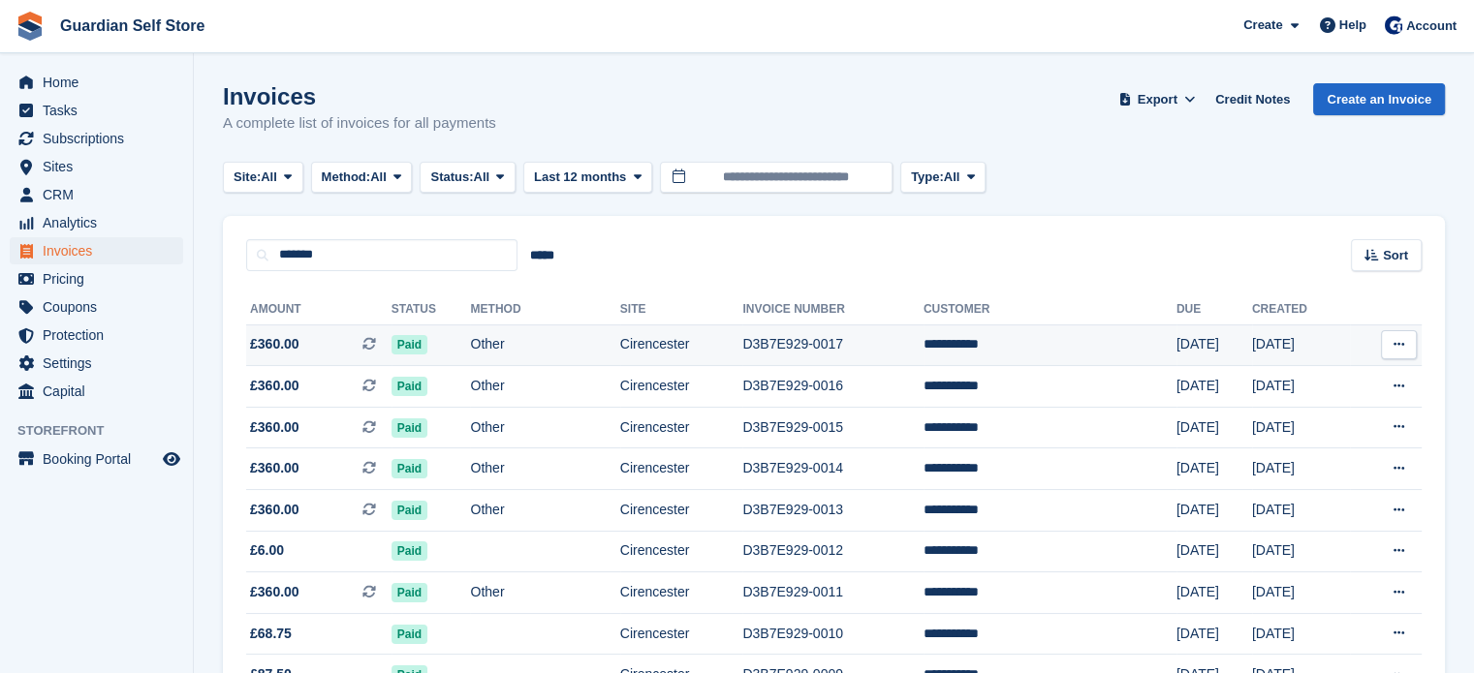
click at [364, 340] on span "£360.00 This is a recurring subscription invoice." at bounding box center [318, 344] width 145 height 20
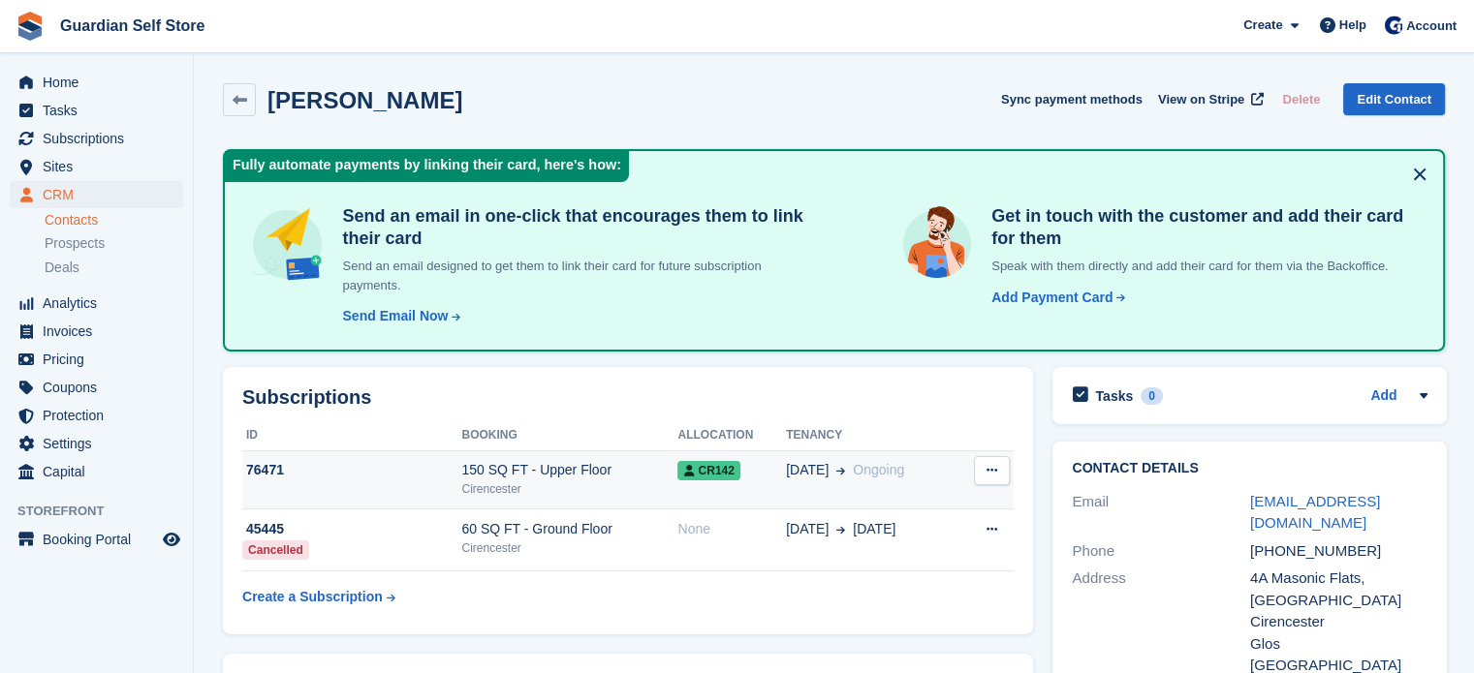
click at [498, 470] on div "150 SQ FT - Upper Floor" at bounding box center [569, 470] width 216 height 20
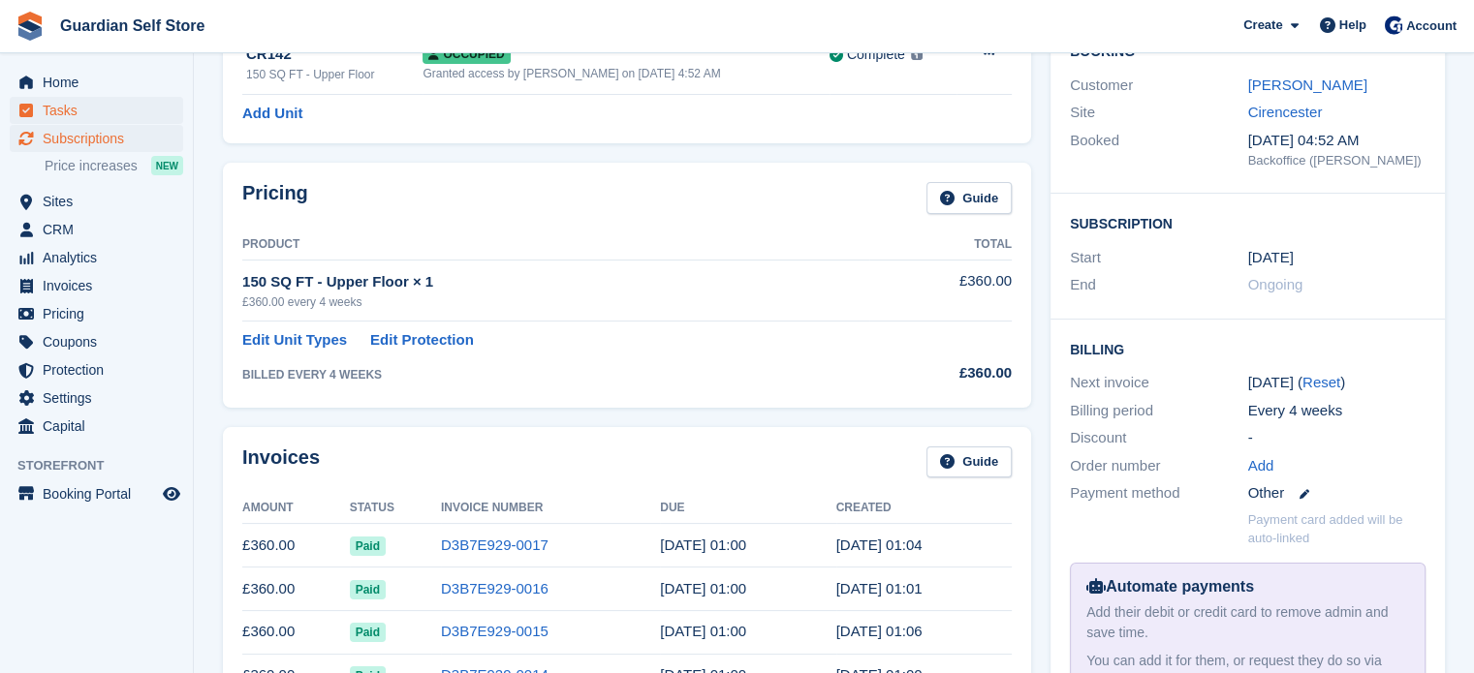
scroll to position [193, 0]
click at [108, 111] on span "Tasks" at bounding box center [101, 110] width 116 height 27
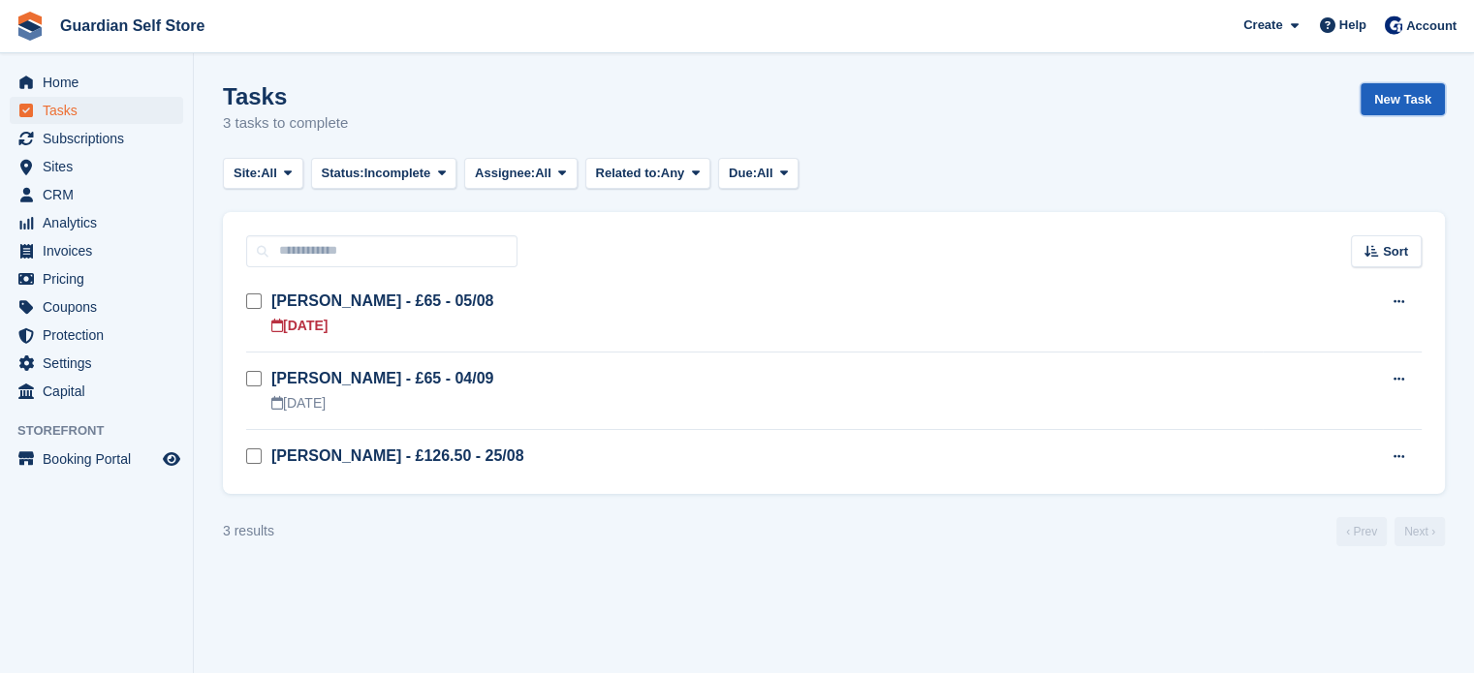
click at [1412, 88] on link "New Task" at bounding box center [1402, 99] width 84 height 32
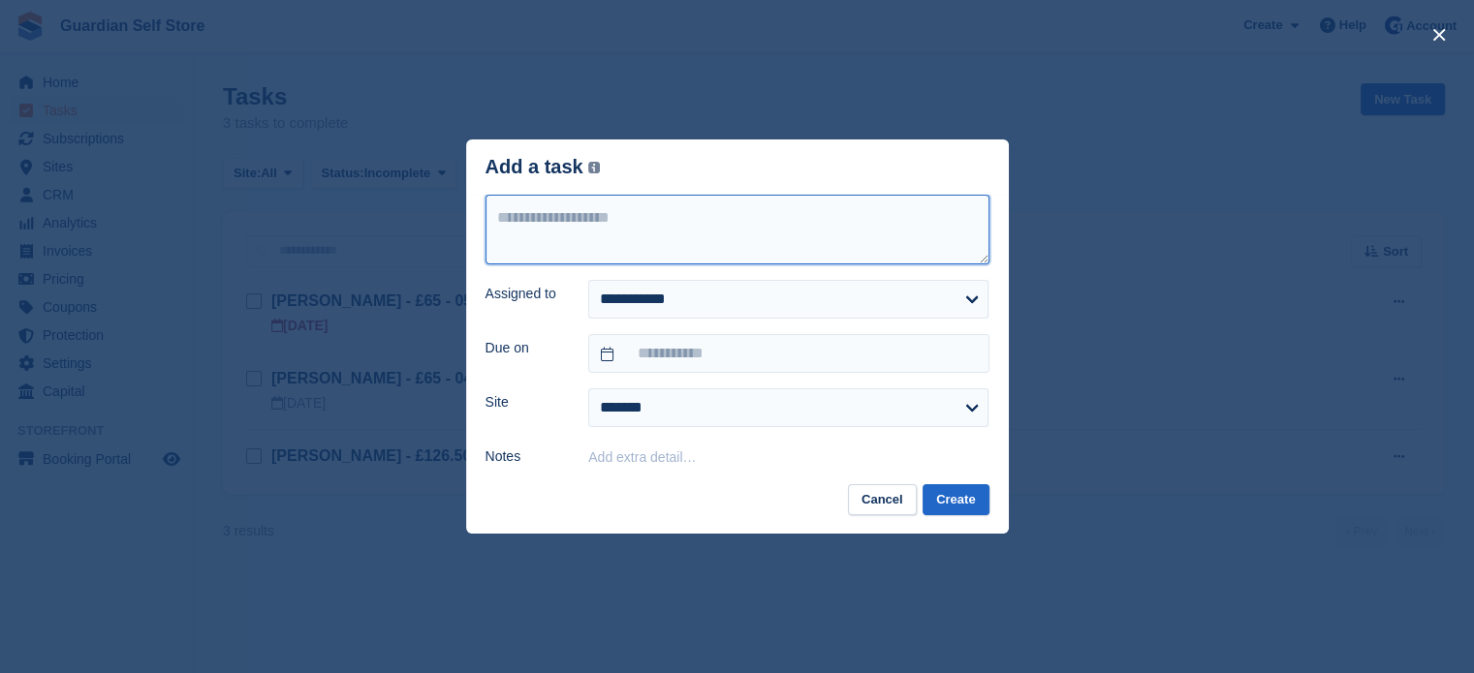
click at [665, 233] on textarea at bounding box center [737, 230] width 504 height 70
type textarea "**********"
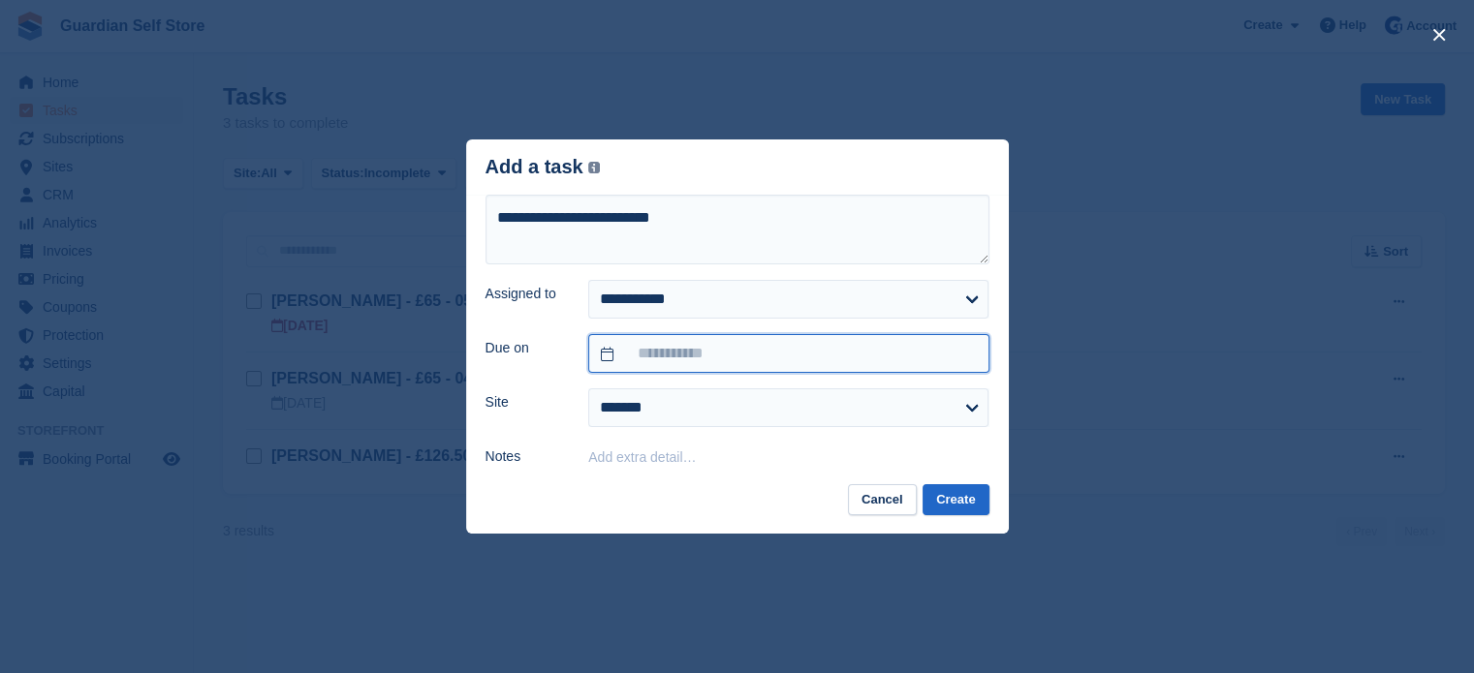
click at [628, 363] on input "text" at bounding box center [788, 353] width 400 height 39
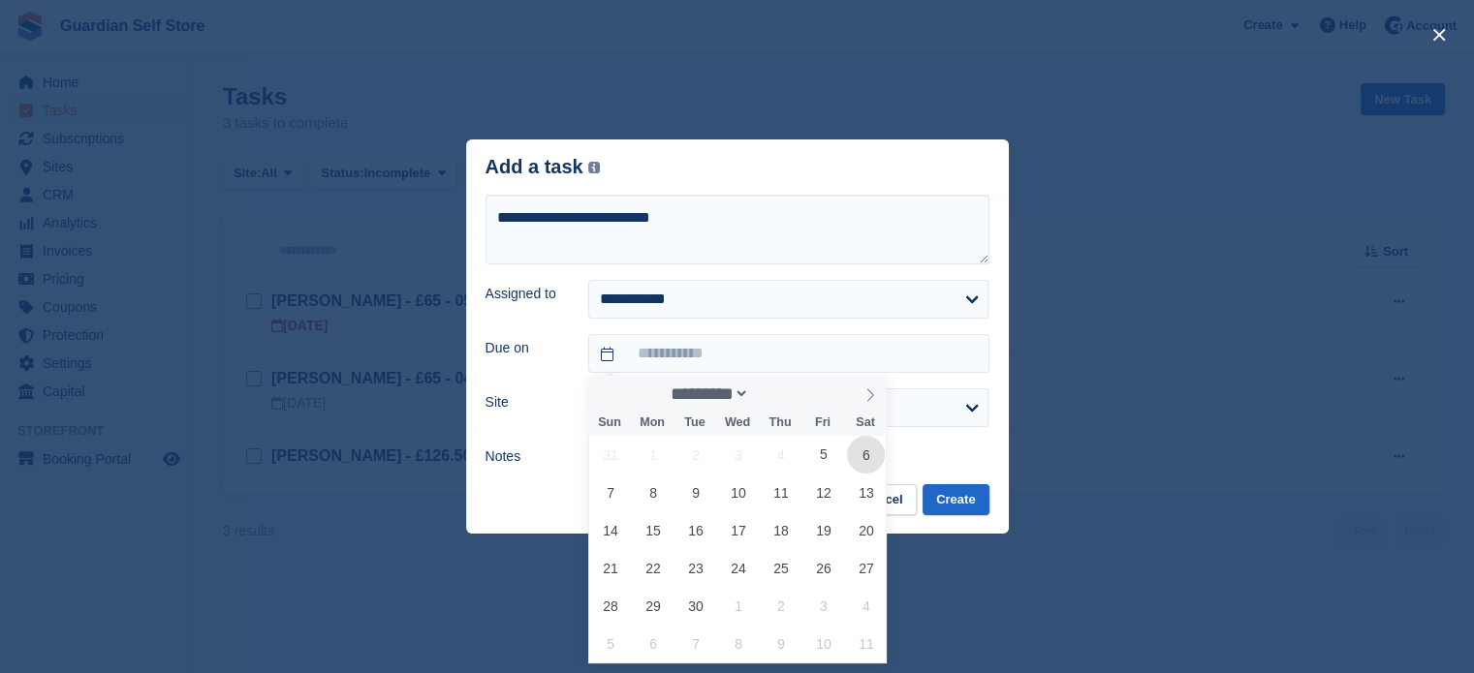
click at [856, 452] on span "6" at bounding box center [866, 455] width 38 height 38
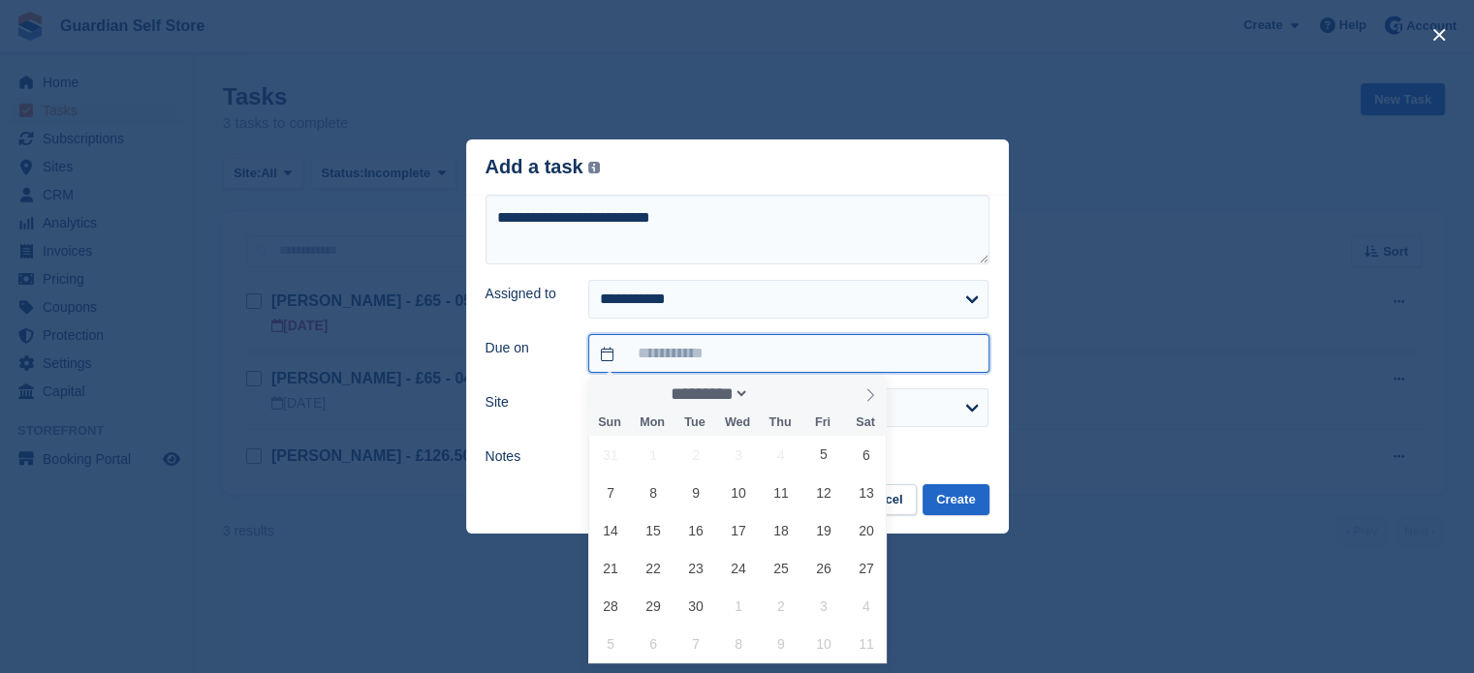
type input "**********"
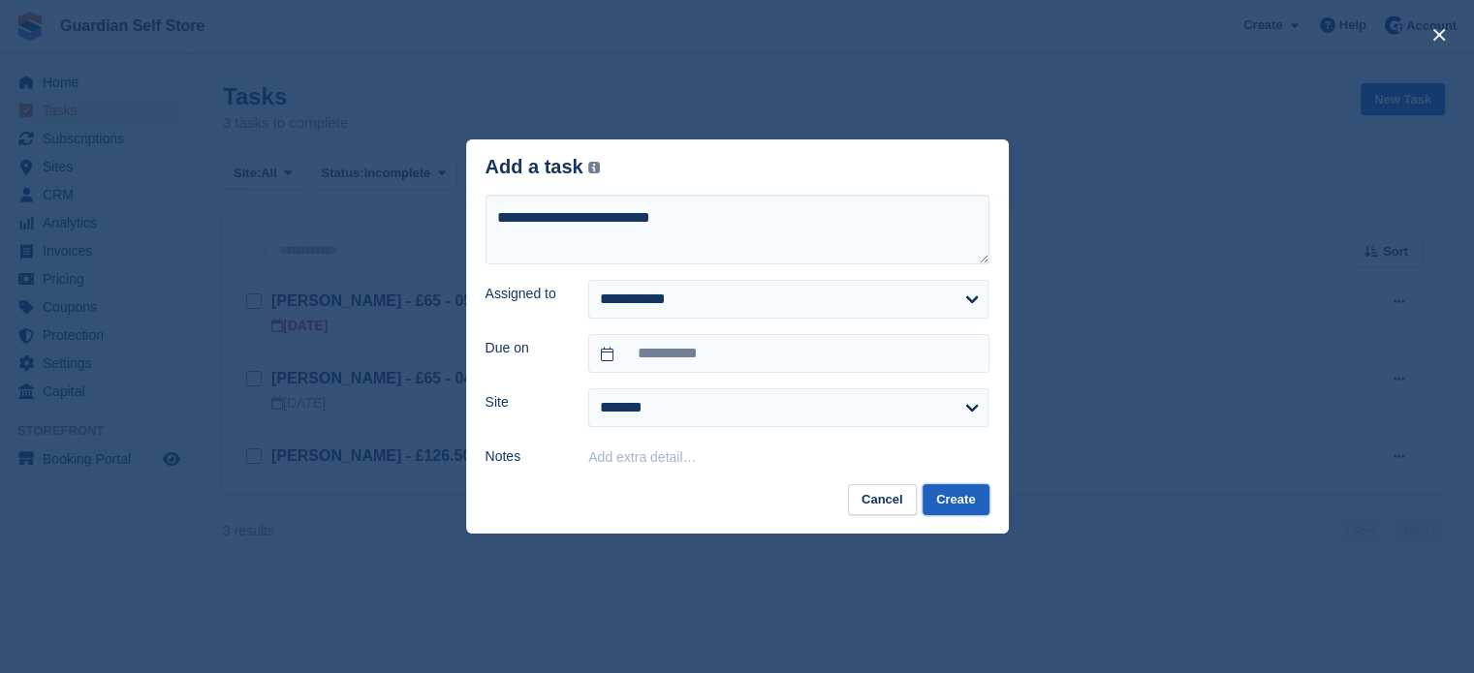
click at [957, 509] on button "Create" at bounding box center [955, 500] width 66 height 32
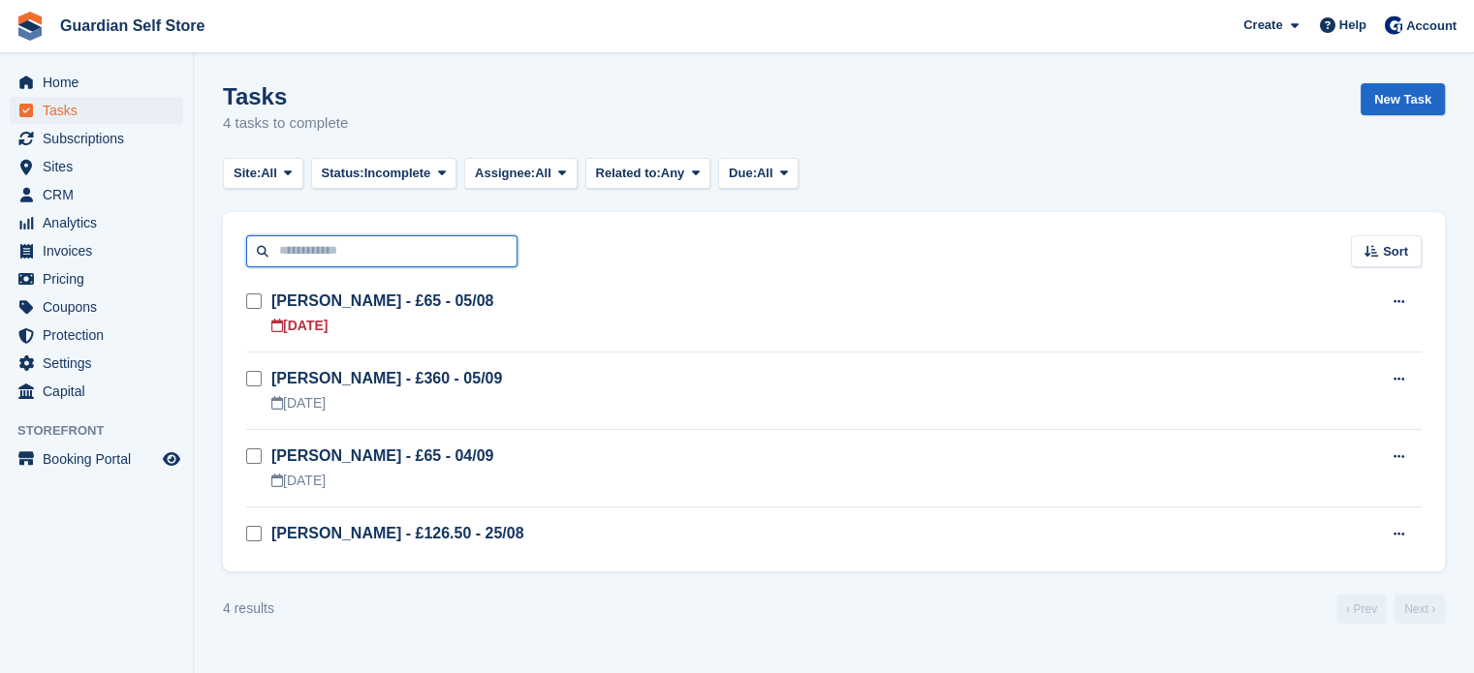
click at [297, 245] on input "text" at bounding box center [381, 251] width 271 height 32
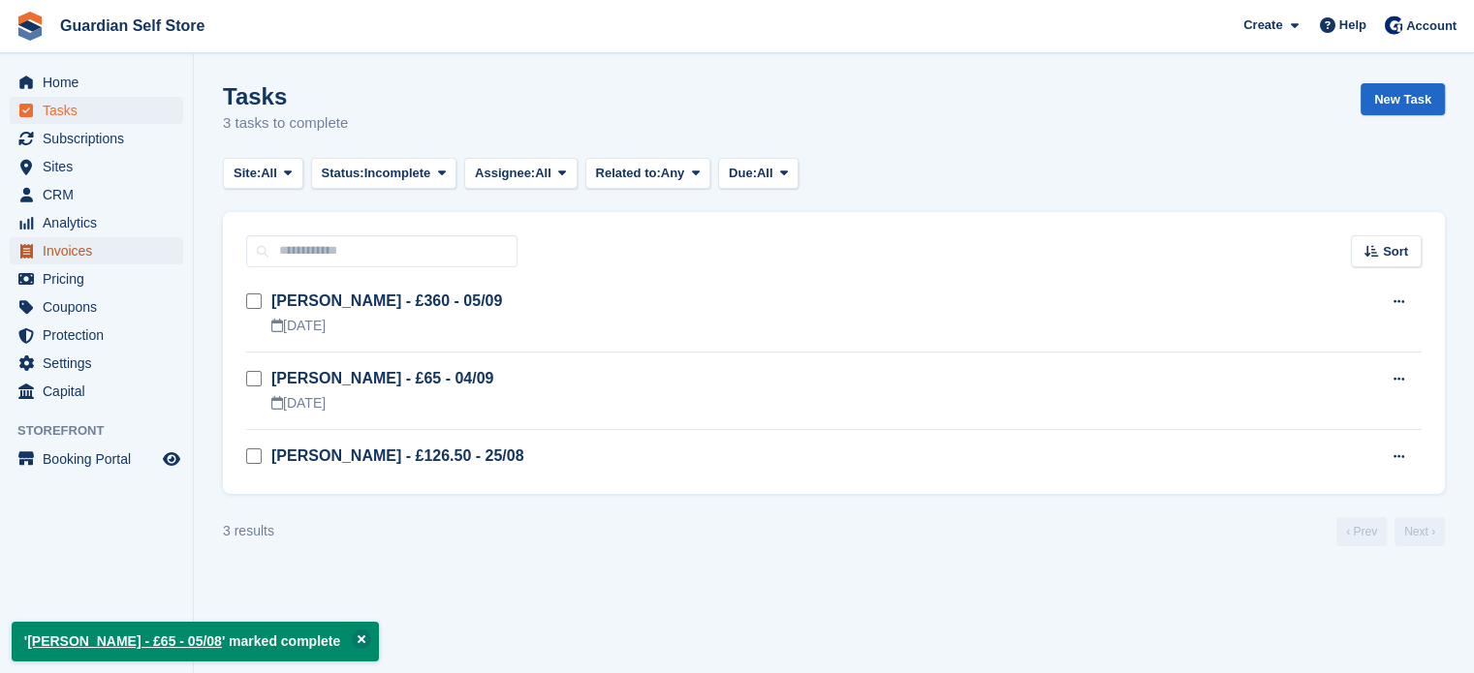
click at [68, 248] on span "Invoices" at bounding box center [101, 250] width 116 height 27
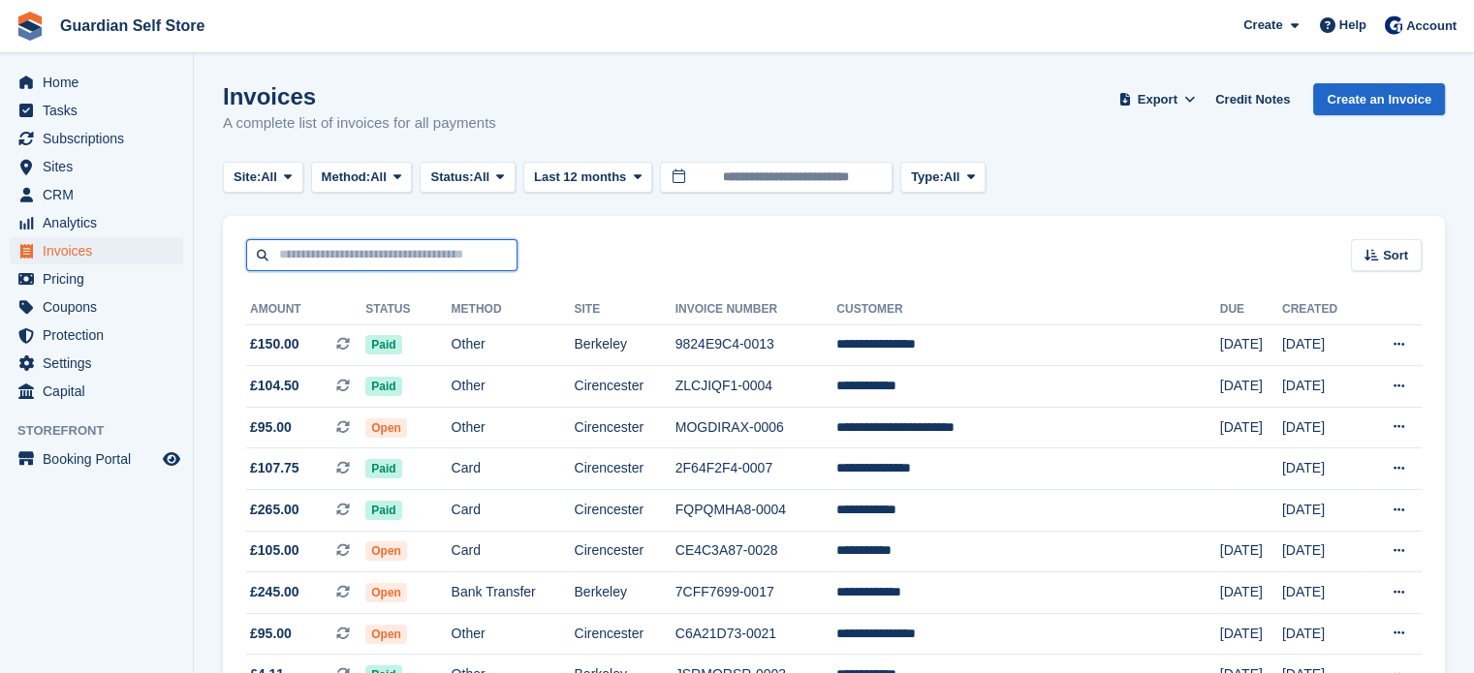
click at [353, 249] on input "text" at bounding box center [381, 255] width 271 height 32
type input "****"
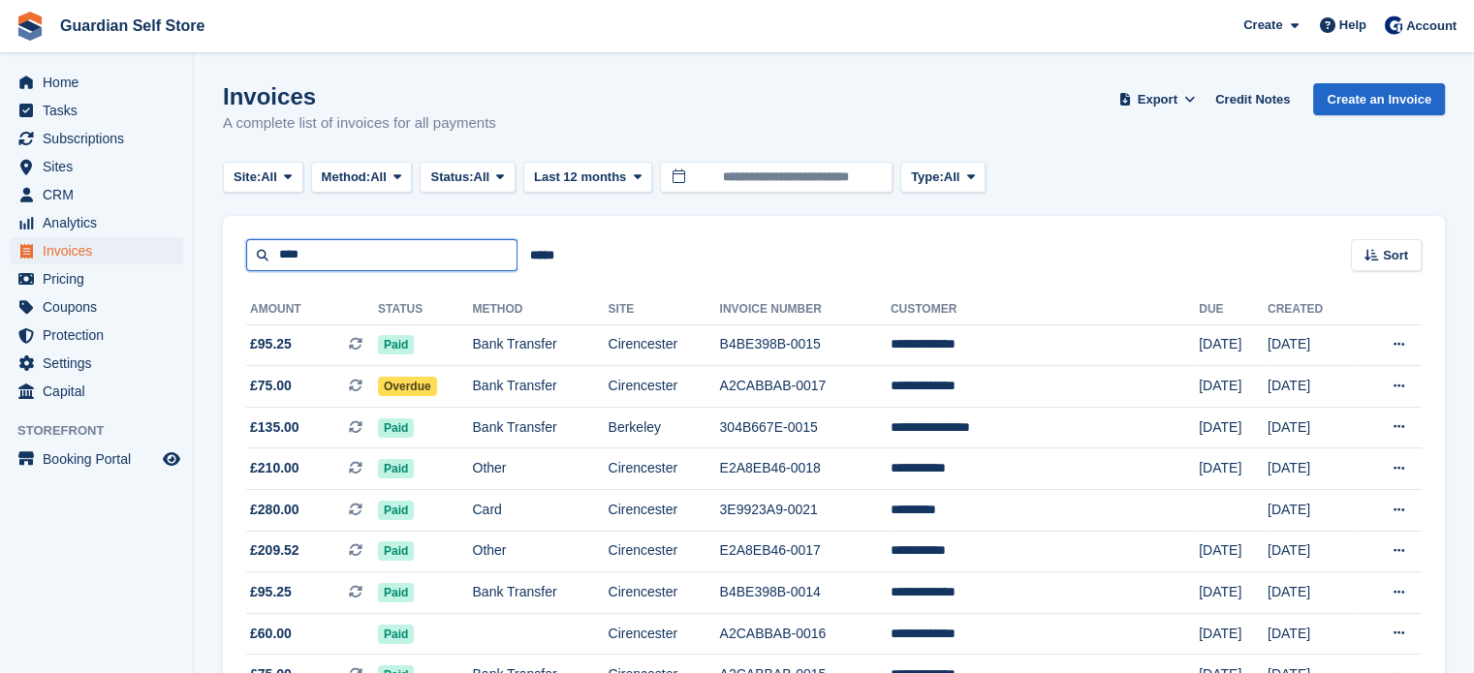
drag, startPoint x: 345, startPoint y: 253, endPoint x: 204, endPoint y: 239, distance: 141.1
type input "****"
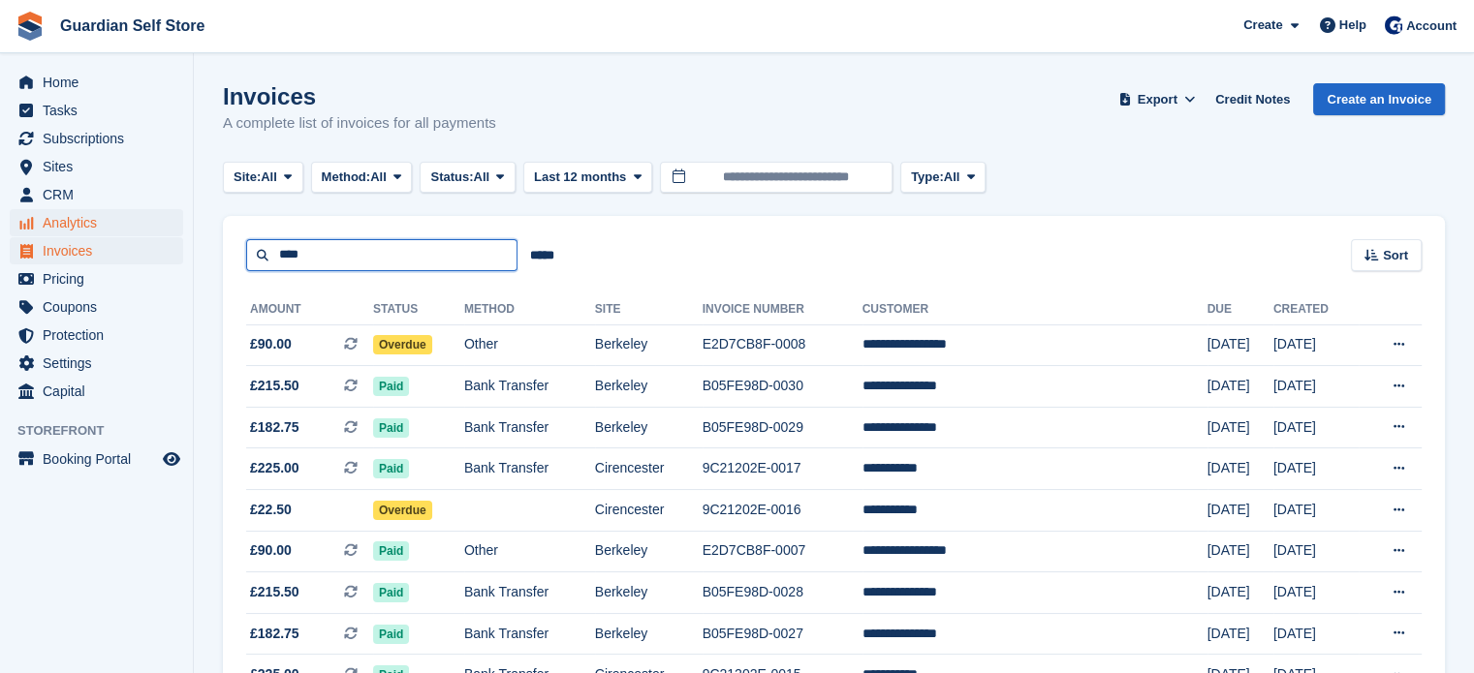
drag, startPoint x: 339, startPoint y: 253, endPoint x: 139, endPoint y: 215, distance: 204.1
type input "****"
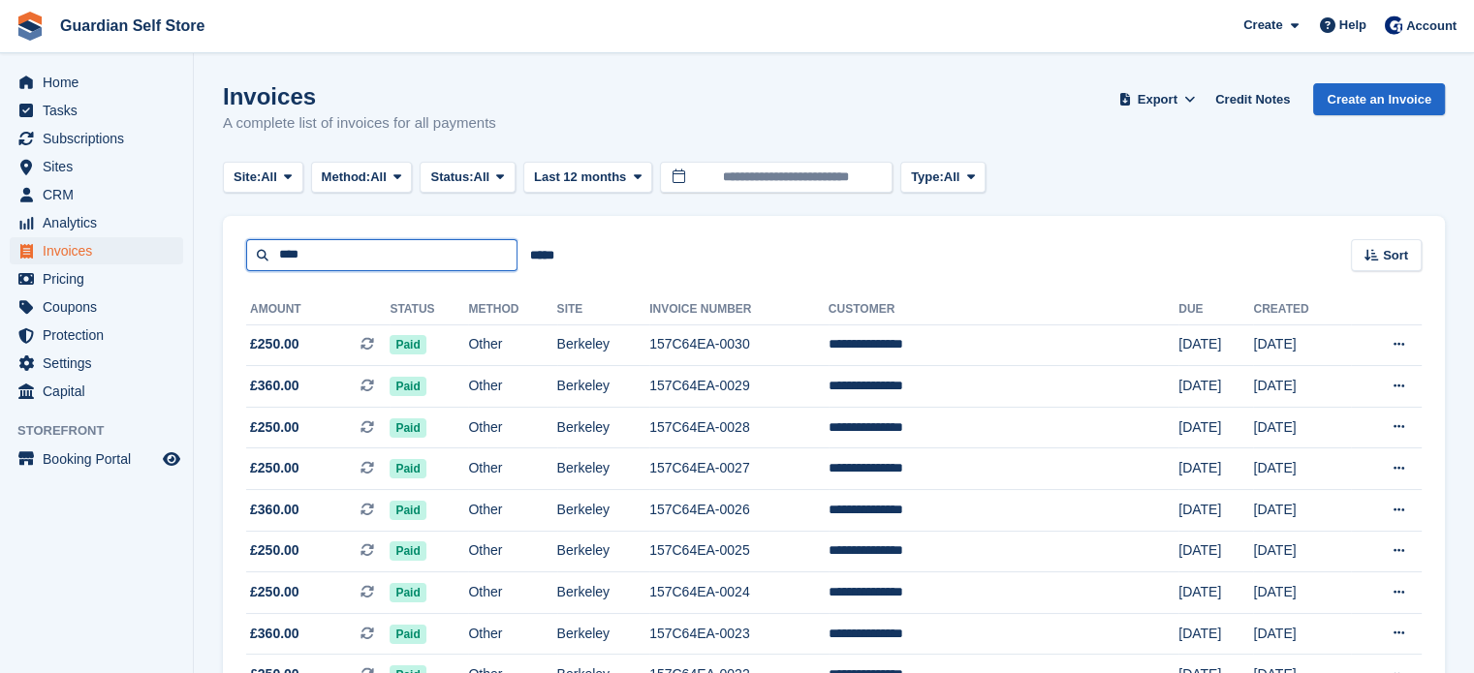
drag, startPoint x: 352, startPoint y: 262, endPoint x: 162, endPoint y: 250, distance: 190.2
type input "****"
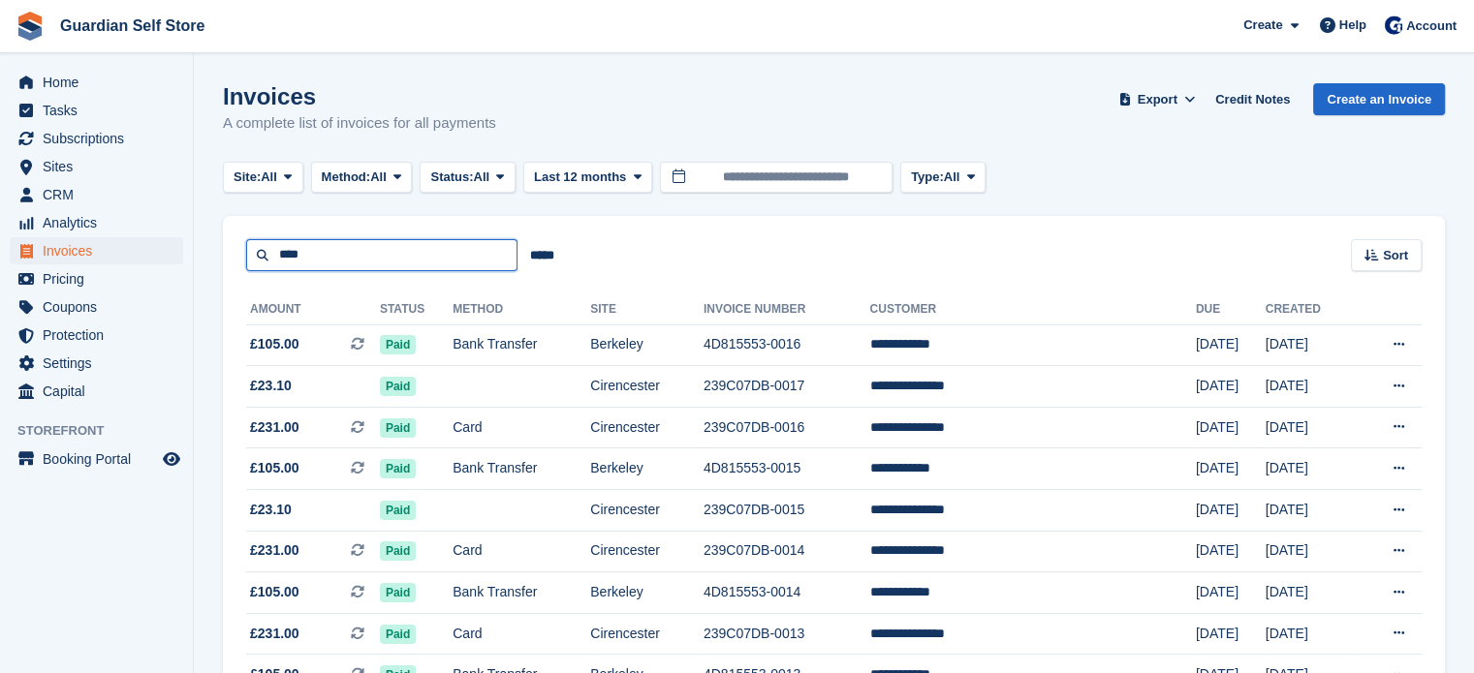
drag, startPoint x: 325, startPoint y: 258, endPoint x: 240, endPoint y: 259, distance: 84.3
click at [240, 259] on div "**** ***** Sort Sort by Date created Created (oldest first) Created (newest fir…" at bounding box center [834, 243] width 1222 height 55
type input "*****"
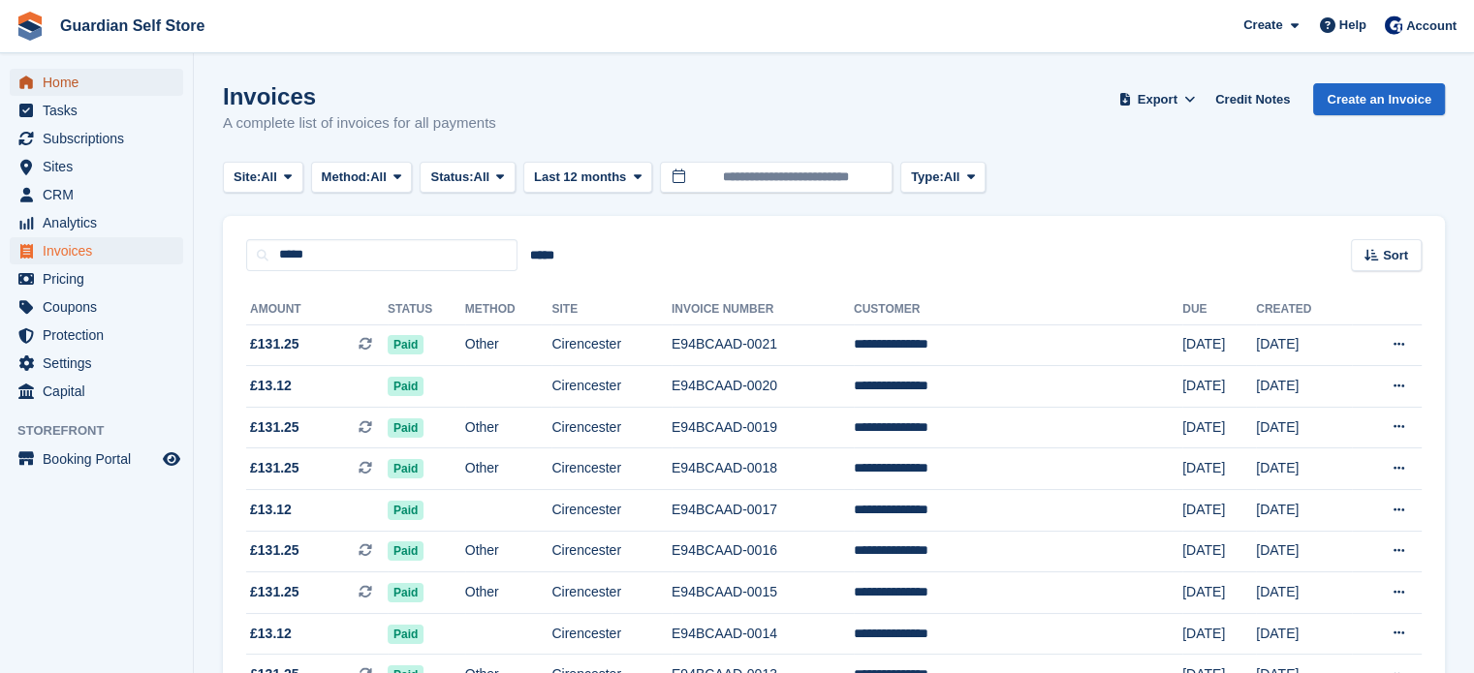
click at [120, 78] on span "Home" at bounding box center [101, 82] width 116 height 27
